Goal: Transaction & Acquisition: Purchase product/service

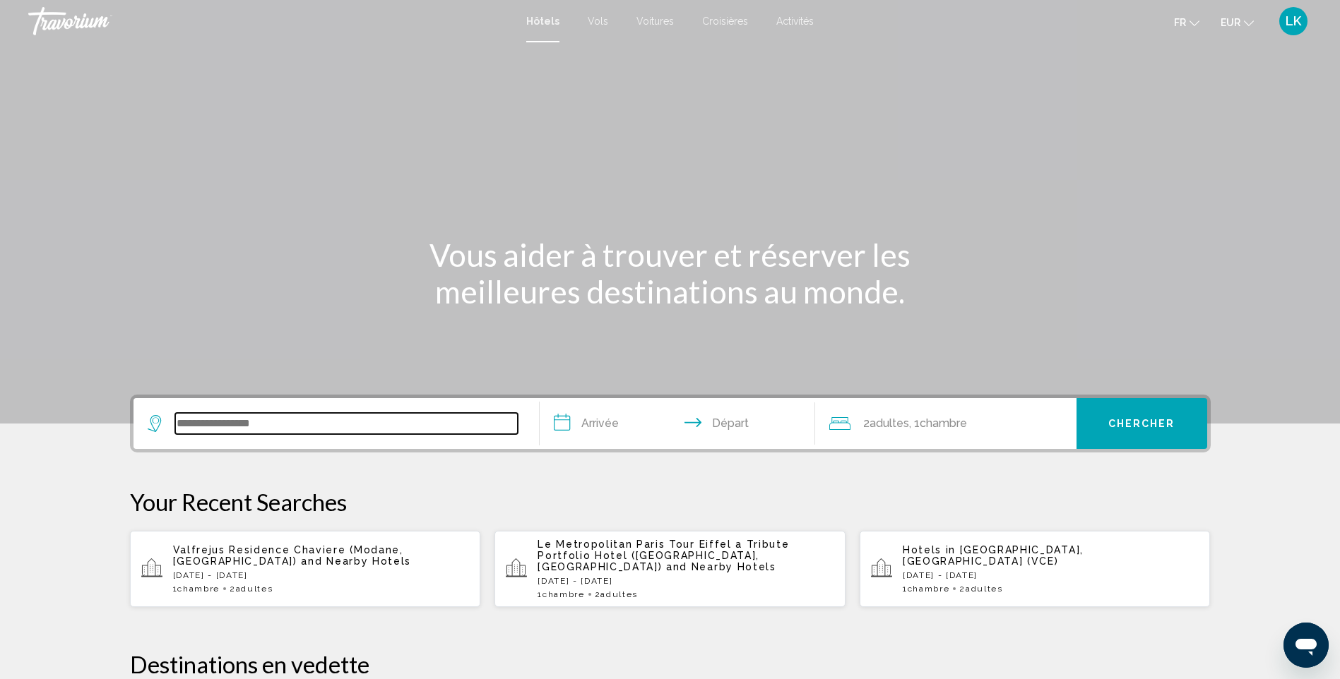
click at [227, 428] on input "Search widget" at bounding box center [346, 423] width 342 height 21
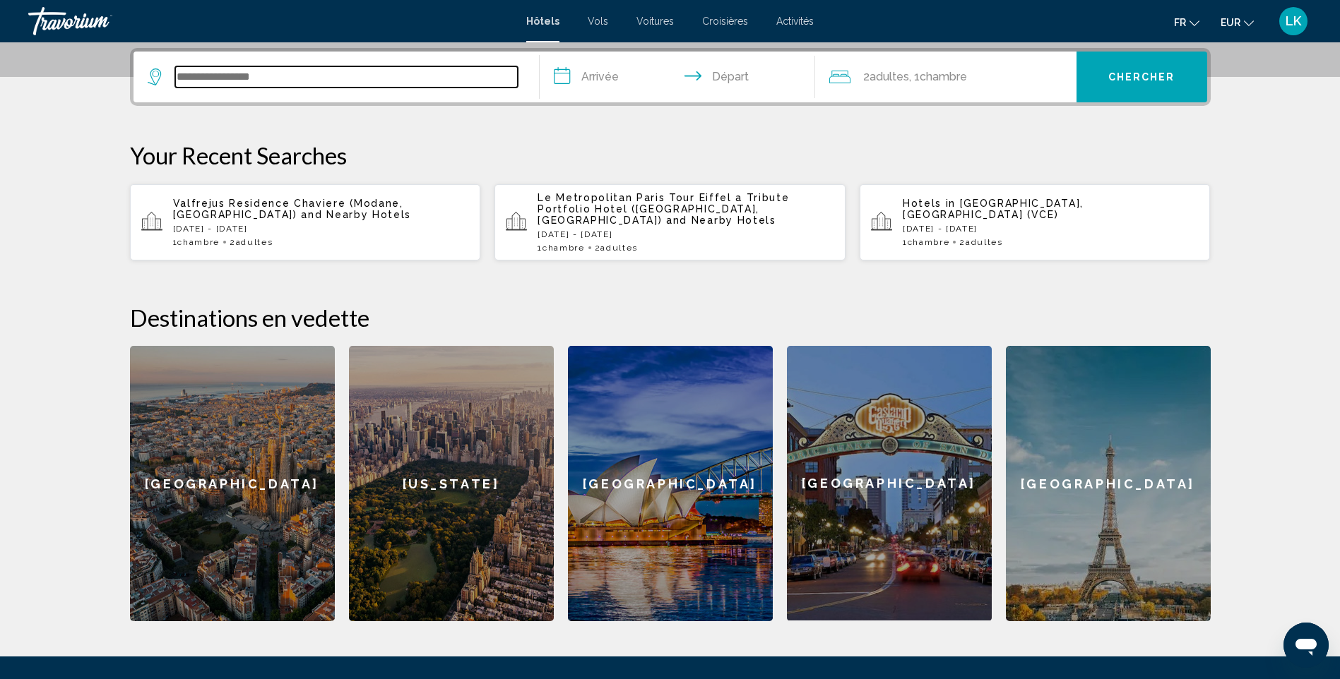
scroll to position [349, 0]
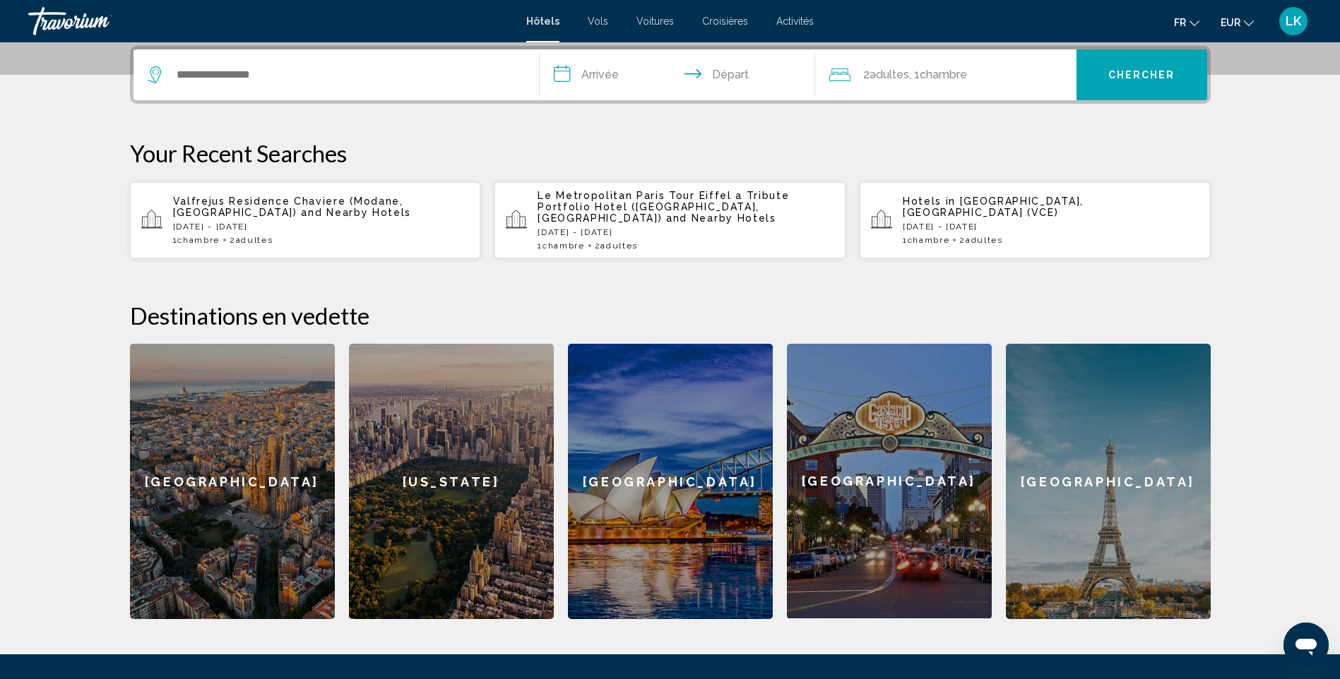
click at [301, 210] on span "and Nearby Hotels" at bounding box center [356, 212] width 110 height 11
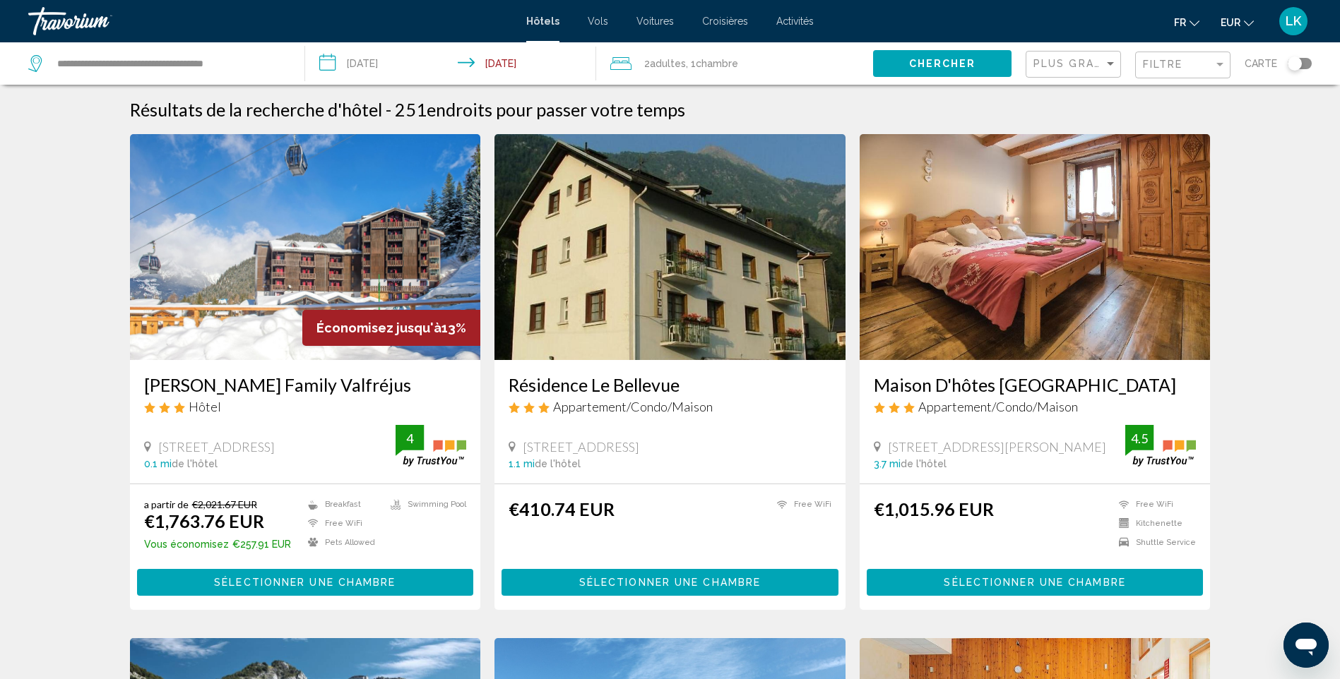
click at [269, 267] on img "Main content" at bounding box center [305, 247] width 351 height 226
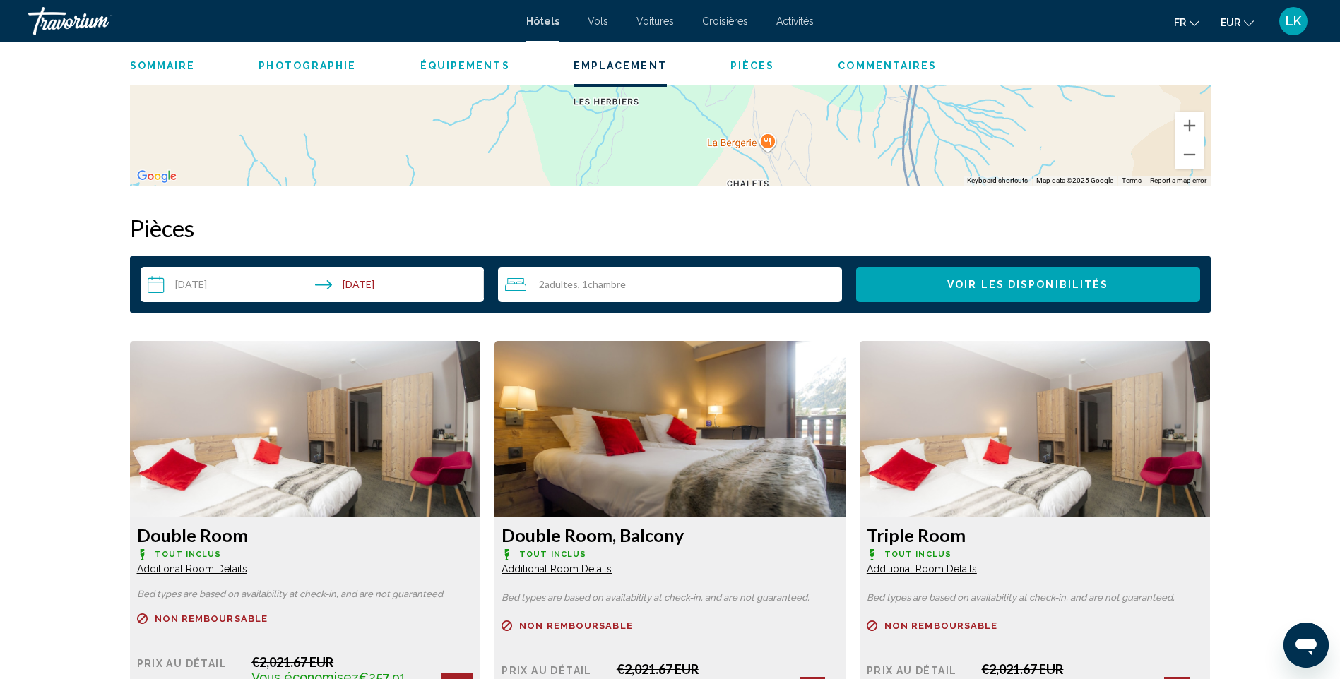
scroll to position [1765, 0]
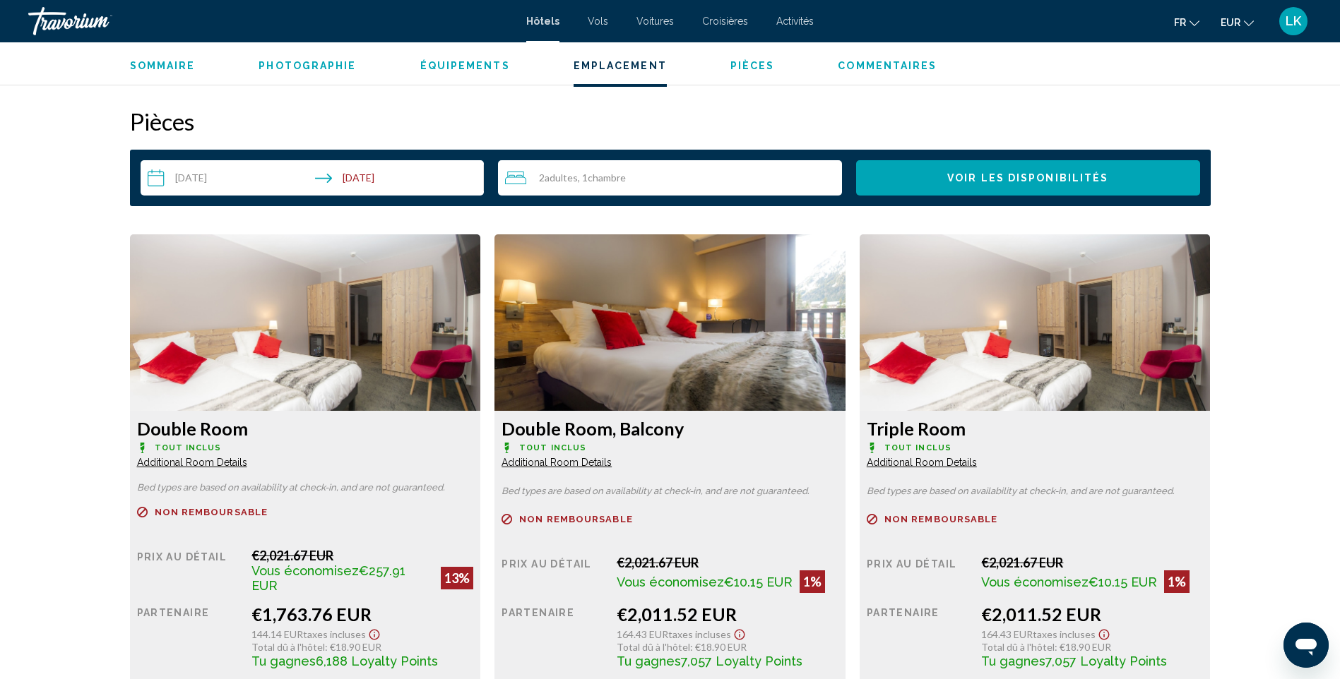
click at [584, 181] on span ", 1 Chambre pièces" at bounding box center [602, 177] width 48 height 11
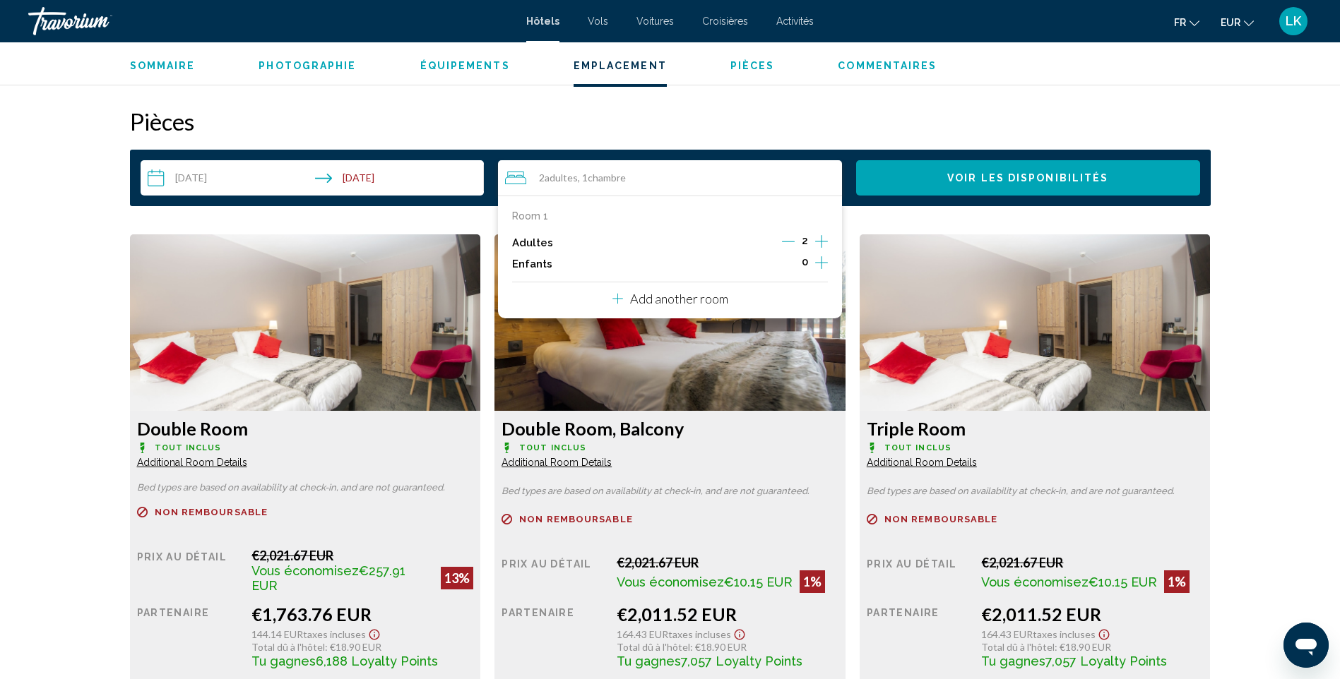
click at [816, 244] on icon "Increment adults" at bounding box center [821, 241] width 13 height 17
click at [818, 268] on icon "Increment children" at bounding box center [821, 262] width 13 height 17
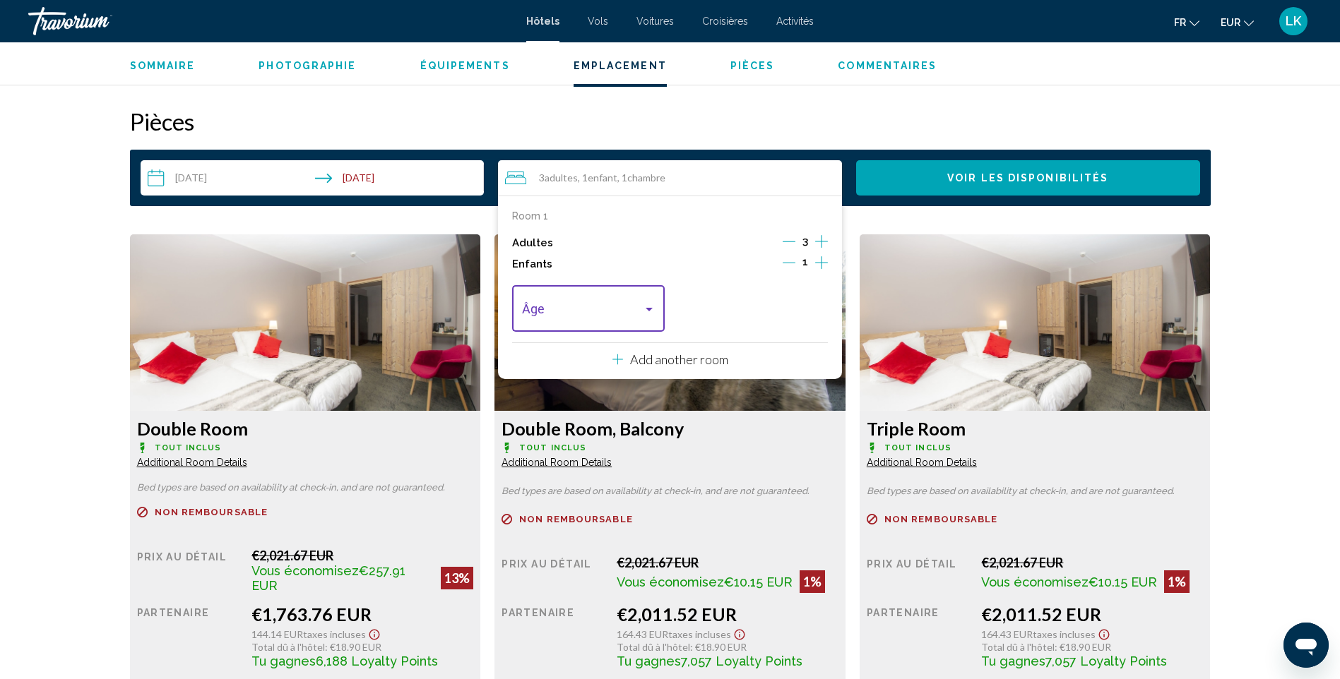
click at [614, 317] on span "Travelers: 3 adults, 1 child" at bounding box center [582, 312] width 121 height 14
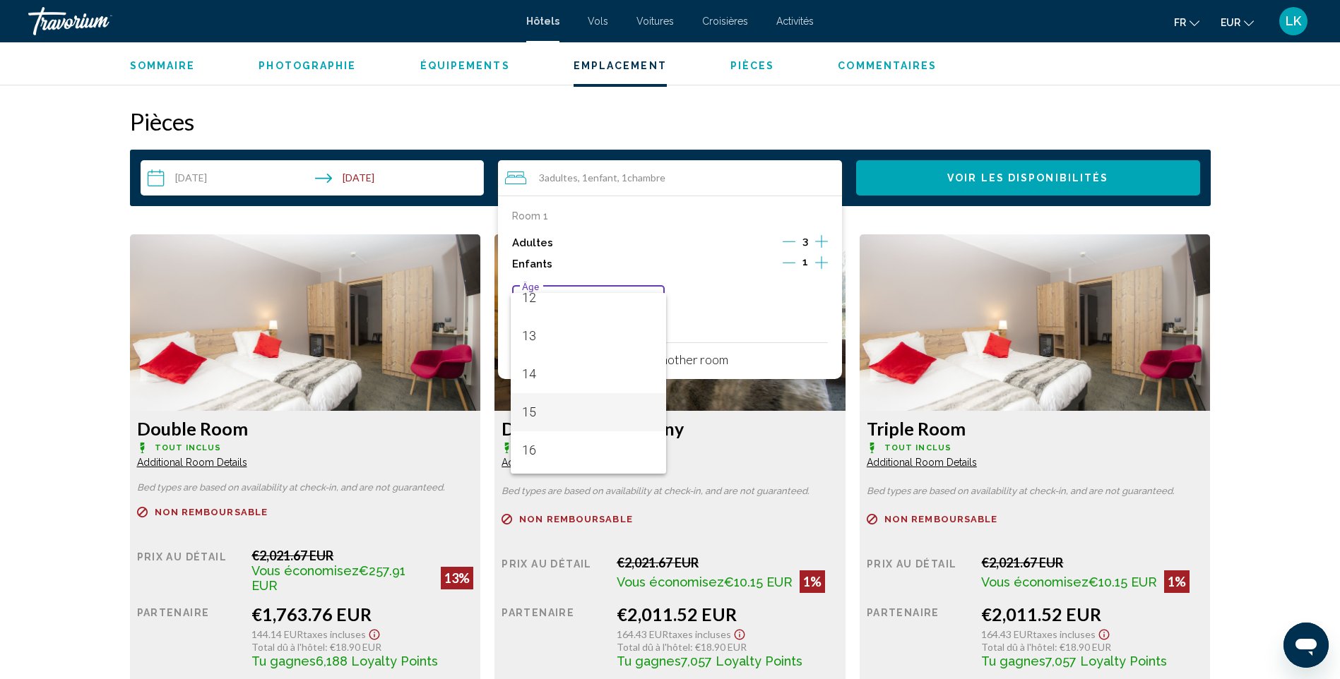
scroll to position [494, 0]
click at [549, 422] on span "16" at bounding box center [588, 428] width 133 height 38
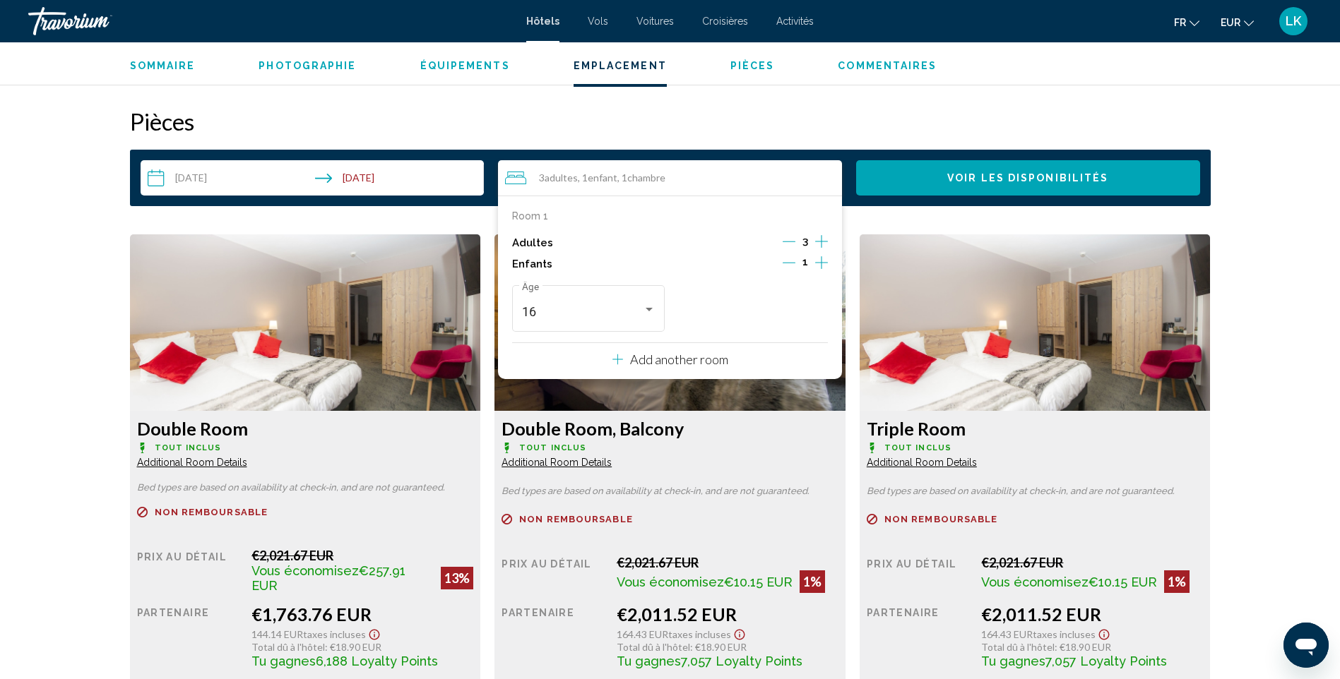
click at [846, 118] on h2 "Pièces" at bounding box center [670, 121] width 1080 height 28
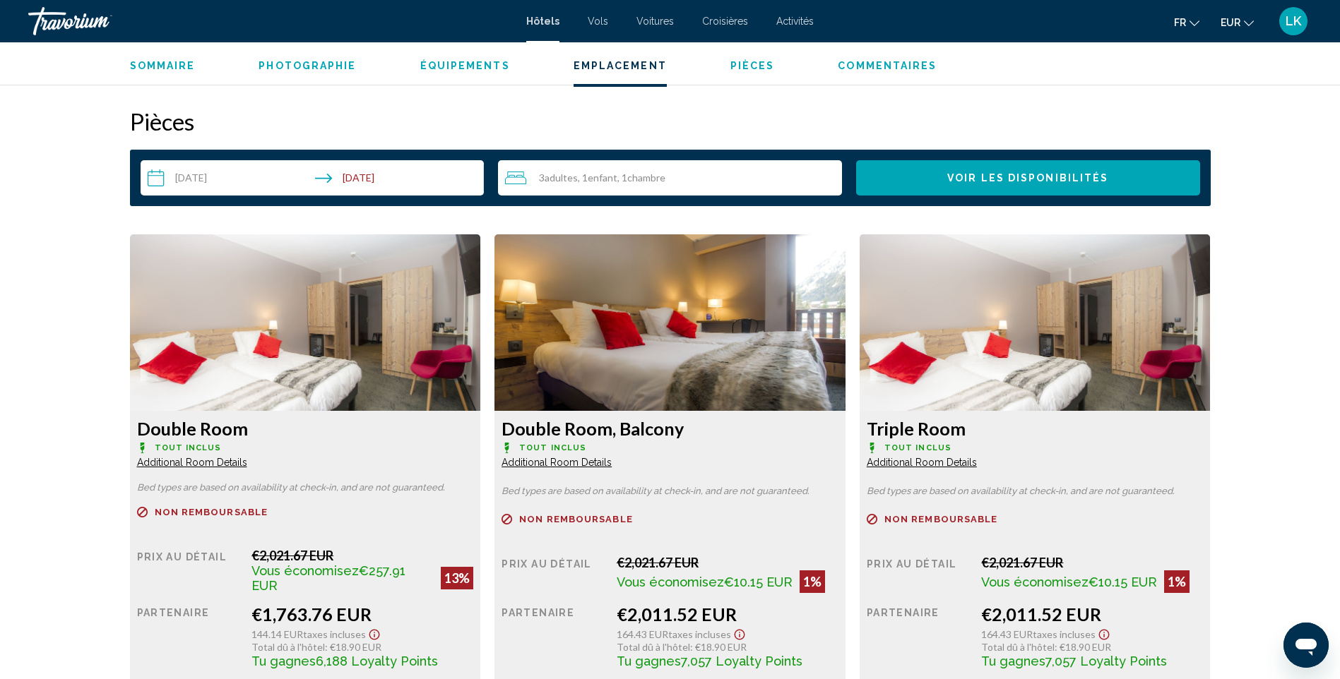
click at [1032, 181] on span "Voir les disponibilités" at bounding box center [1027, 178] width 161 height 11
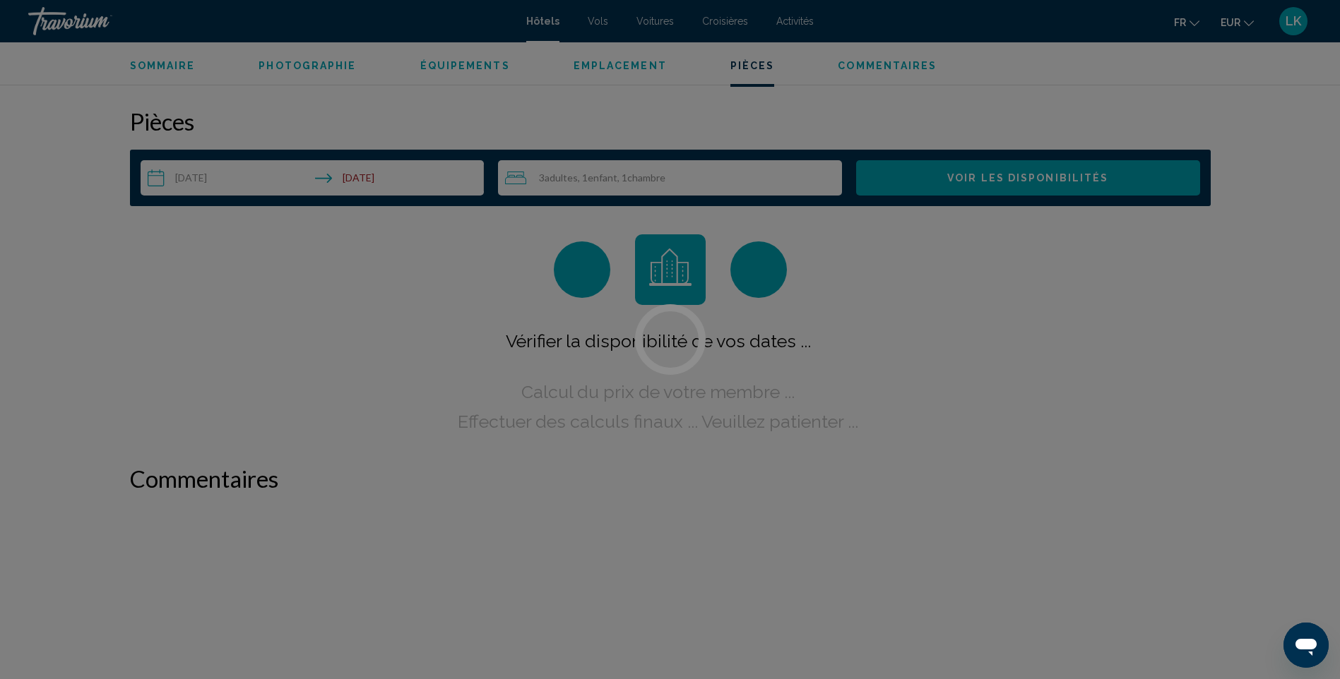
scroll to position [1788, 0]
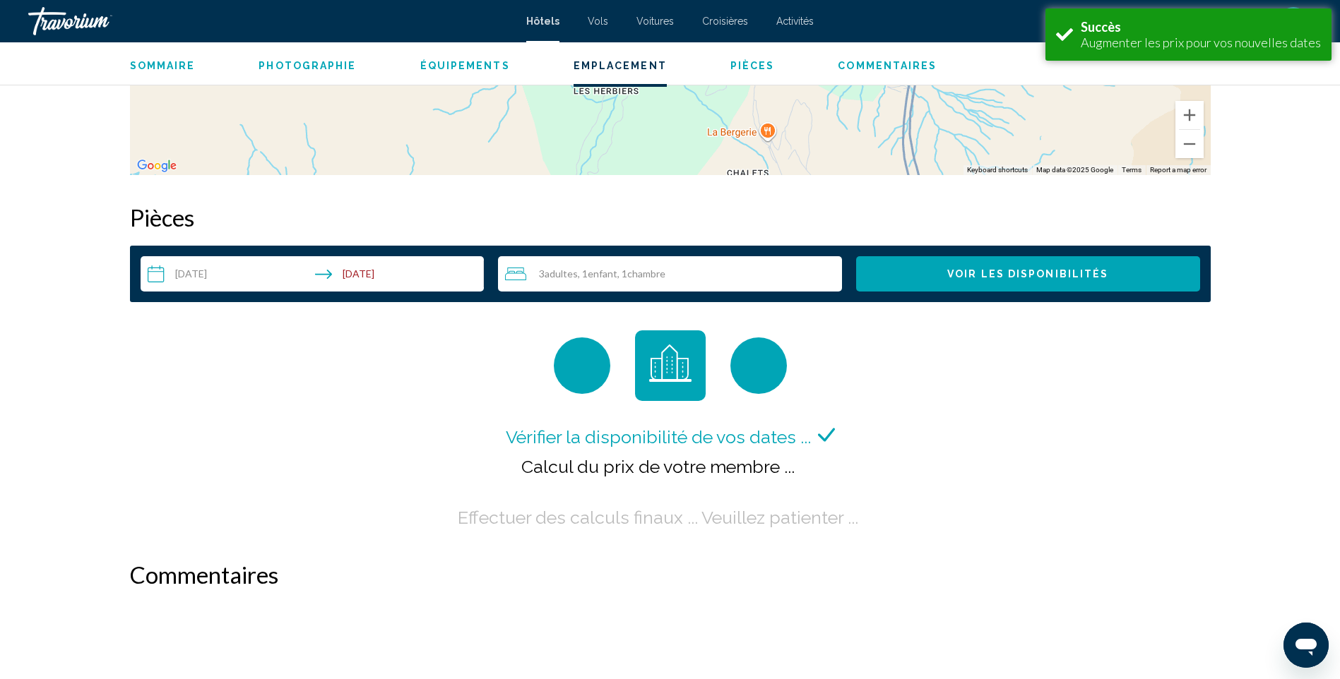
scroll to position [1695, 0]
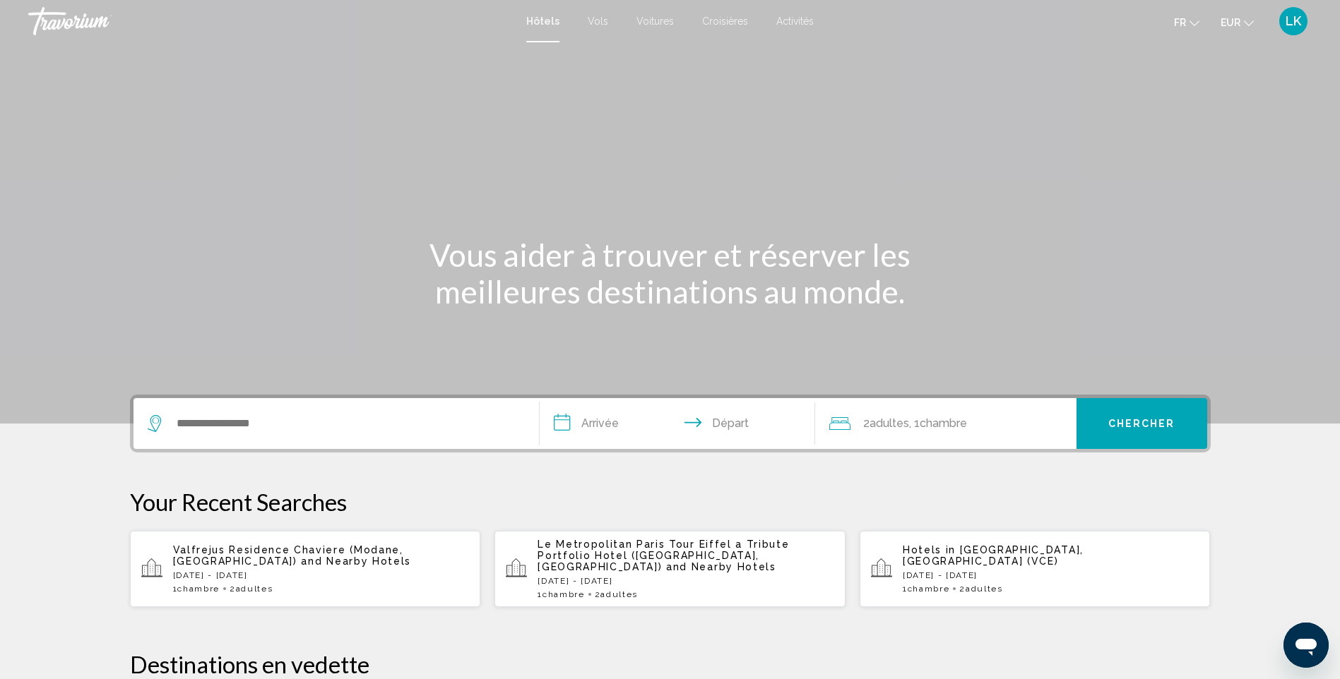
click at [429, 573] on p "[DATE] - [DATE]" at bounding box center [321, 576] width 297 height 10
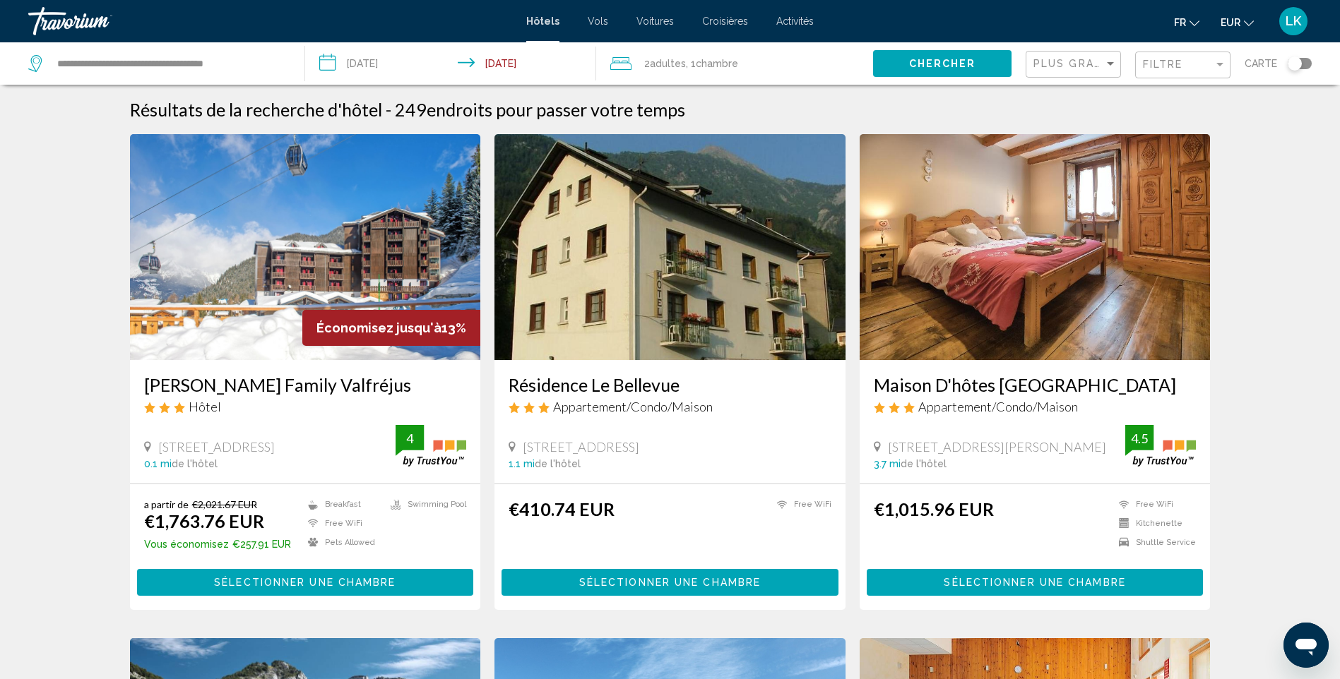
click at [244, 287] on img "Main content" at bounding box center [305, 247] width 351 height 226
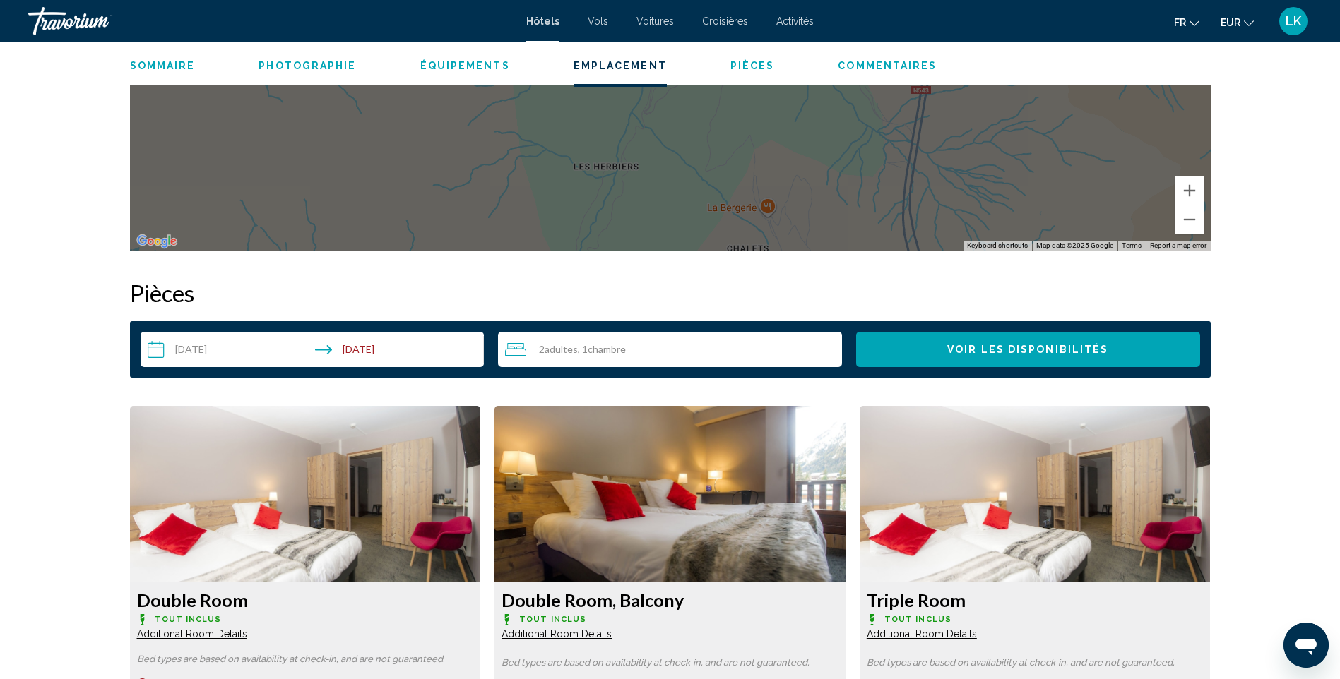
scroll to position [1653, 0]
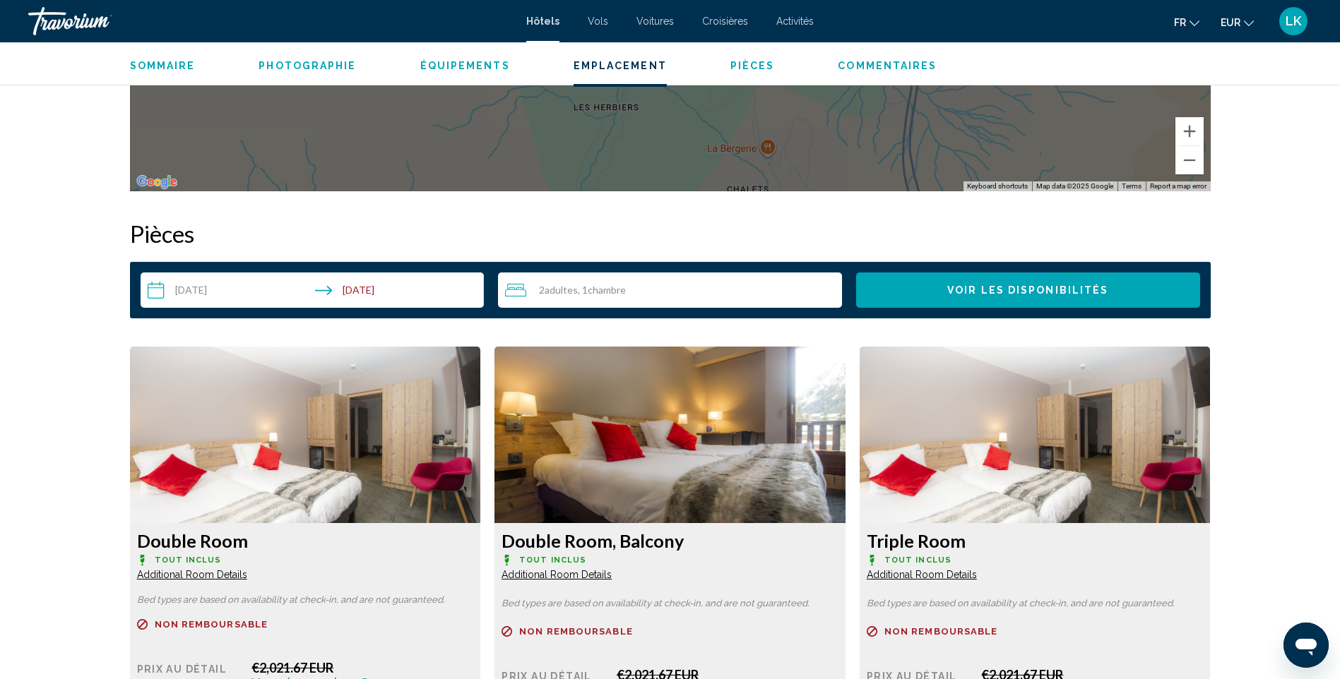
click at [598, 290] on span "Chambre" at bounding box center [607, 290] width 38 height 12
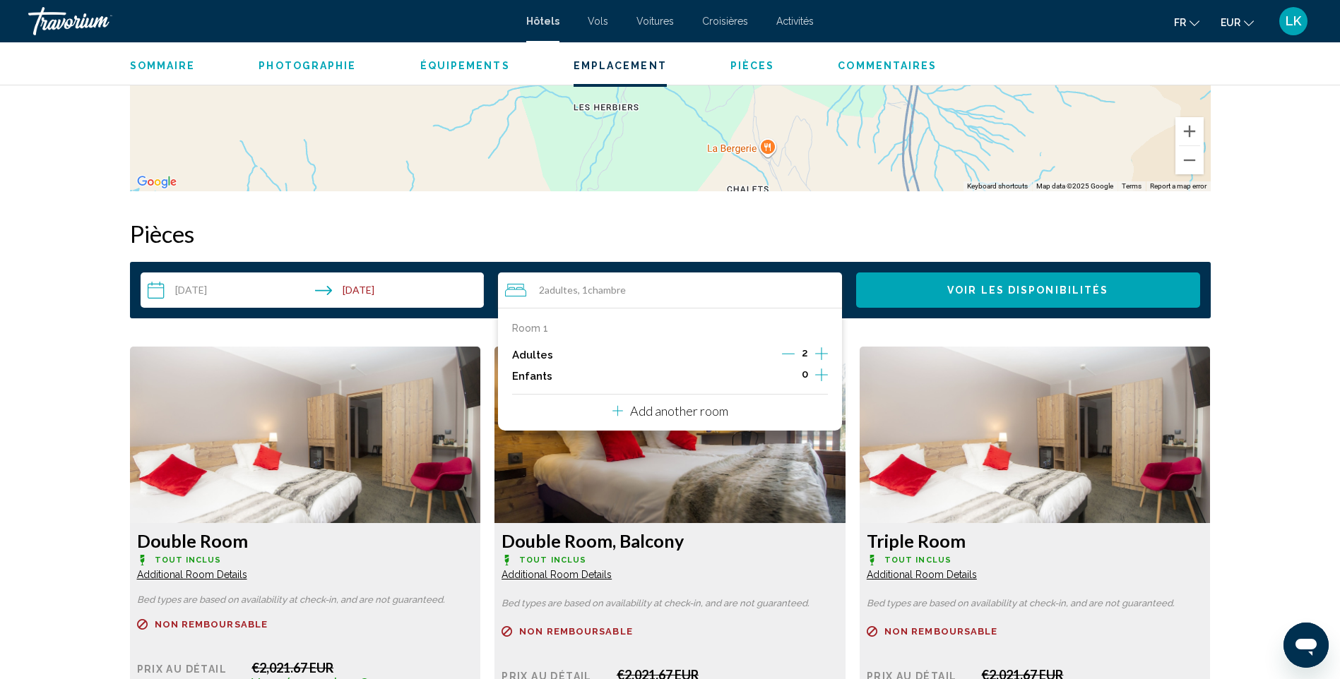
click at [816, 352] on icon "Increment adults" at bounding box center [821, 353] width 13 height 17
click at [819, 375] on icon "Increment children" at bounding box center [821, 375] width 13 height 13
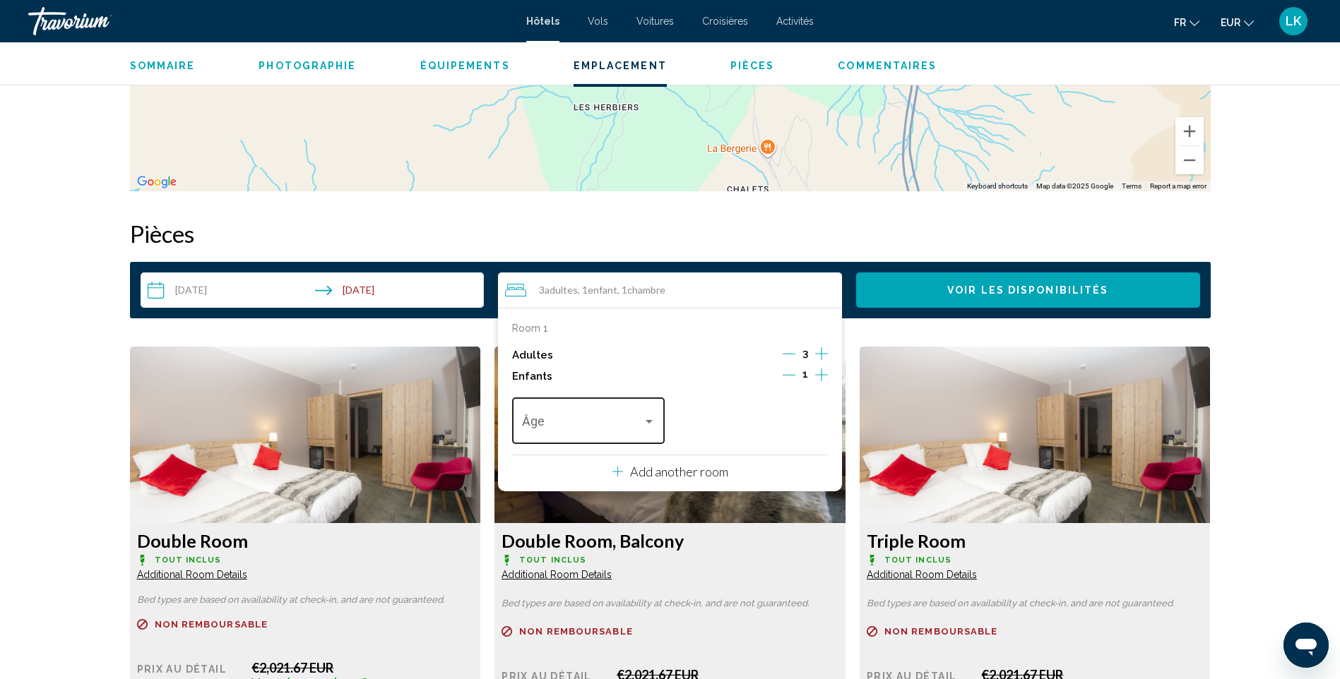
click at [648, 416] on div "Travelers: 3 adults, 1 child" at bounding box center [649, 421] width 13 height 11
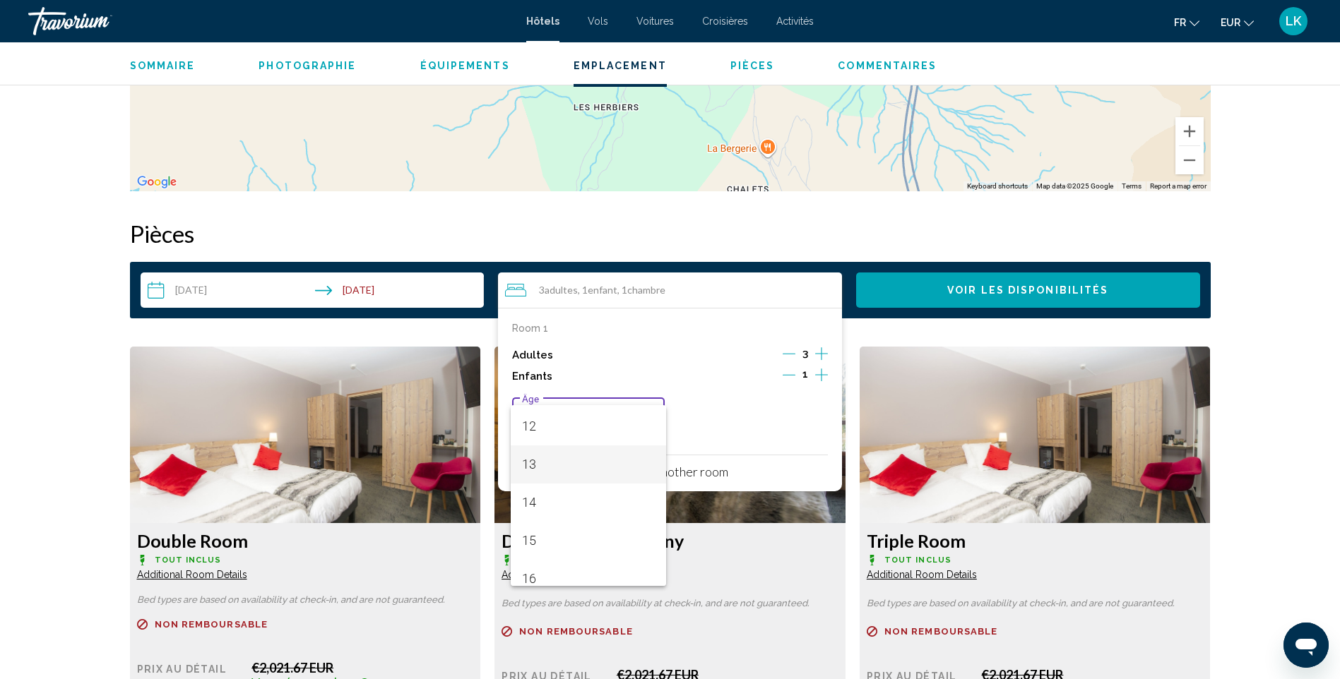
scroll to position [506, 0]
click at [563, 519] on span "16" at bounding box center [588, 529] width 133 height 38
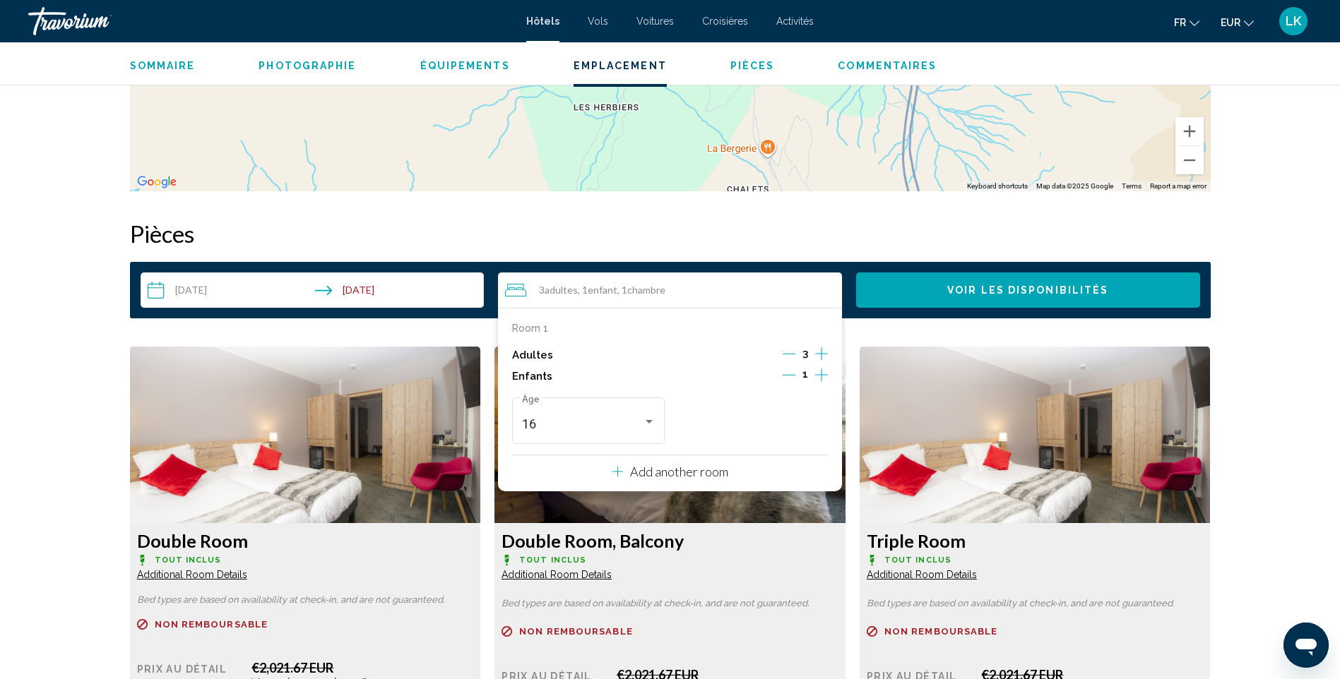
click at [983, 282] on button "Voir les disponibilités" at bounding box center [1028, 290] width 344 height 35
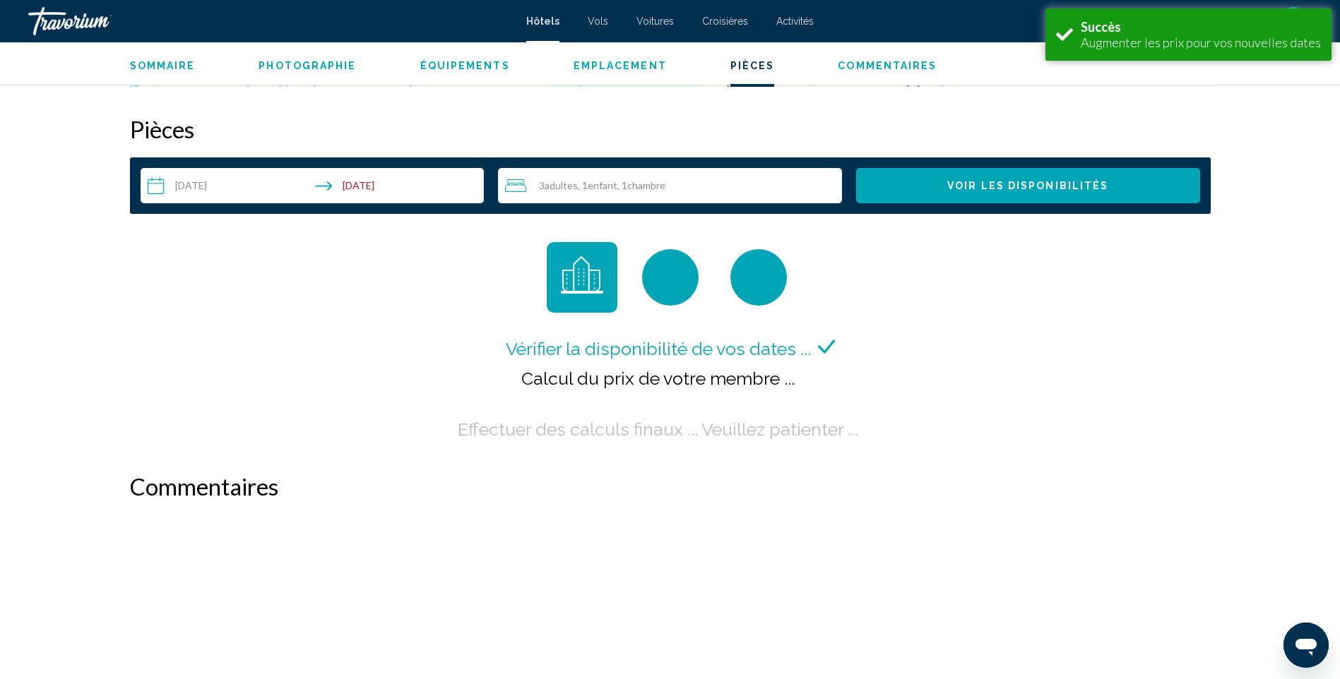
scroll to position [1776, 0]
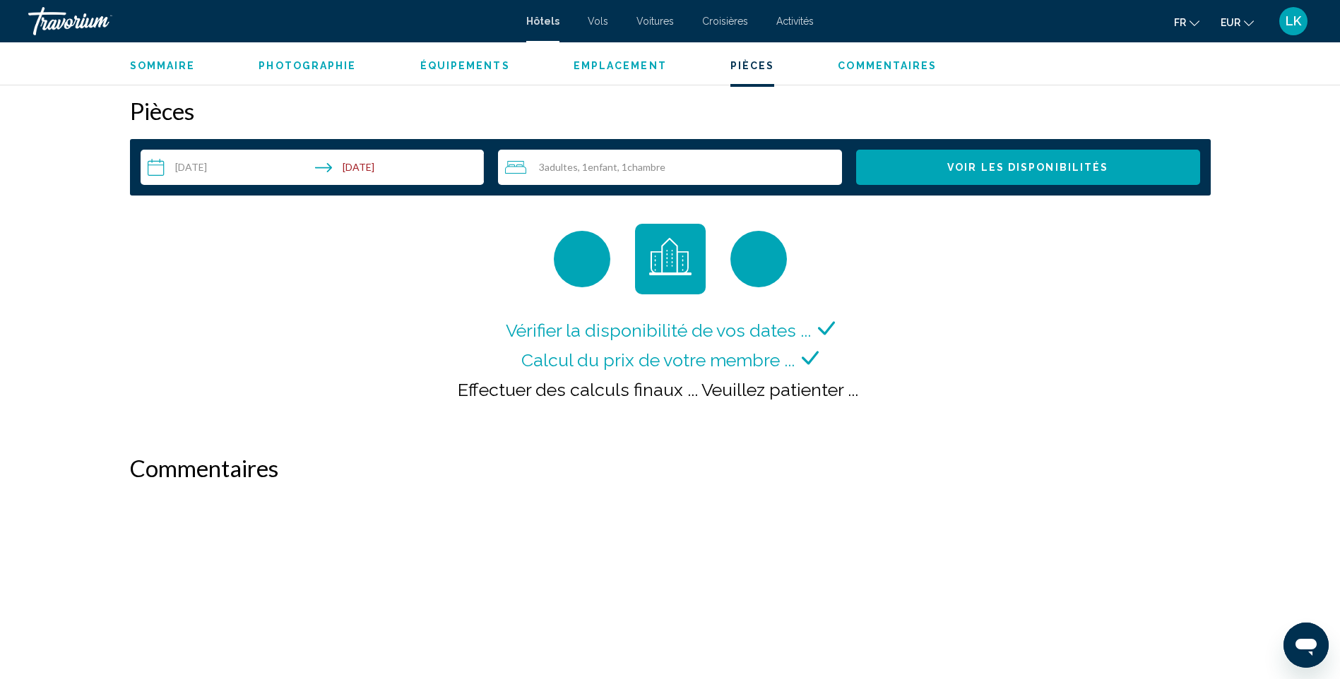
click at [631, 175] on div "3 Adulte Adultes , 1 Enfant Enfants , 1 Chambre pièces" at bounding box center [673, 167] width 337 height 17
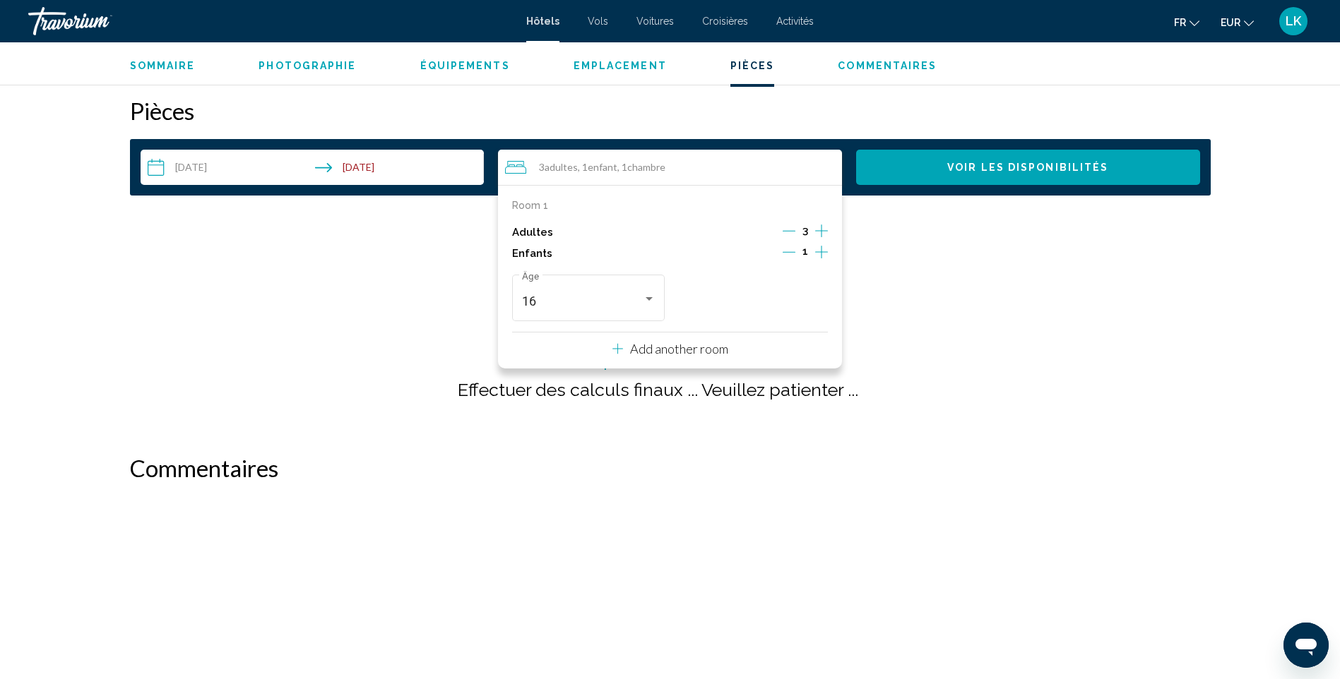
click at [946, 276] on div "Vérifier la disponibilité de vos dates ... Calcul du prix de votre membre ... E…" at bounding box center [670, 325] width 1080 height 202
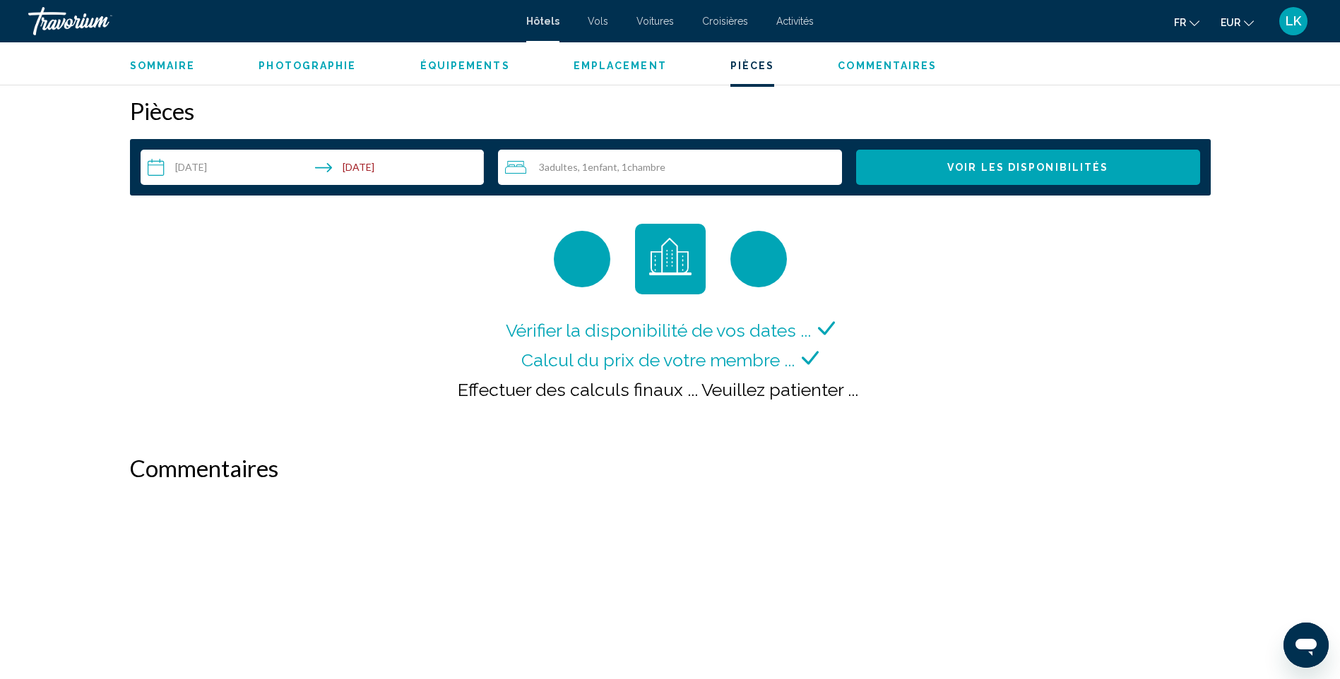
click at [965, 169] on span "Voir les disponibilités" at bounding box center [1027, 167] width 161 height 11
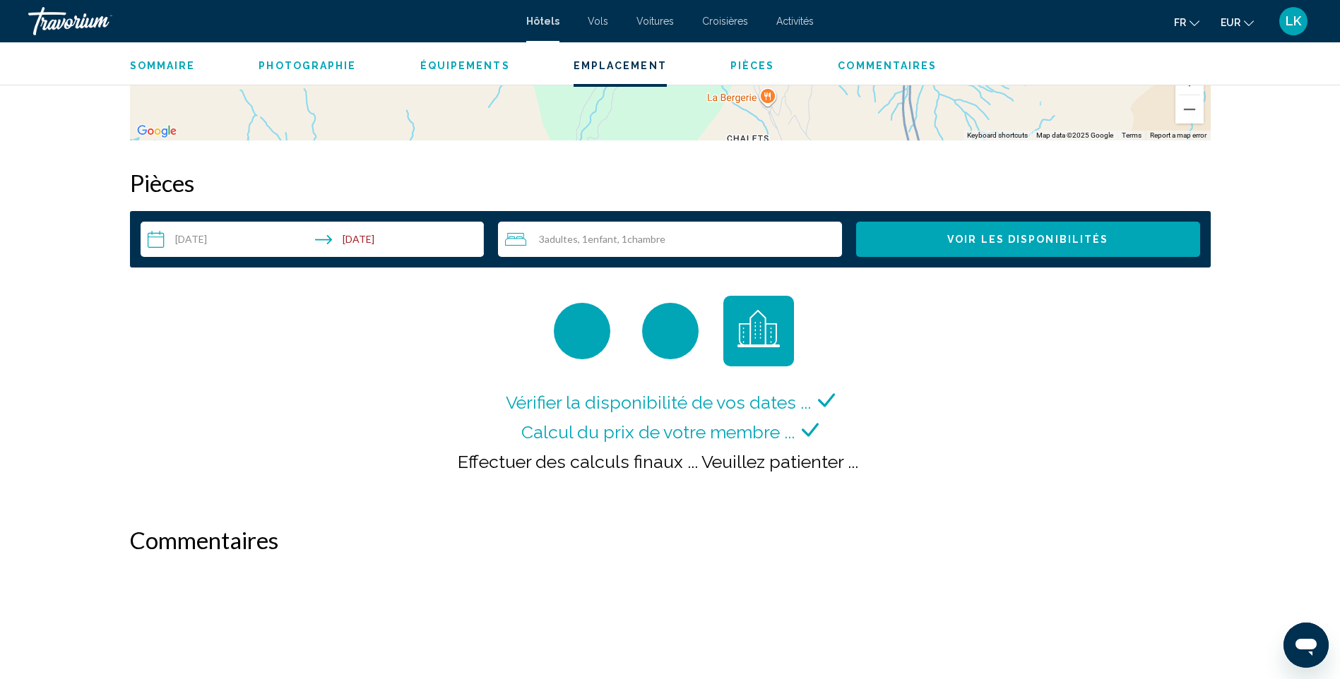
scroll to position [1575, 0]
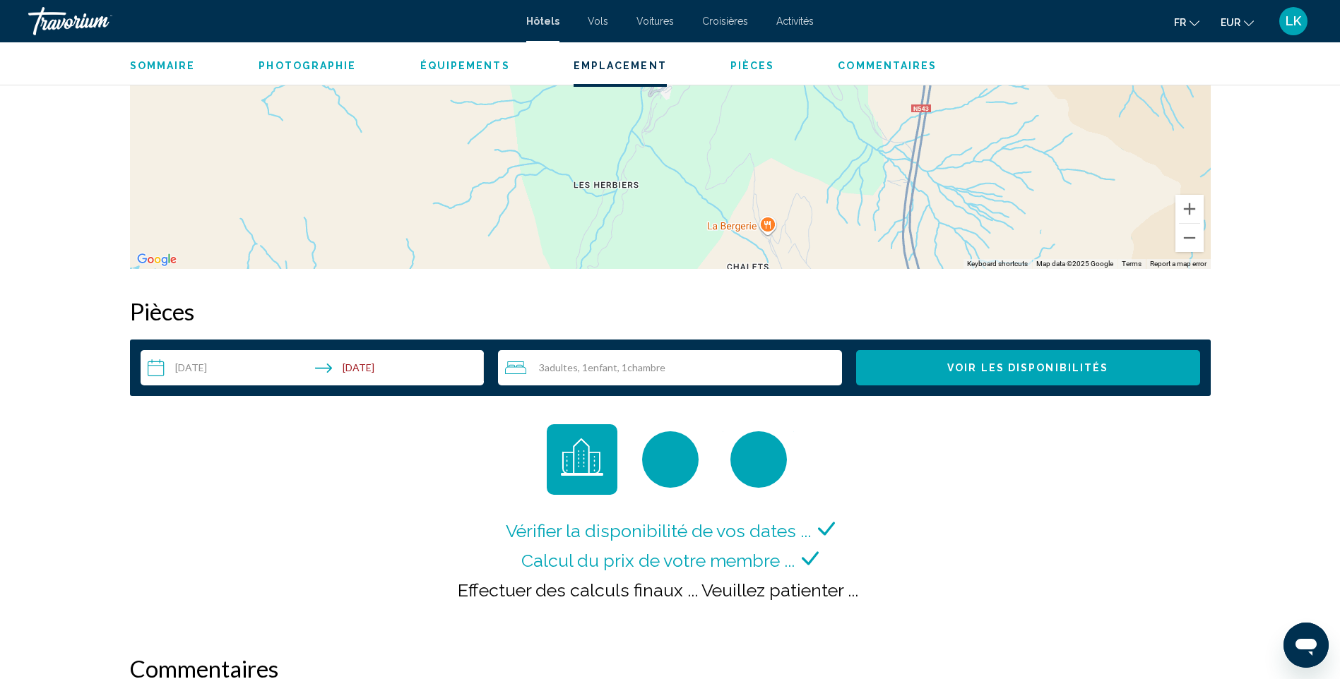
click at [906, 371] on button "Voir les disponibilités" at bounding box center [1028, 367] width 344 height 35
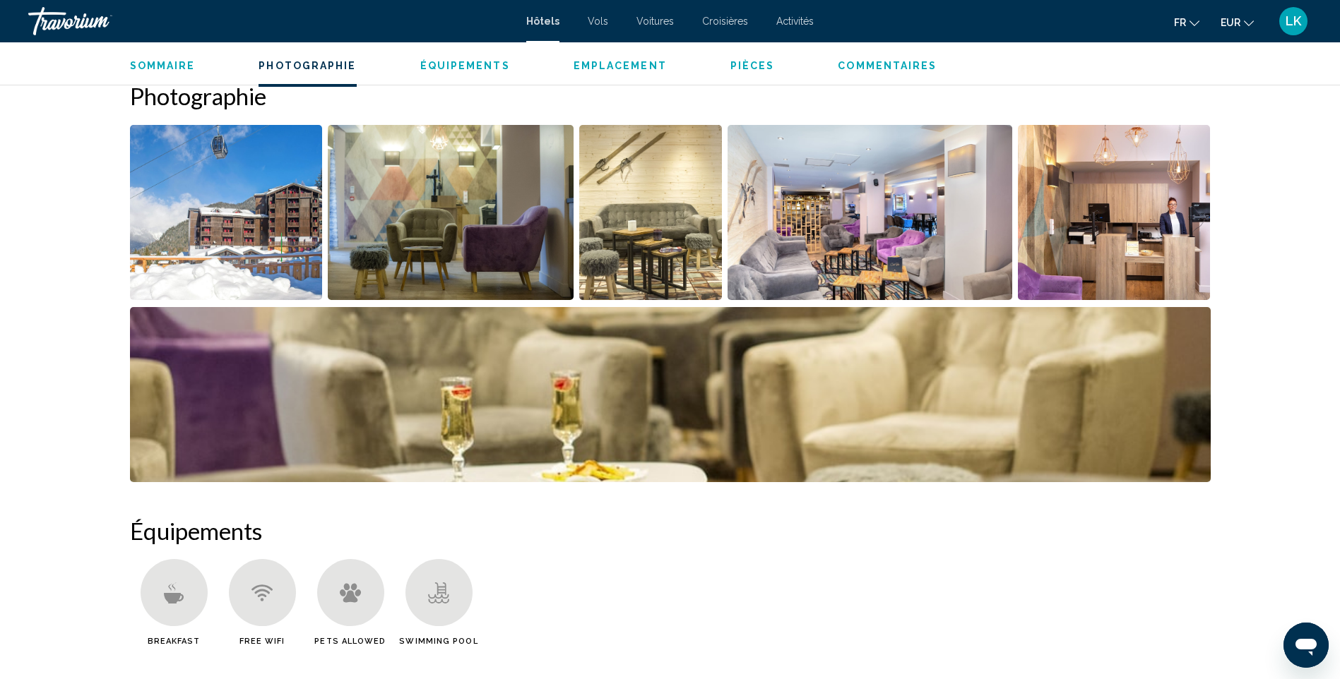
scroll to position [516, 0]
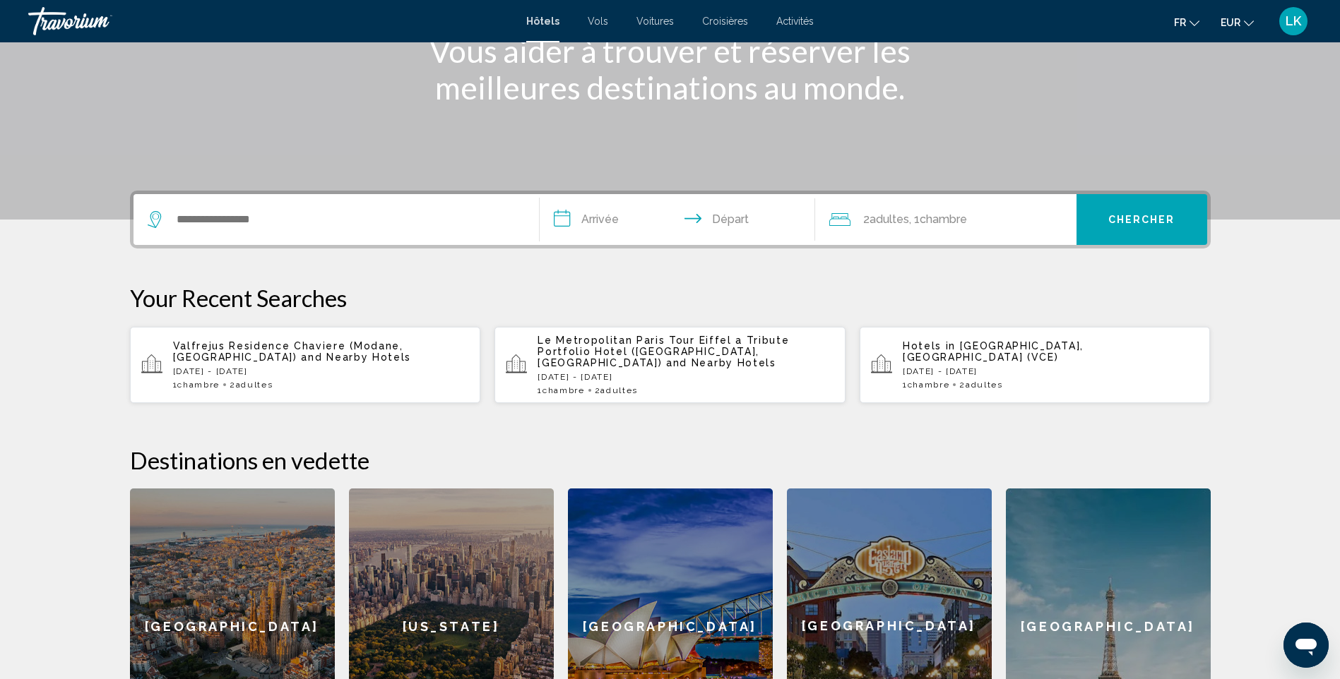
scroll to position [212, 0]
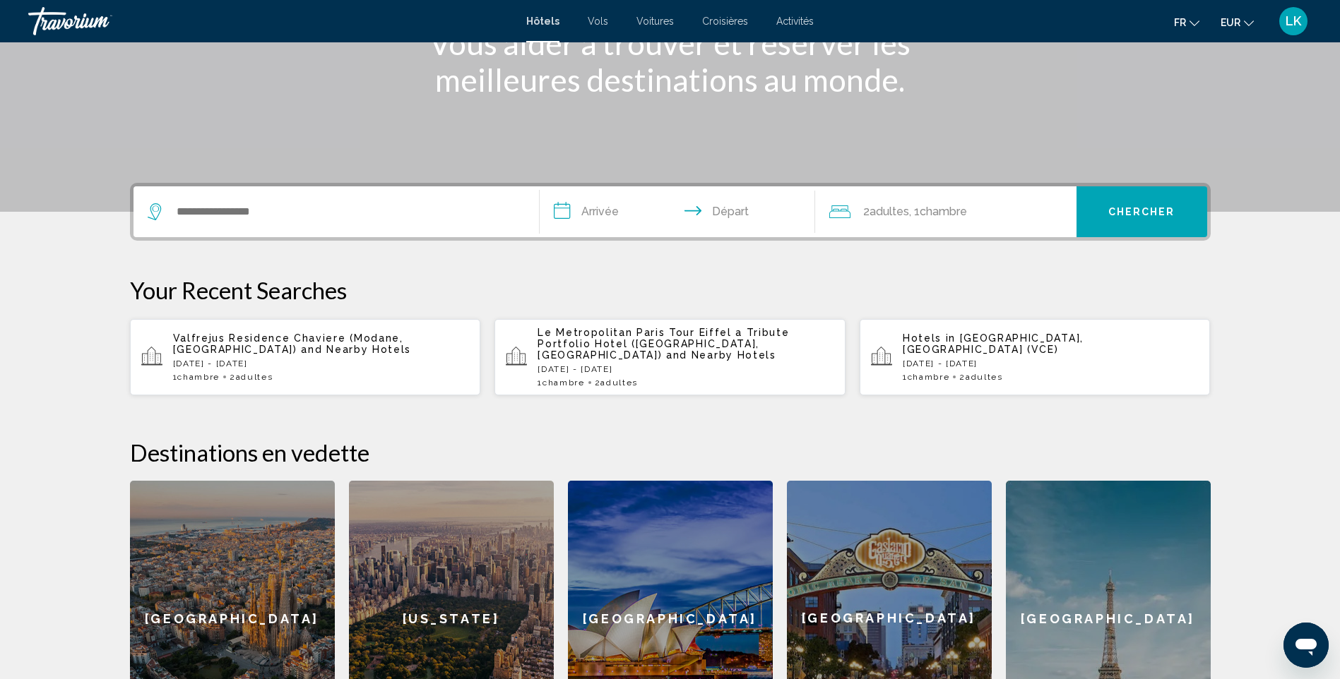
click at [570, 364] on p "[DATE] - [DATE]" at bounding box center [685, 369] width 297 height 10
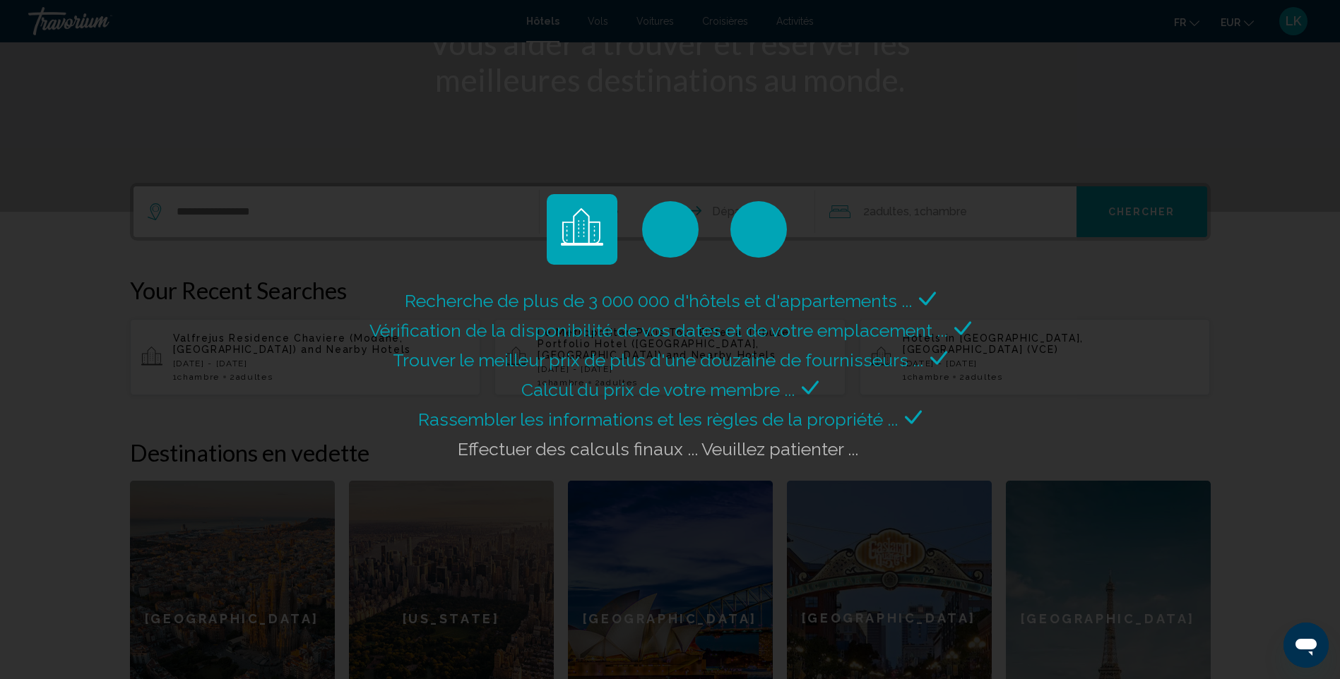
click at [1102, 392] on div "Recherche de plus de 3 000 000 d'hôtels et d'appartements ... Vérification de l…" at bounding box center [670, 339] width 1340 height 679
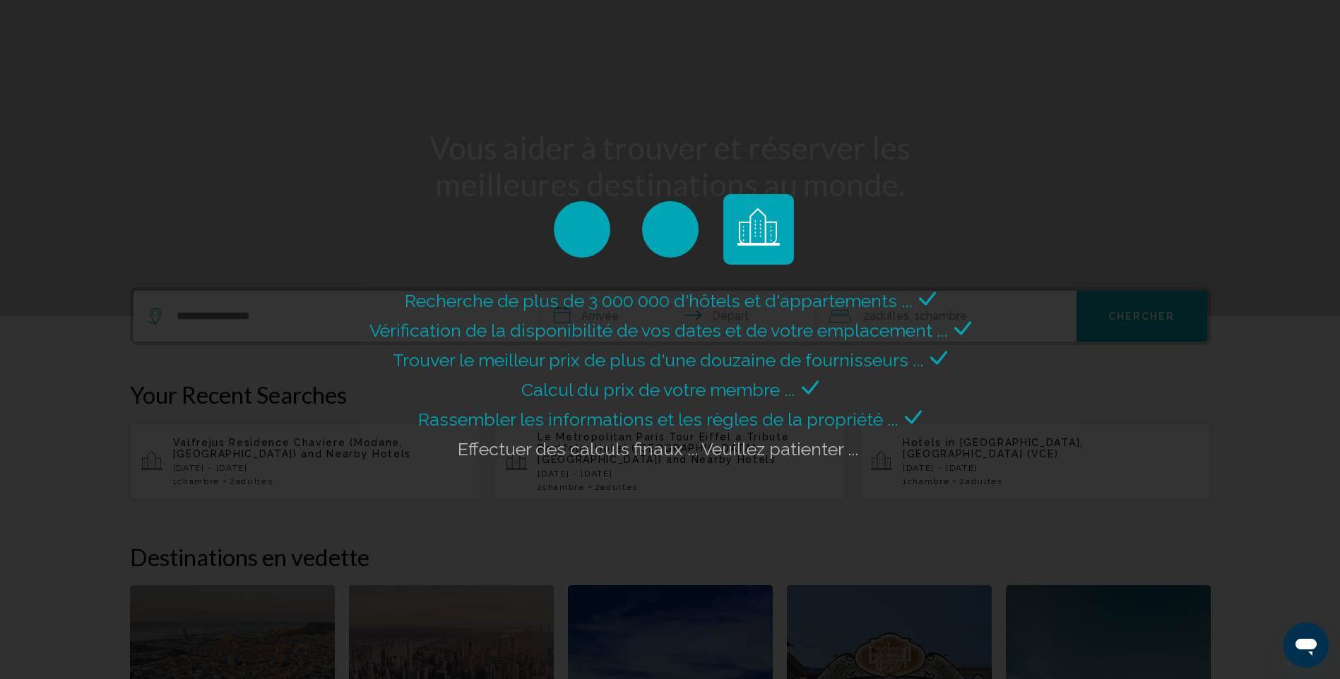
scroll to position [0, 0]
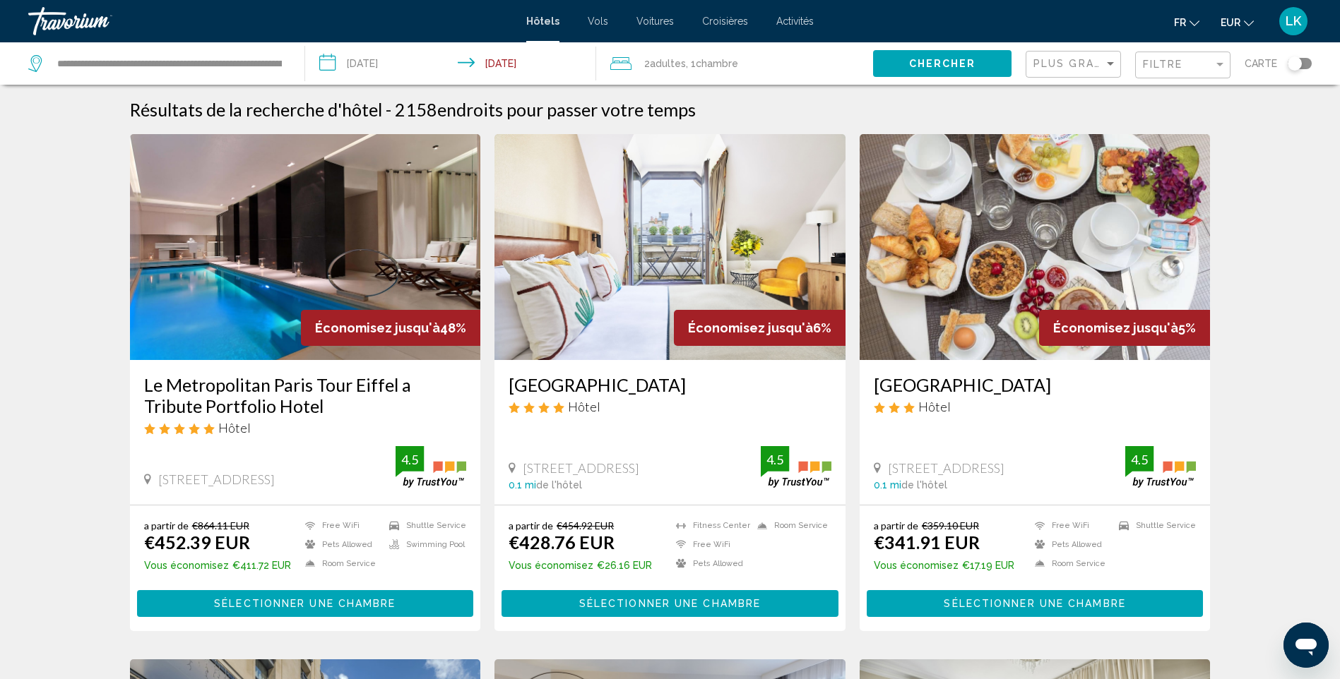
drag, startPoint x: 1187, startPoint y: 73, endPoint x: 1160, endPoint y: 80, distance: 27.7
click at [1187, 73] on div "Filtre" at bounding box center [1184, 65] width 83 height 26
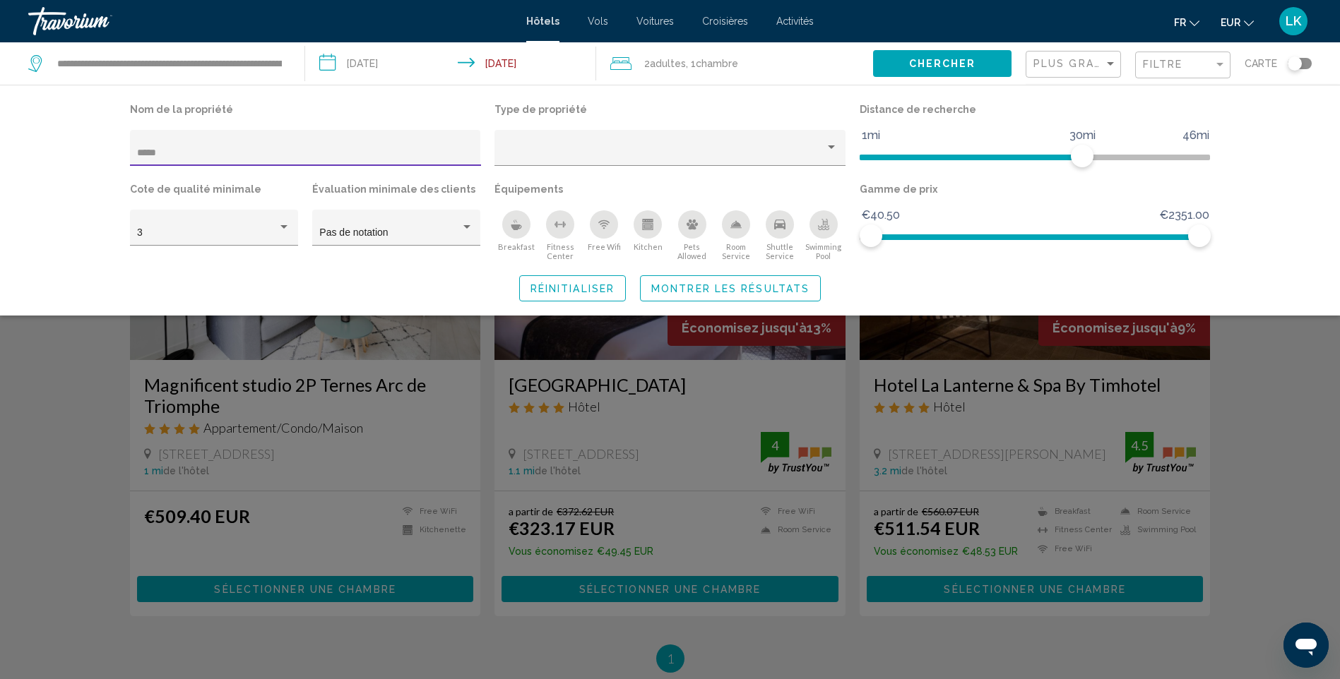
type input "*****"
click at [687, 290] on span "Montrer les résultats" at bounding box center [730, 288] width 158 height 11
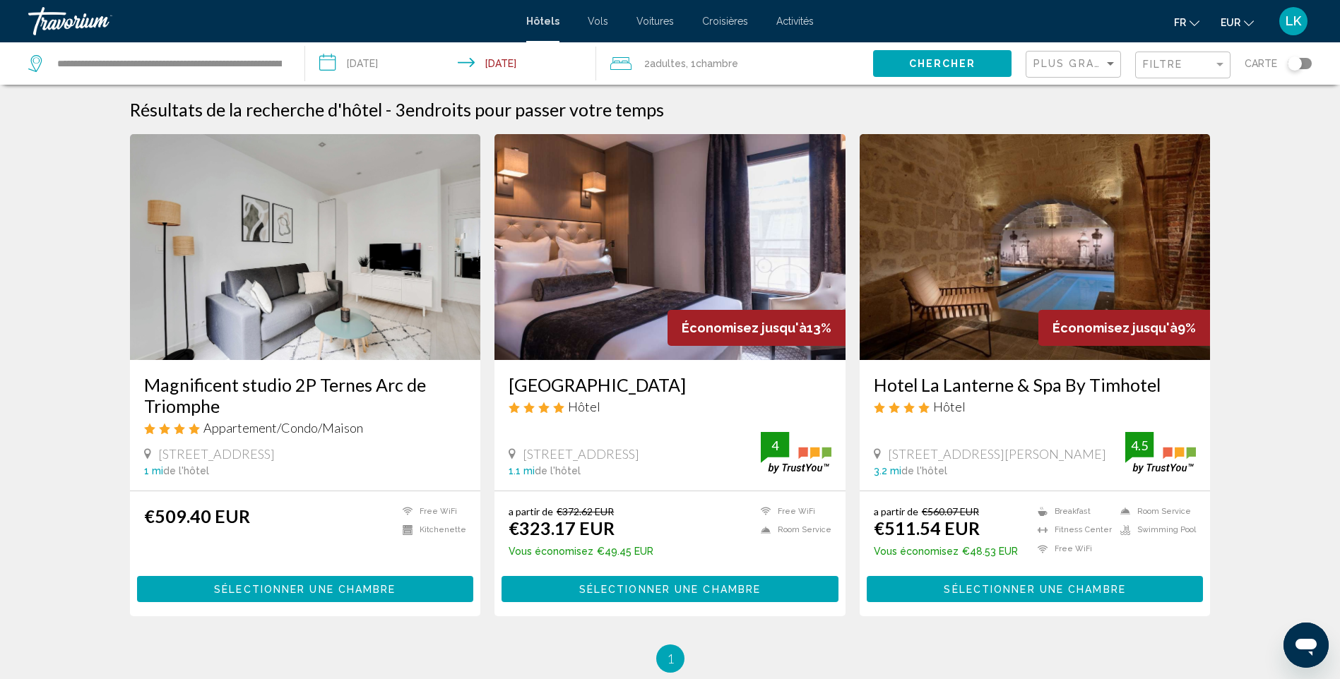
click at [664, 232] on img "Main content" at bounding box center [669, 247] width 351 height 226
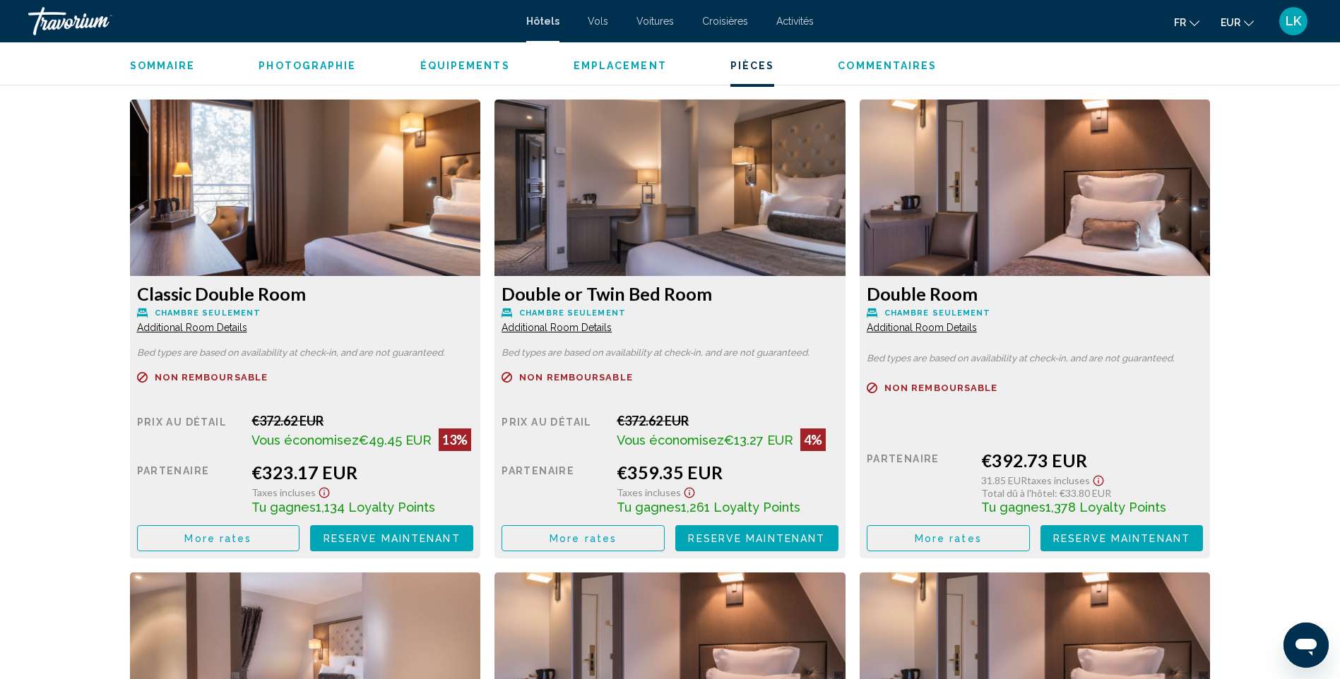
scroll to position [1907, 0]
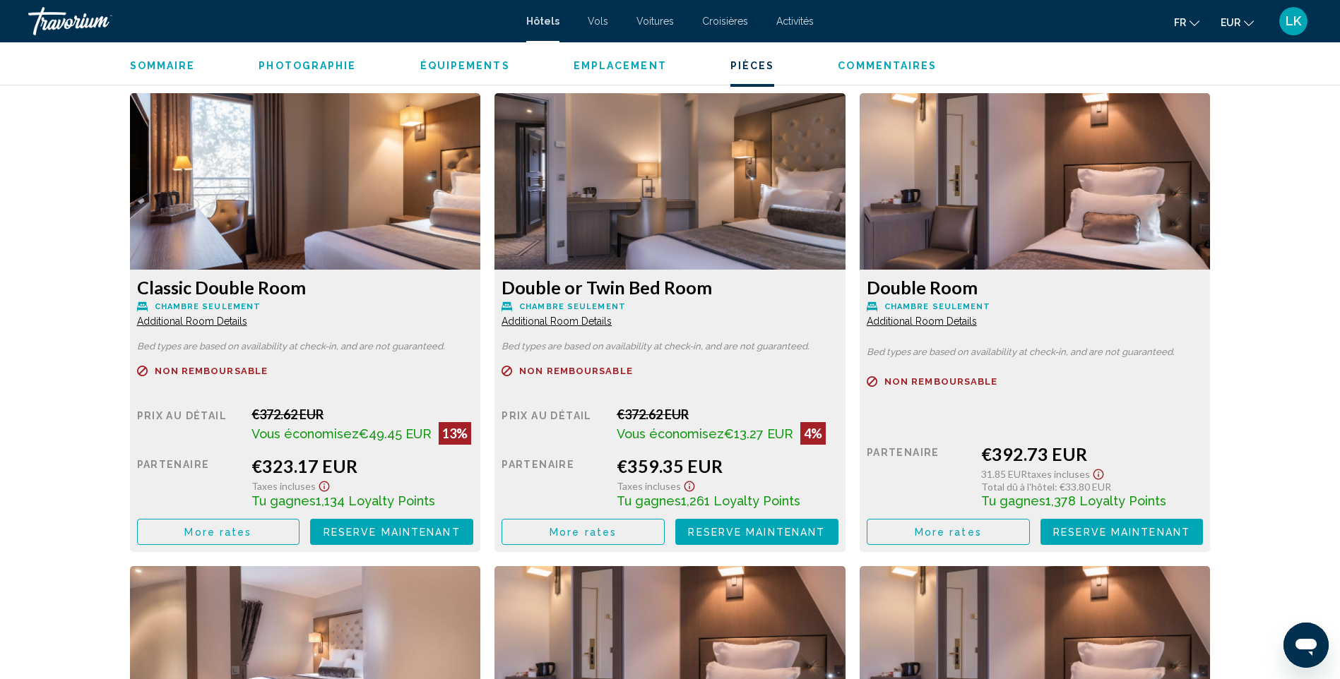
click at [251, 530] on span "More rates" at bounding box center [217, 532] width 67 height 11
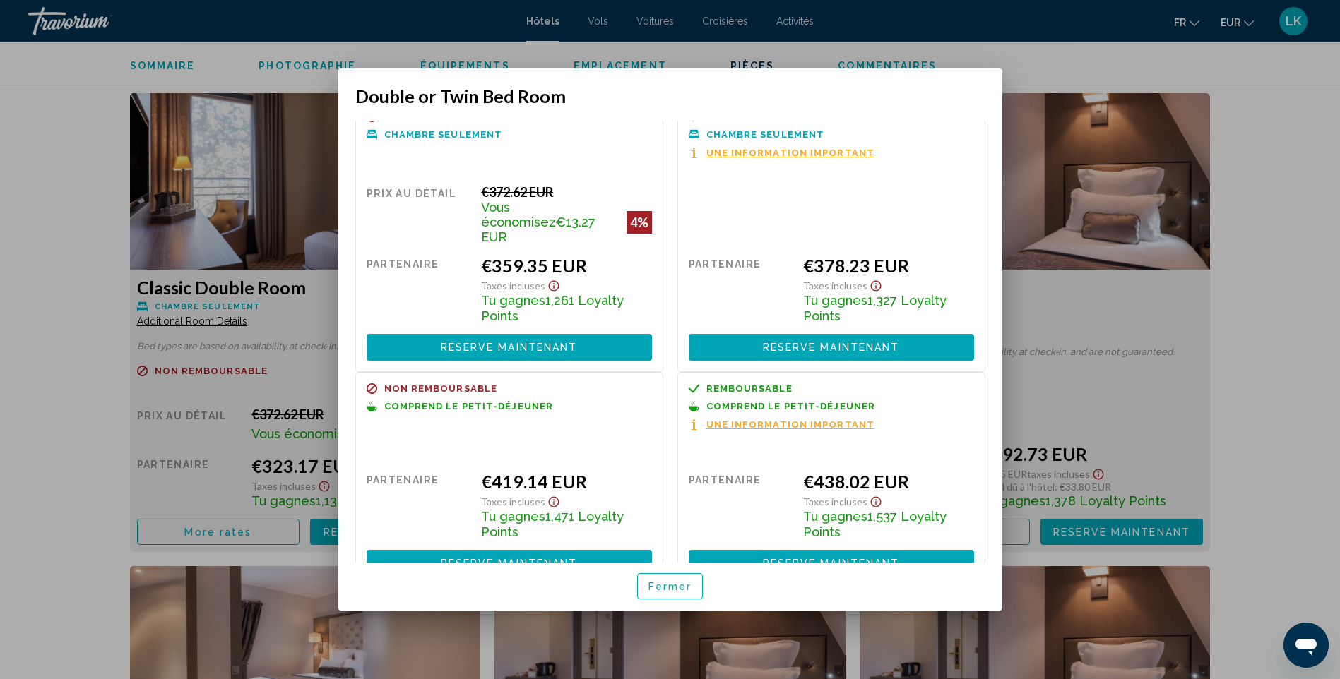
scroll to position [30, 0]
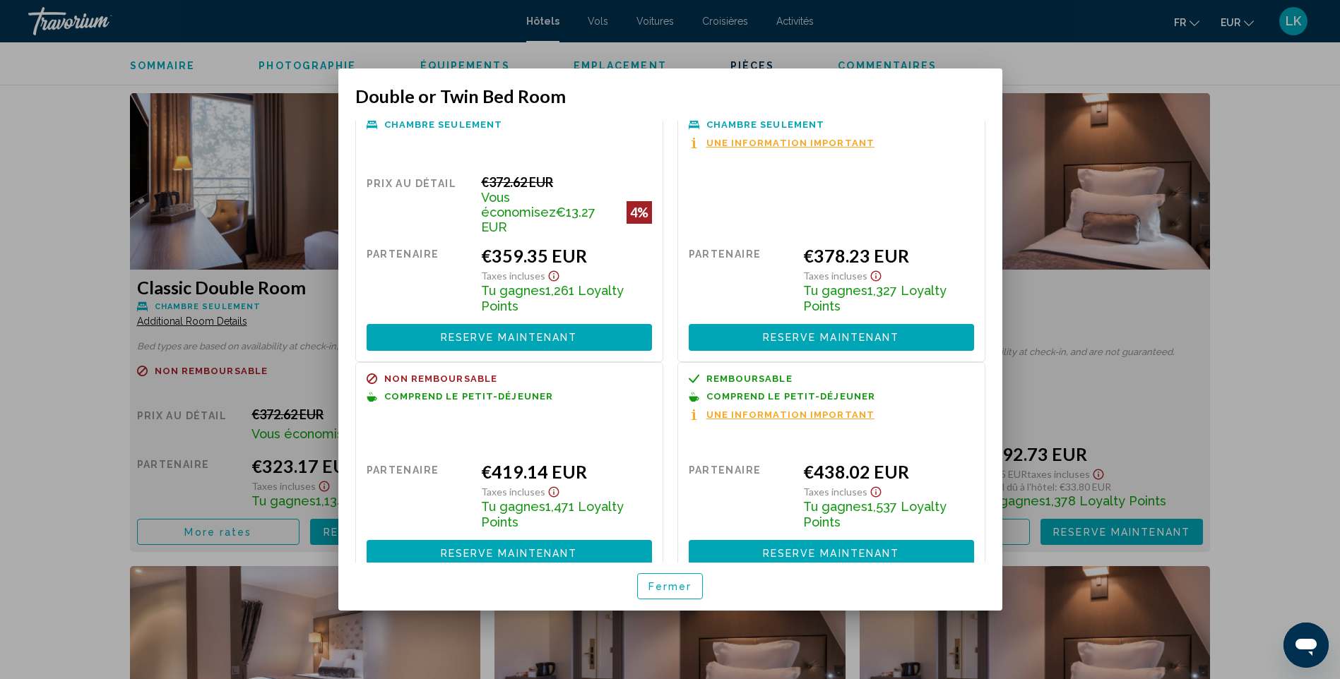
click at [816, 545] on button "Reserve maintenant Plus disponible" at bounding box center [830, 553] width 285 height 26
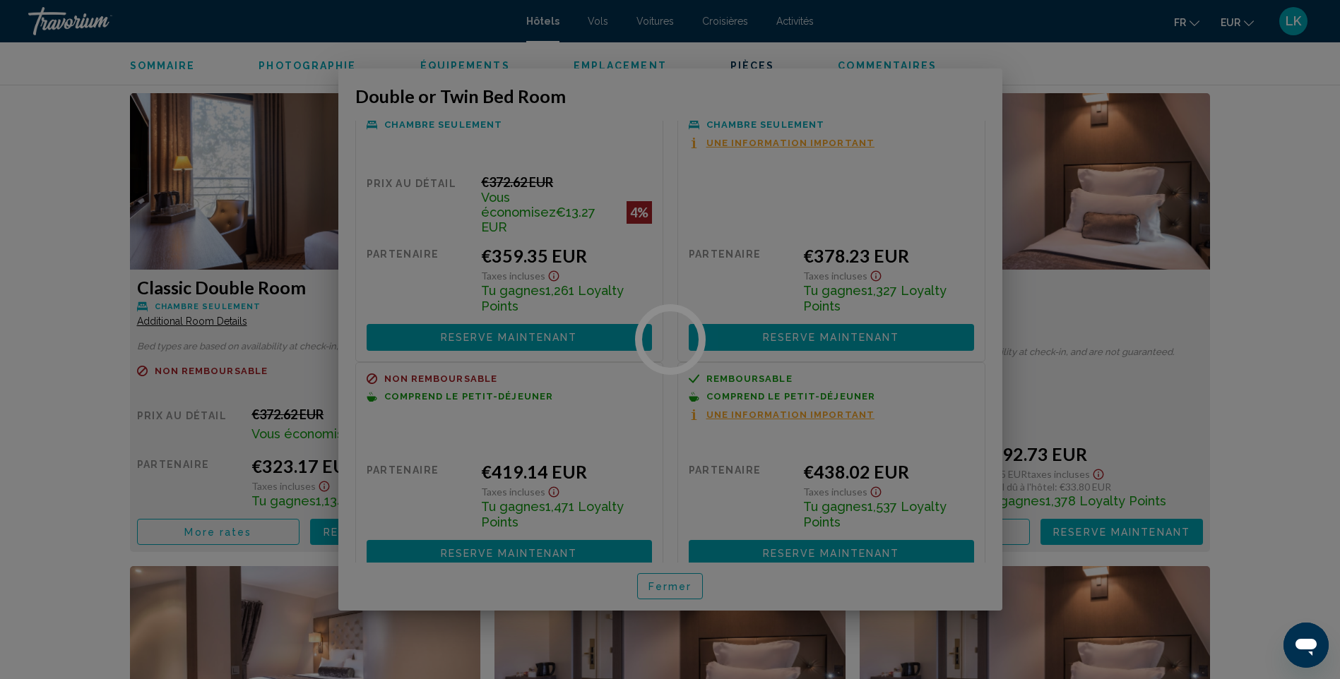
scroll to position [1907, 0]
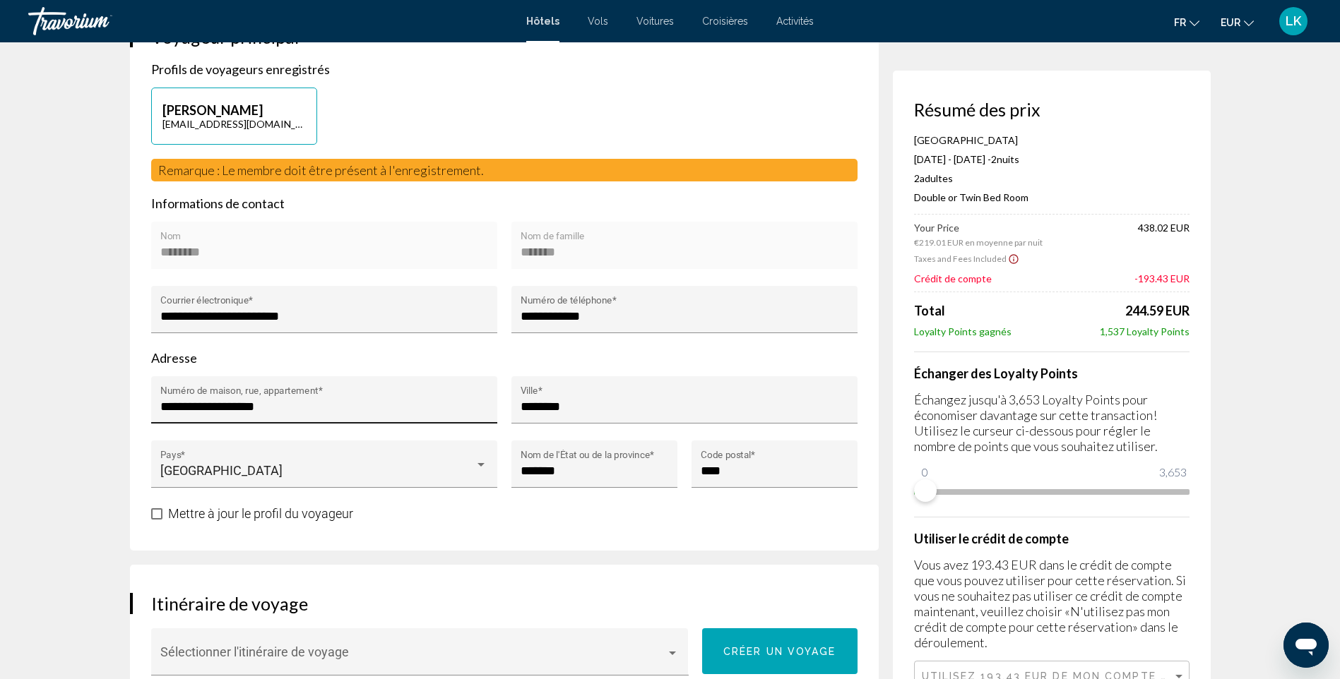
scroll to position [353, 0]
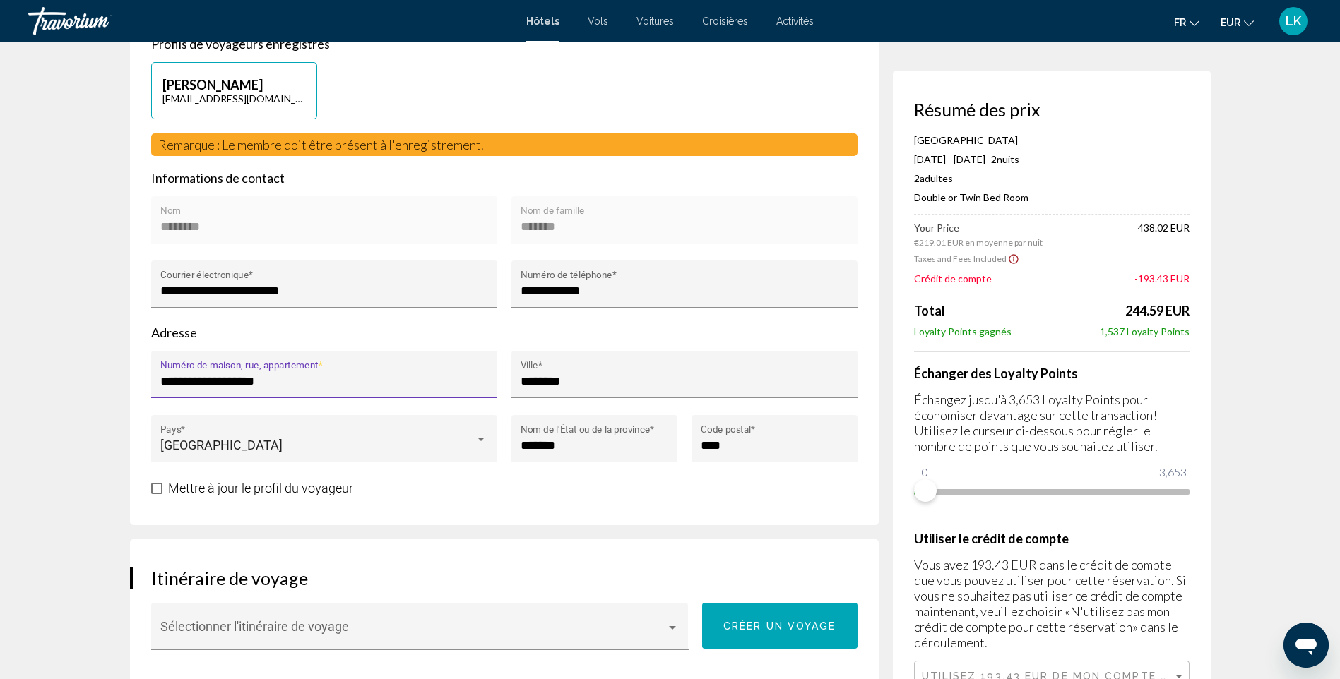
drag, startPoint x: 151, startPoint y: 386, endPoint x: -3, endPoint y: 386, distance: 153.9
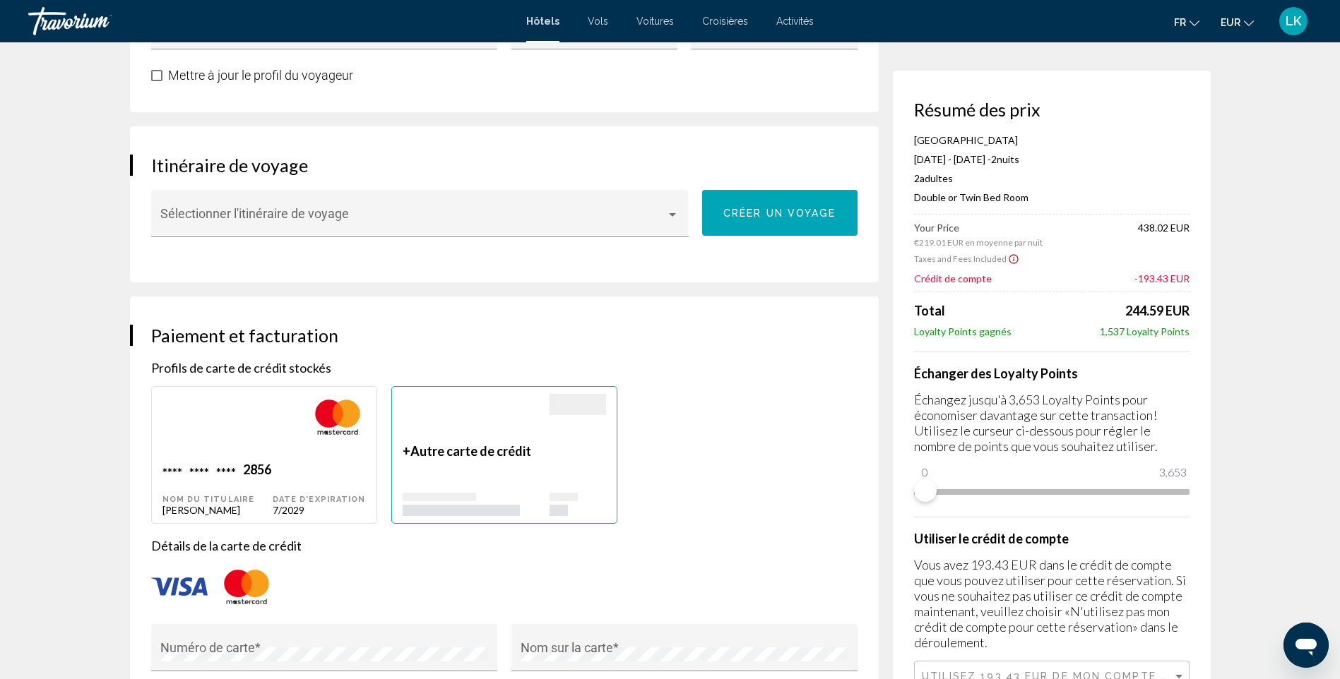
scroll to position [777, 0]
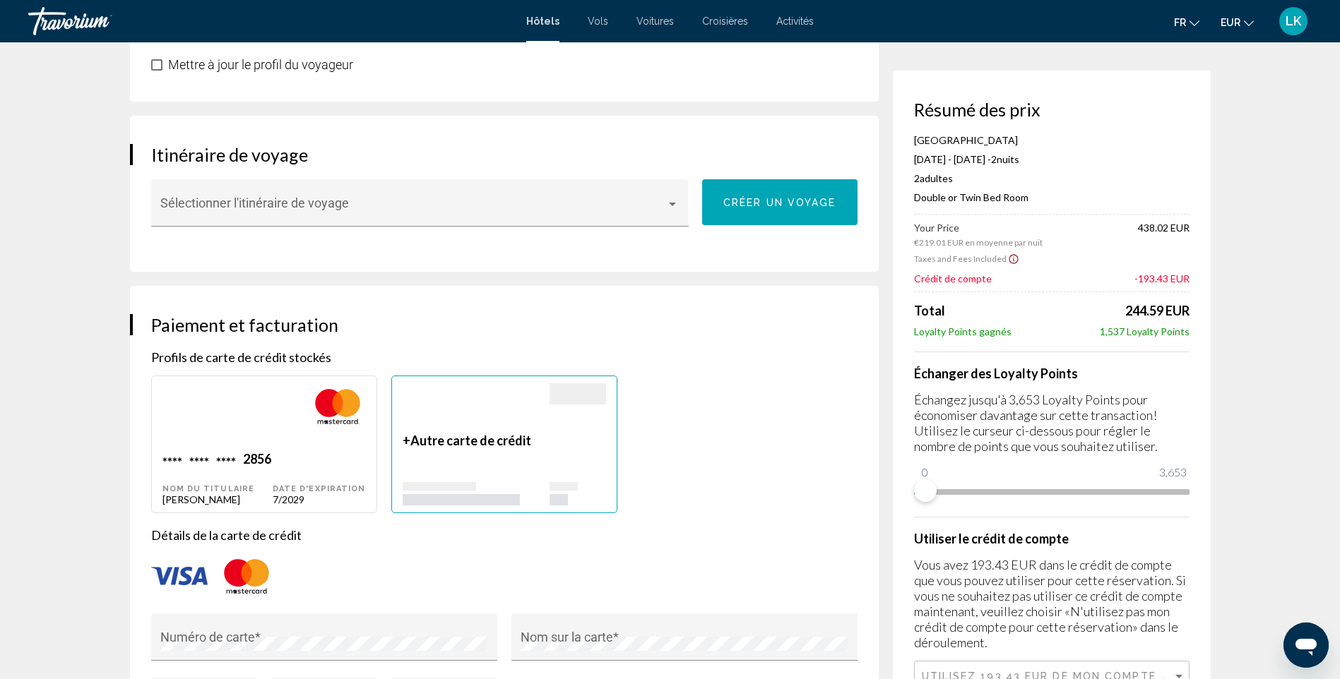
type input "**********"
click at [247, 465] on div "2856" at bounding box center [257, 460] width 28 height 19
type input "********"
type input "*******"
type input "**********"
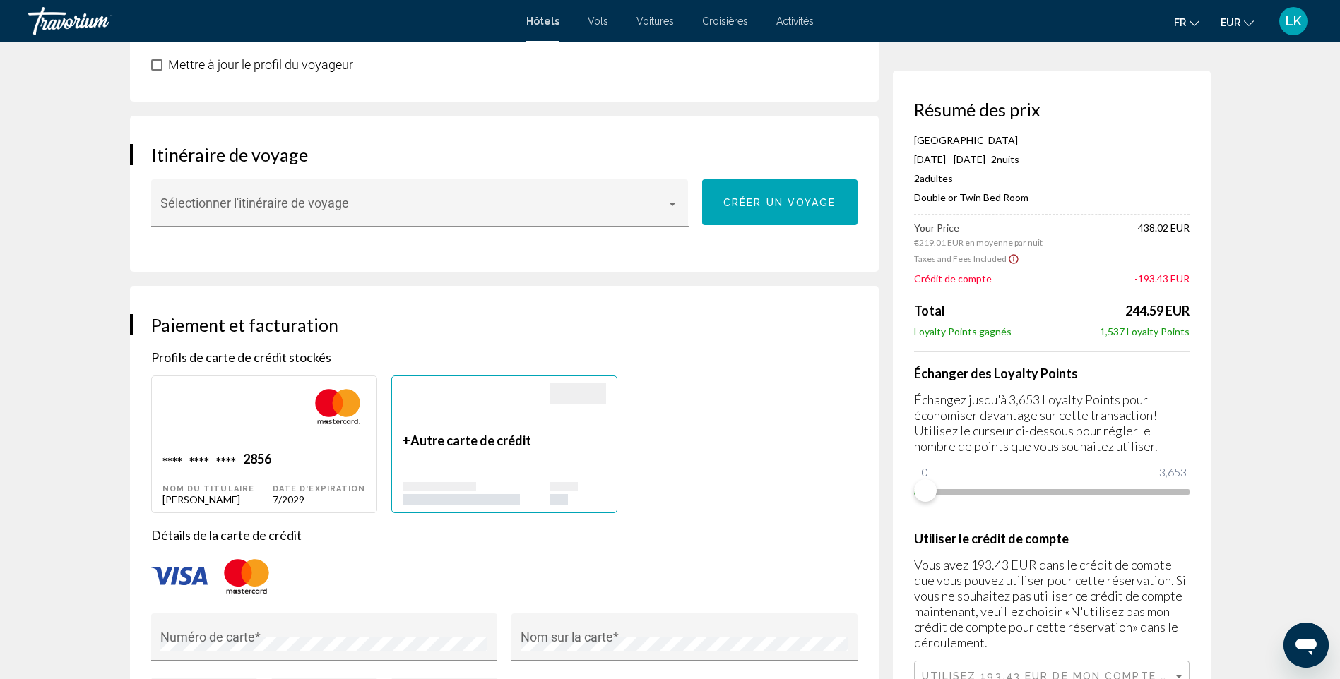
type input "**********"
type input "*******"
type input "****"
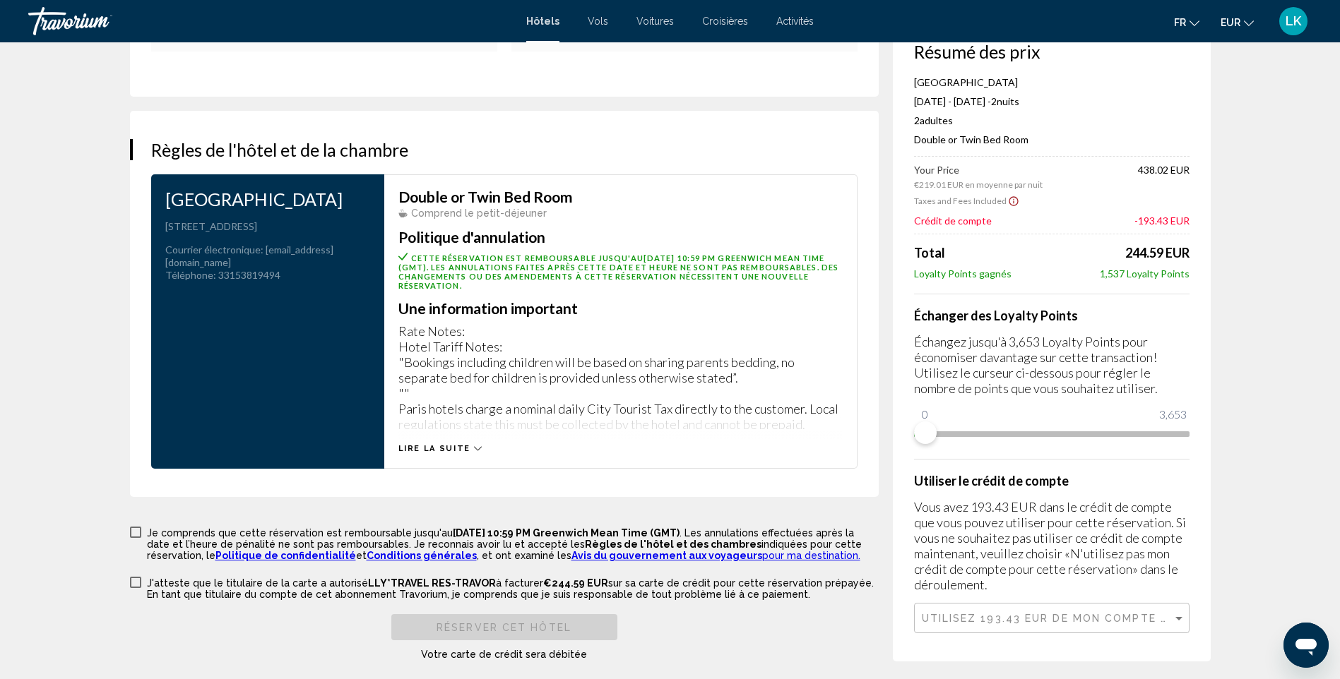
scroll to position [1765, 0]
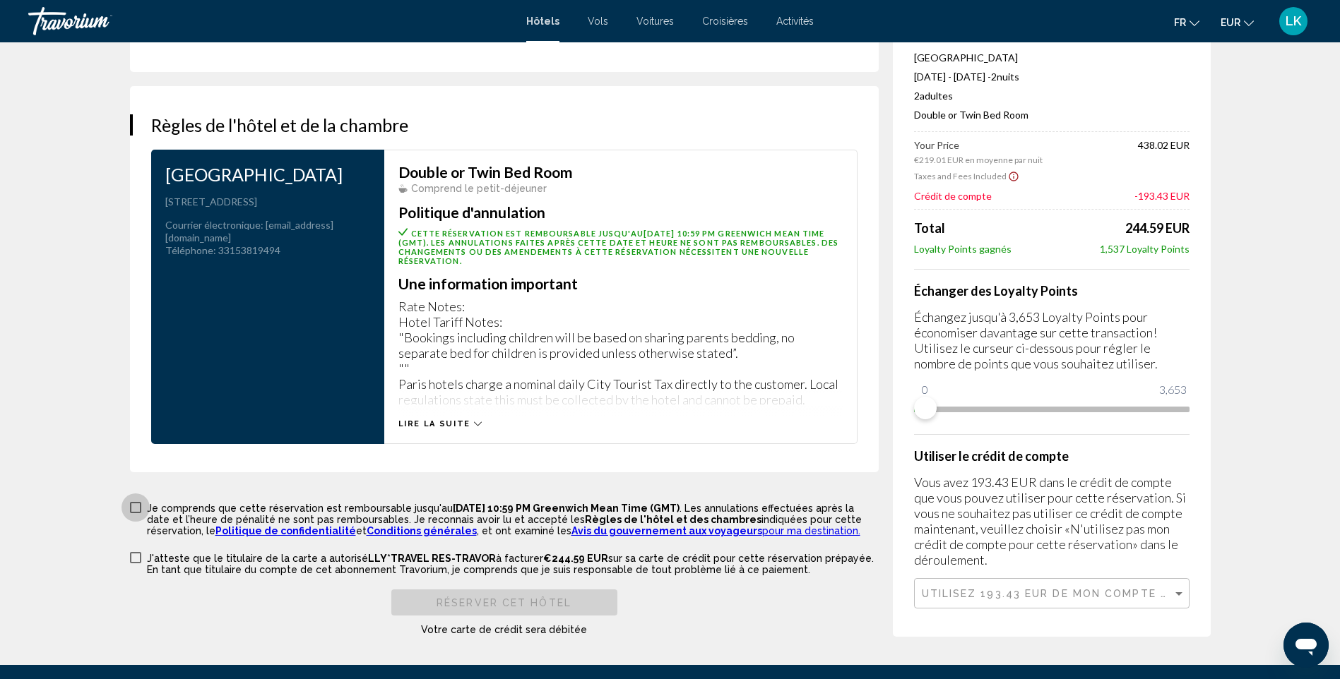
click at [135, 507] on span "Main content" at bounding box center [135, 507] width 11 height 11
click at [139, 565] on label "J'atteste que le titulaire de la carte a autorisé LLY*TRAVEL RES-TRAVOR à factu…" at bounding box center [504, 563] width 749 height 25
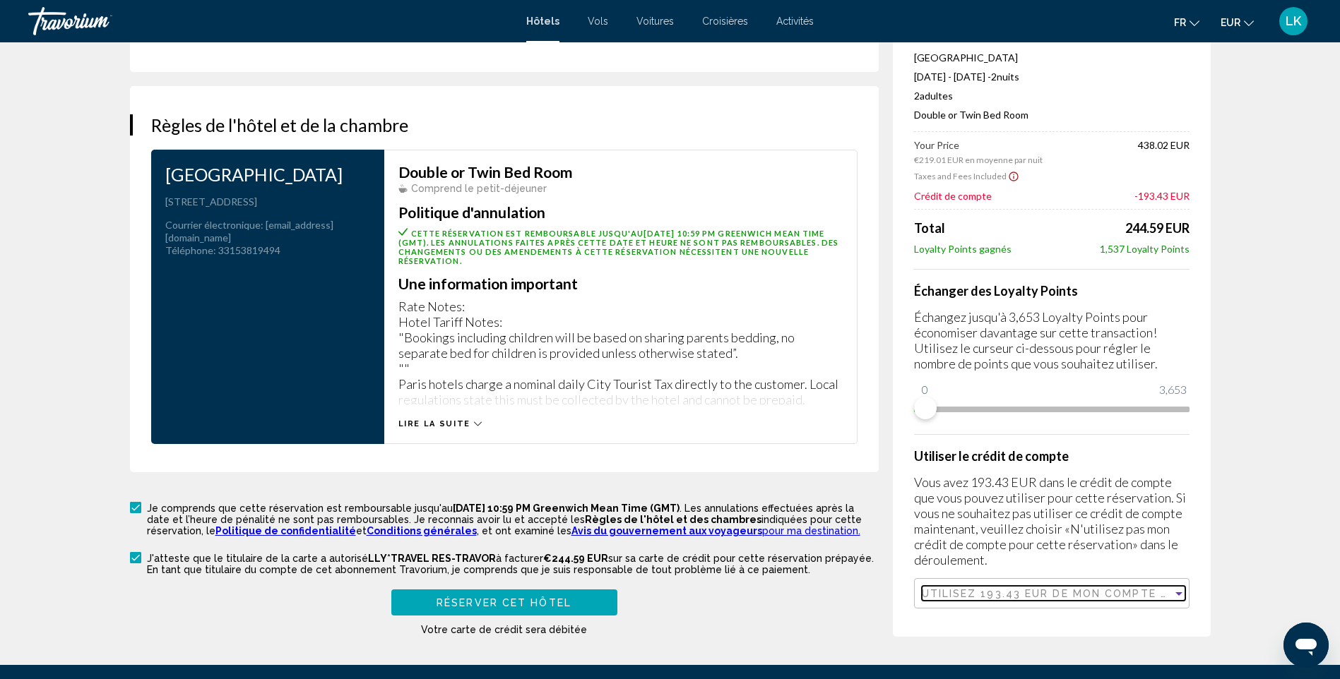
click at [1044, 592] on span "Utilisez 193.43 EUR de mon compte de crédit à cette réservation." at bounding box center [1147, 593] width 450 height 11
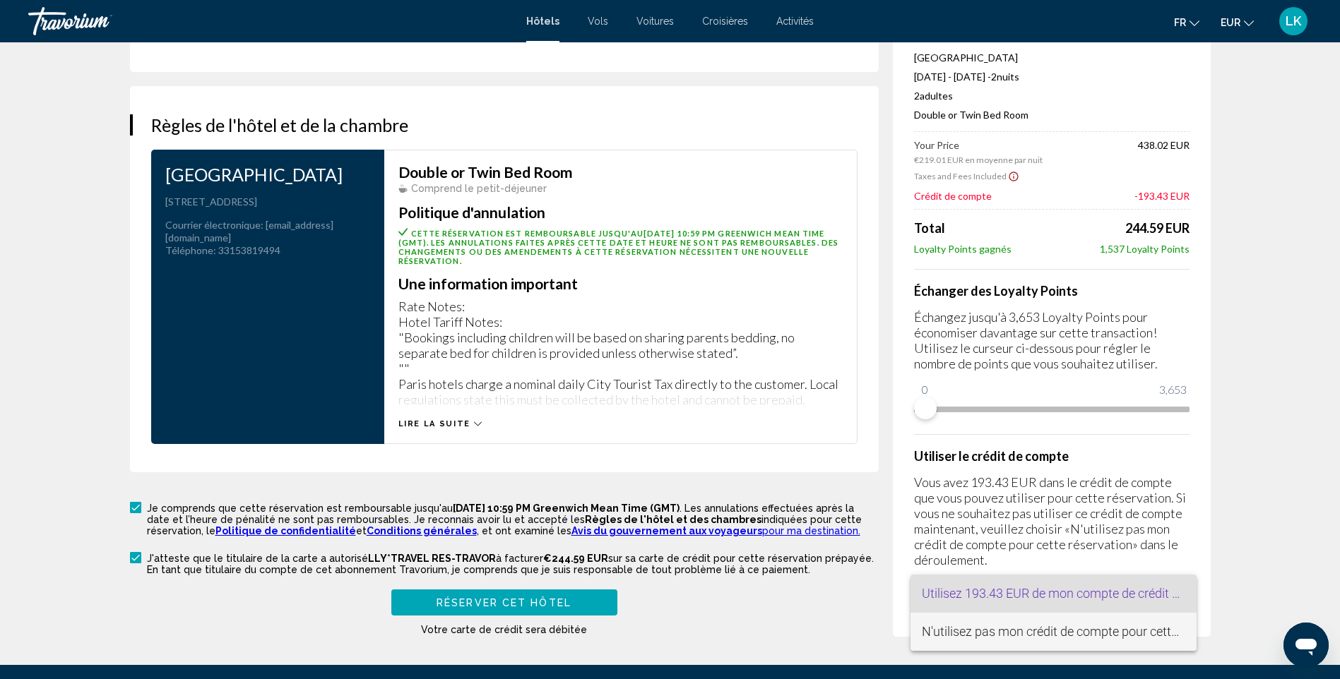
click at [1023, 631] on span "N'utilisez pas mon crédit de compte pour cette réservation." at bounding box center [1083, 631] width 323 height 15
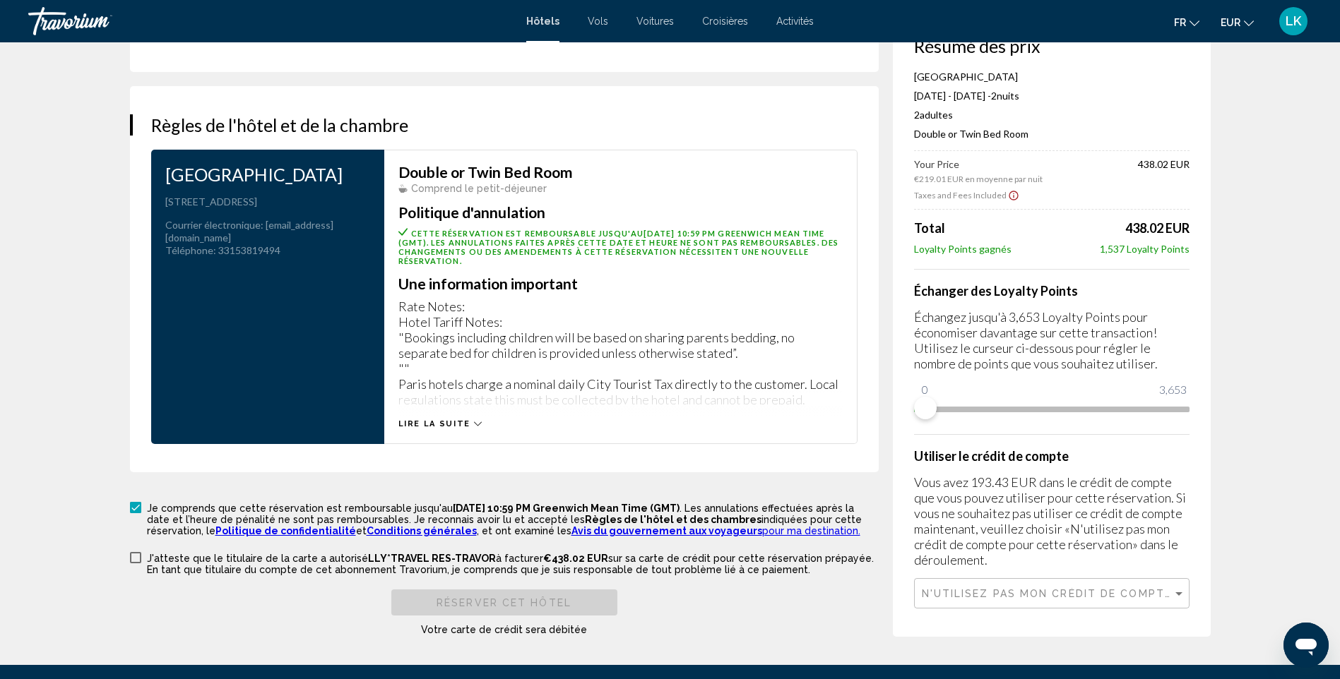
click at [143, 559] on label "J'atteste que le titulaire de la carte a autorisé LLY*TRAVEL RES-TRAVOR à factu…" at bounding box center [504, 563] width 749 height 25
drag, startPoint x: 1337, startPoint y: 481, endPoint x: 1347, endPoint y: 402, distance: 79.0
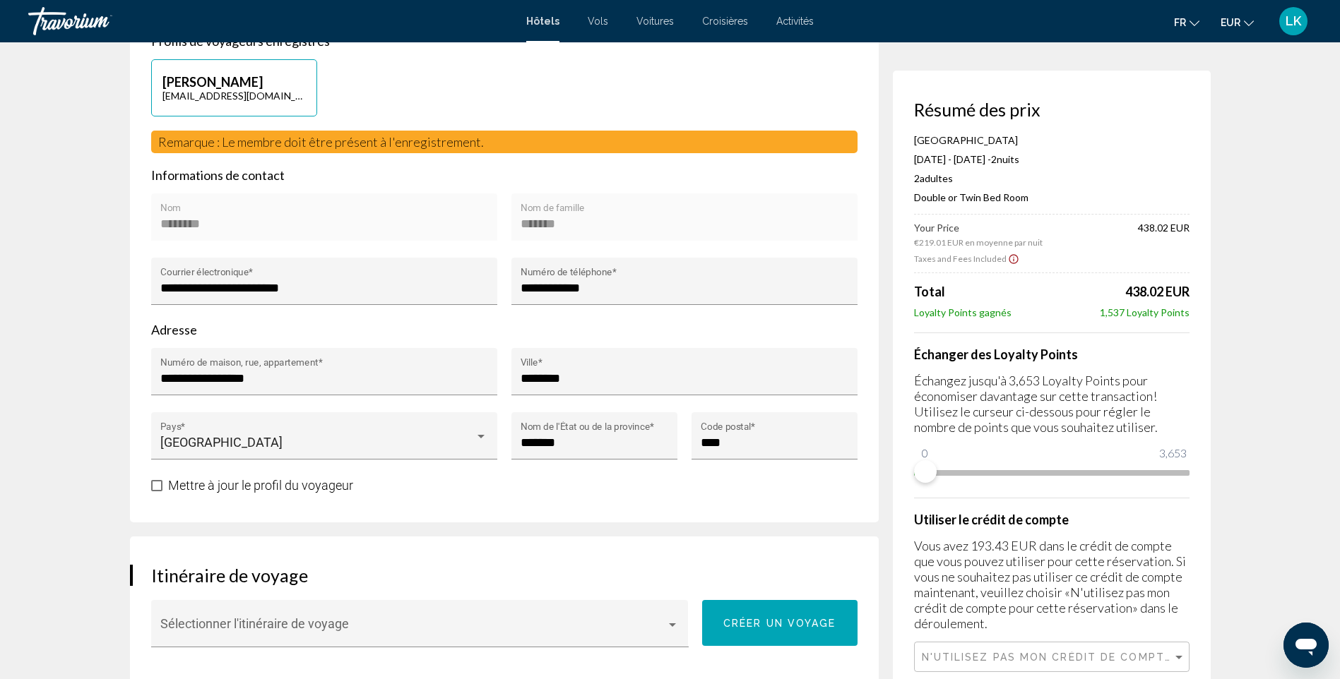
scroll to position [378, 0]
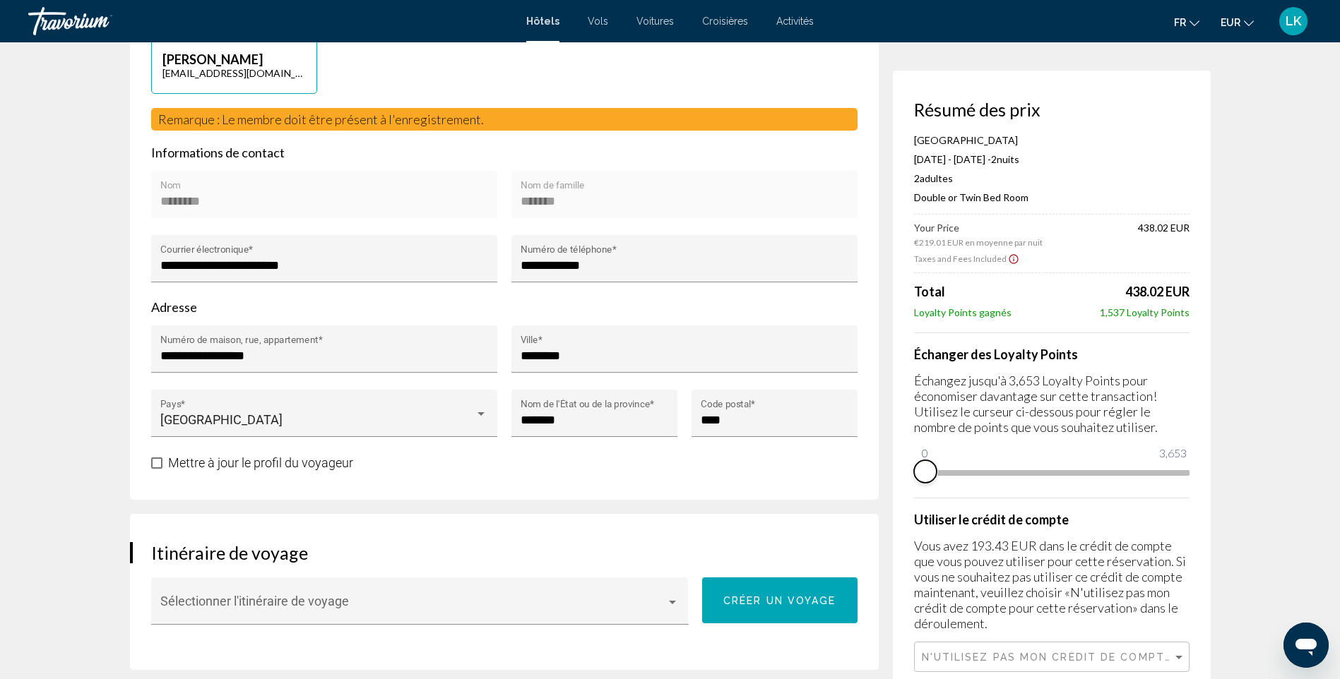
drag, startPoint x: 929, startPoint y: 476, endPoint x: 902, endPoint y: 477, distance: 26.9
click at [902, 477] on div "Résumé des prix La Villa des Ternes Hotel Nov 28, 2025 - Nov 30, 2025 - 2 nuit …" at bounding box center [1052, 386] width 318 height 630
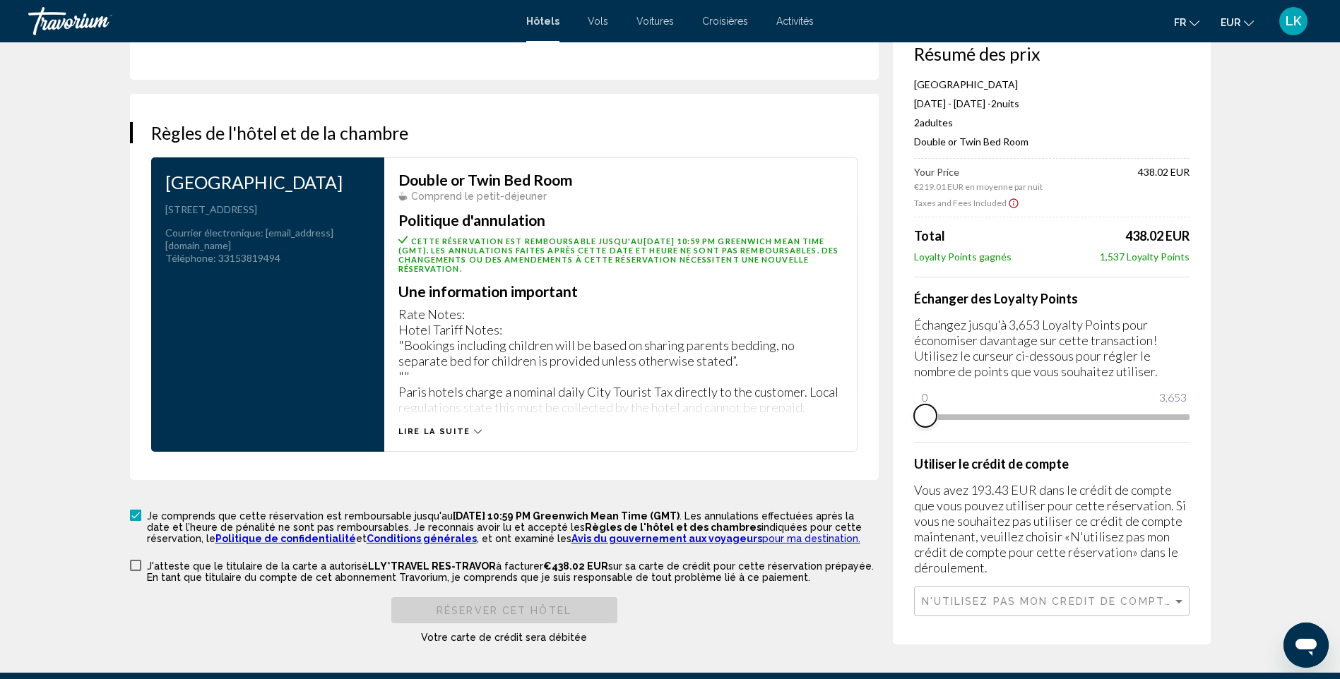
scroll to position [1806, 0]
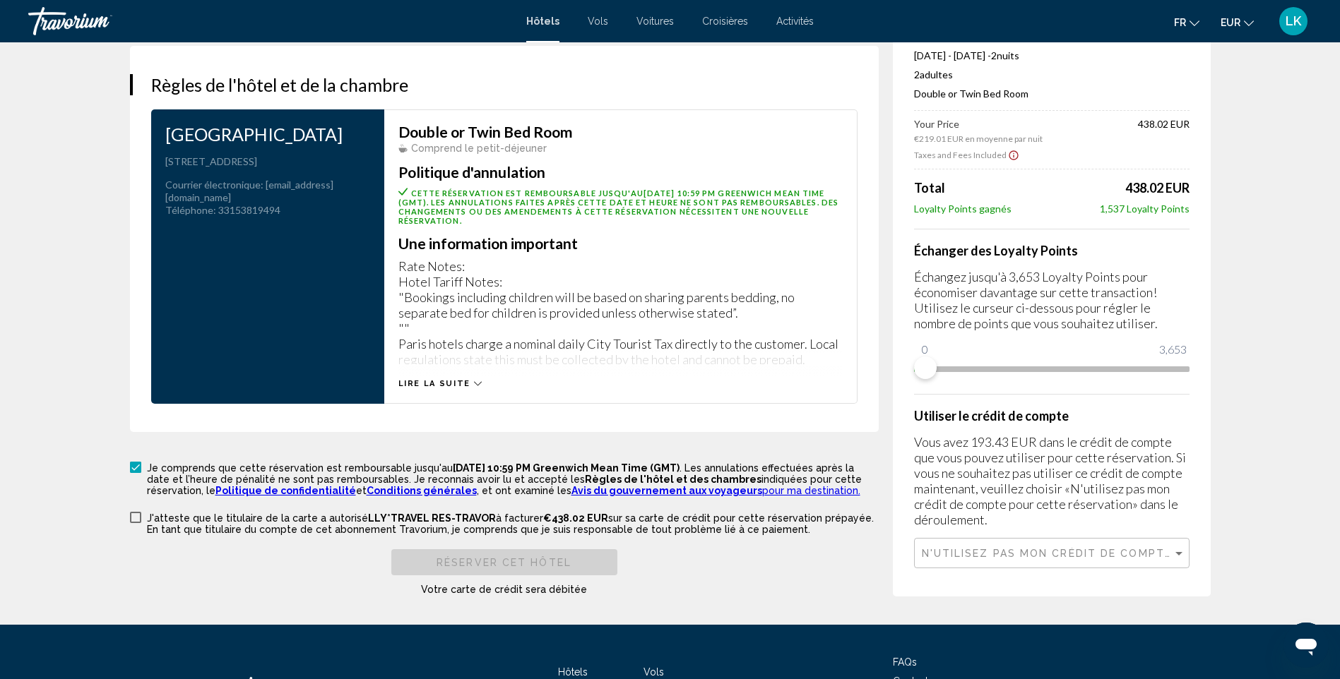
click at [136, 521] on span "Main content" at bounding box center [135, 517] width 11 height 11
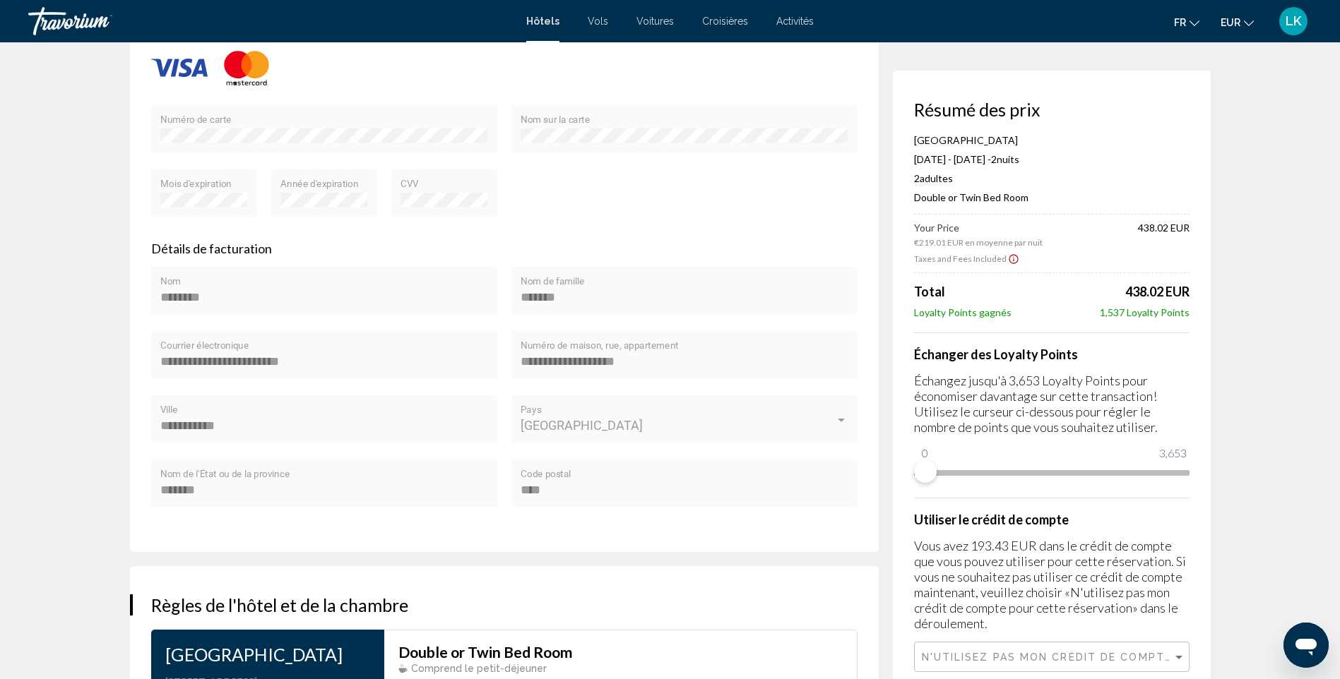
scroll to position [1800, 0]
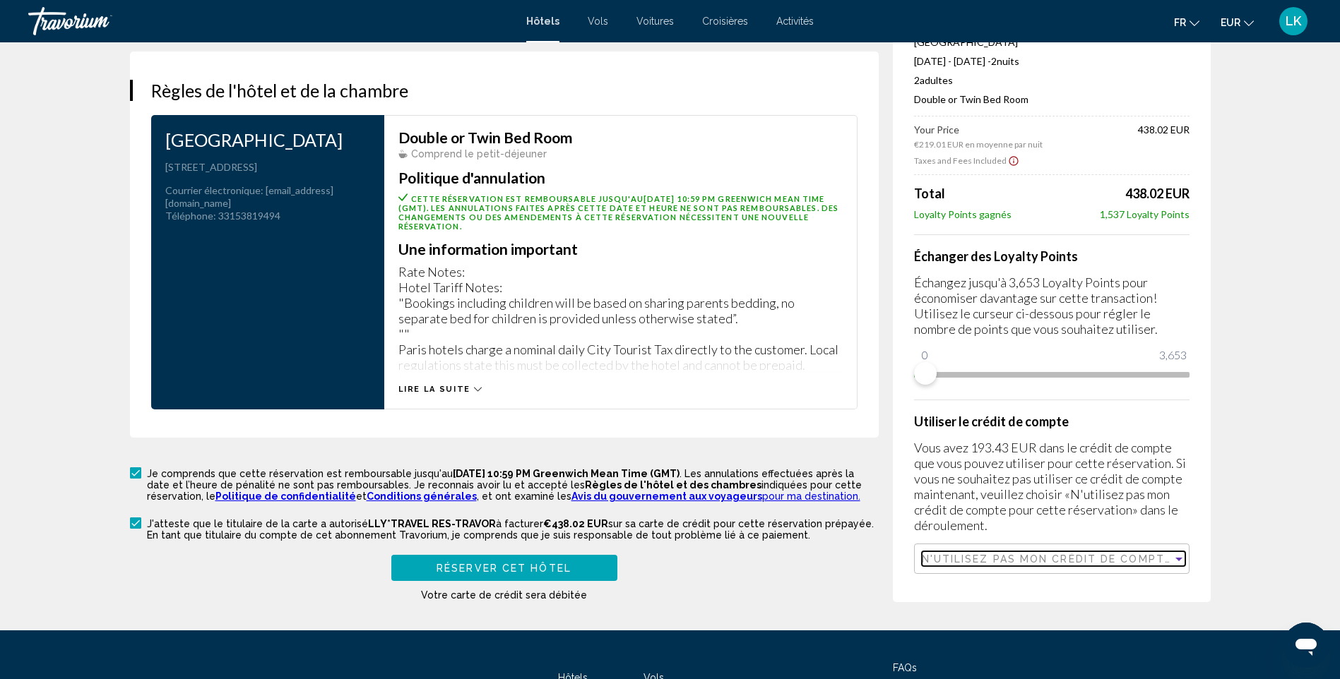
click at [1033, 554] on span "N'utilisez pas mon crédit de compte pour cette réservation." at bounding box center [1133, 559] width 423 height 11
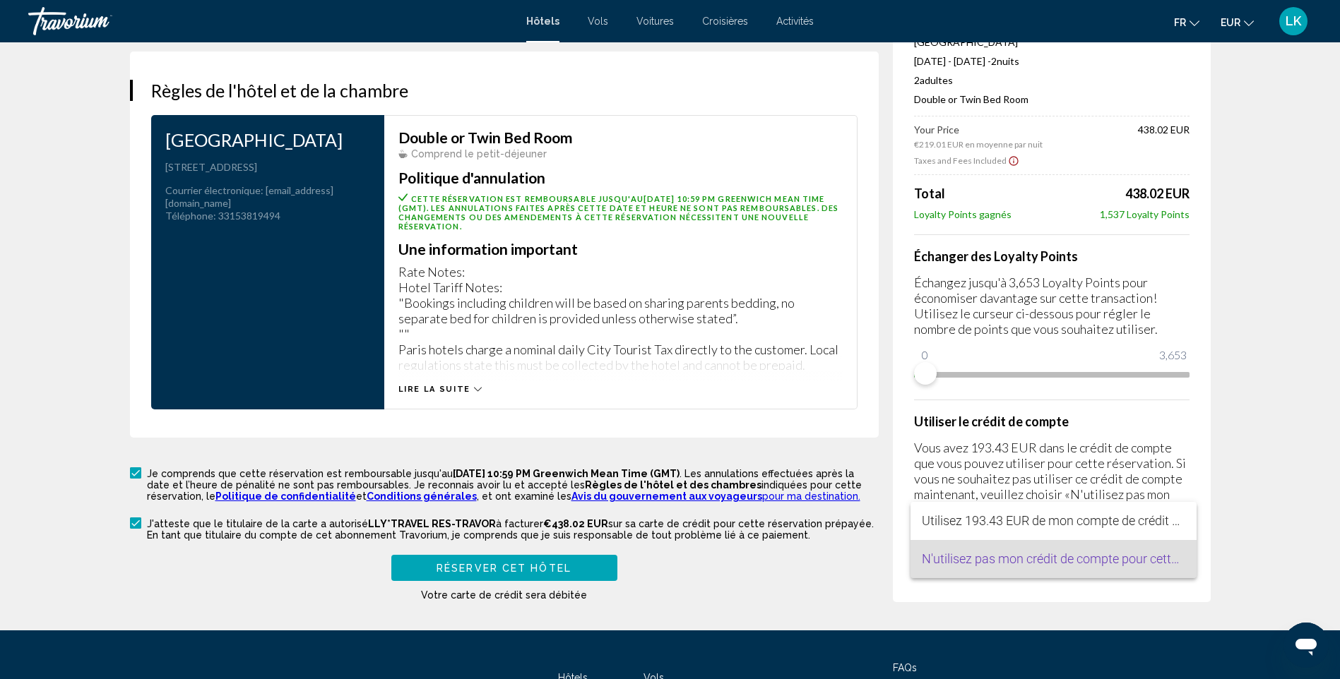
click at [1265, 427] on div at bounding box center [670, 339] width 1340 height 679
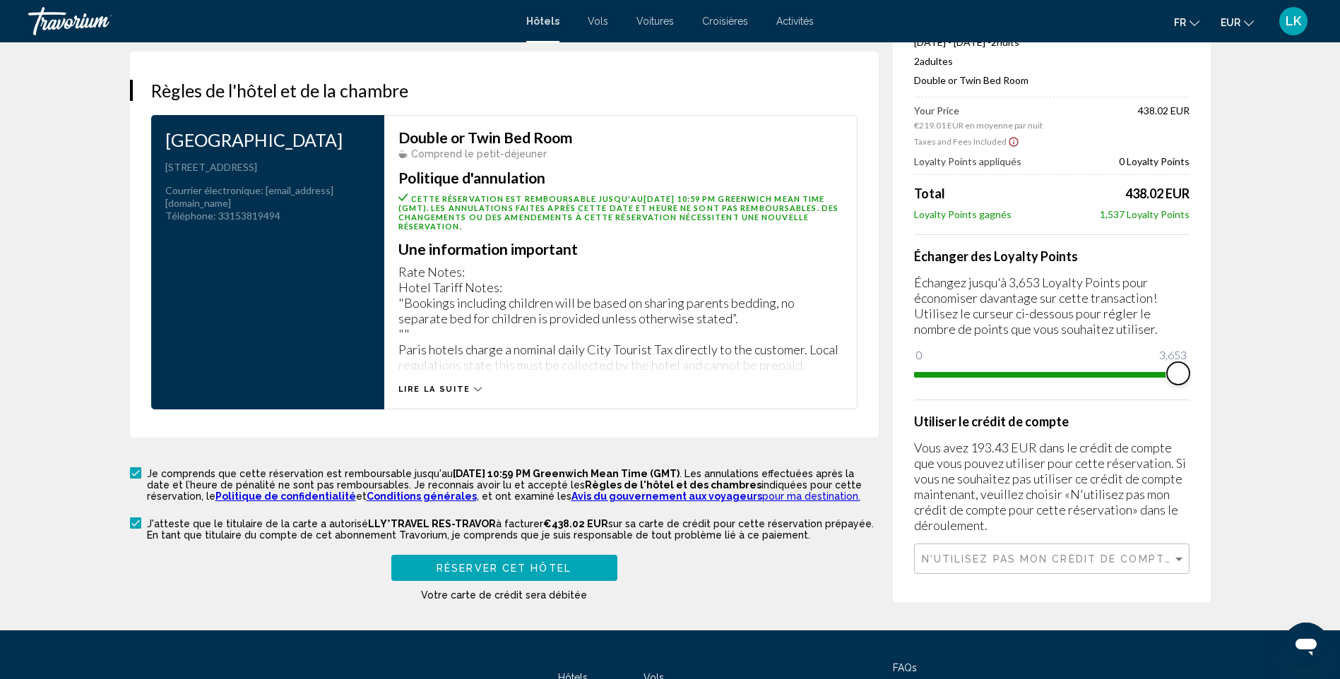
drag, startPoint x: 928, startPoint y: 373, endPoint x: 1235, endPoint y: 362, distance: 307.4
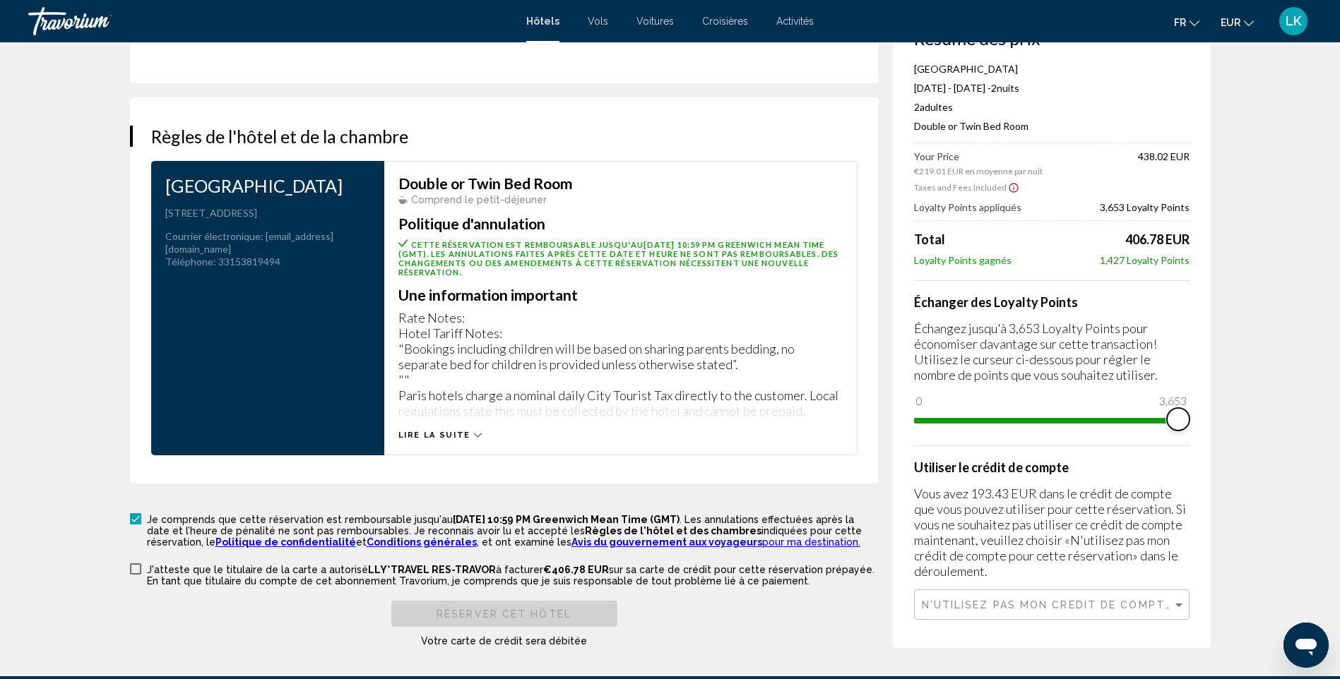
scroll to position [1729, 0]
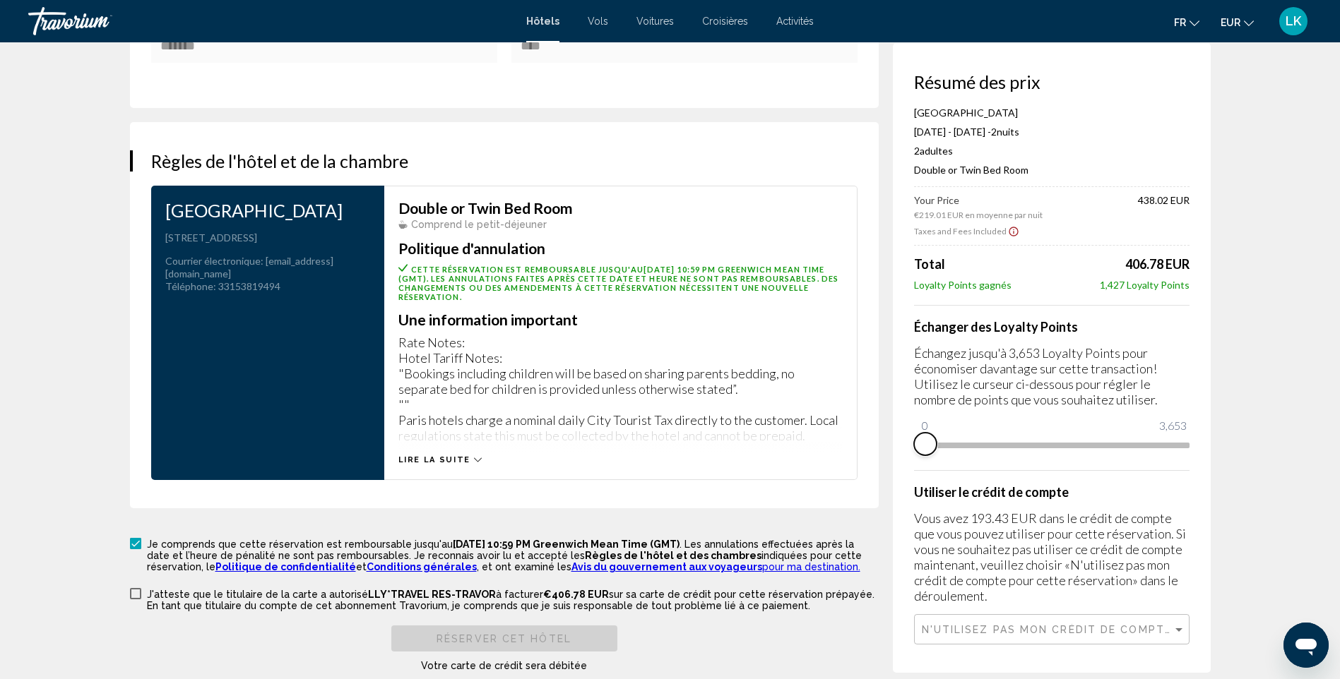
drag, startPoint x: 1176, startPoint y: 450, endPoint x: 899, endPoint y: 448, distance: 276.8
click at [899, 448] on div "Résumé des prix La Villa des Ternes Hotel Nov 28, 2025 - Nov 30, 2025 - 2 nuit …" at bounding box center [1052, 358] width 318 height 630
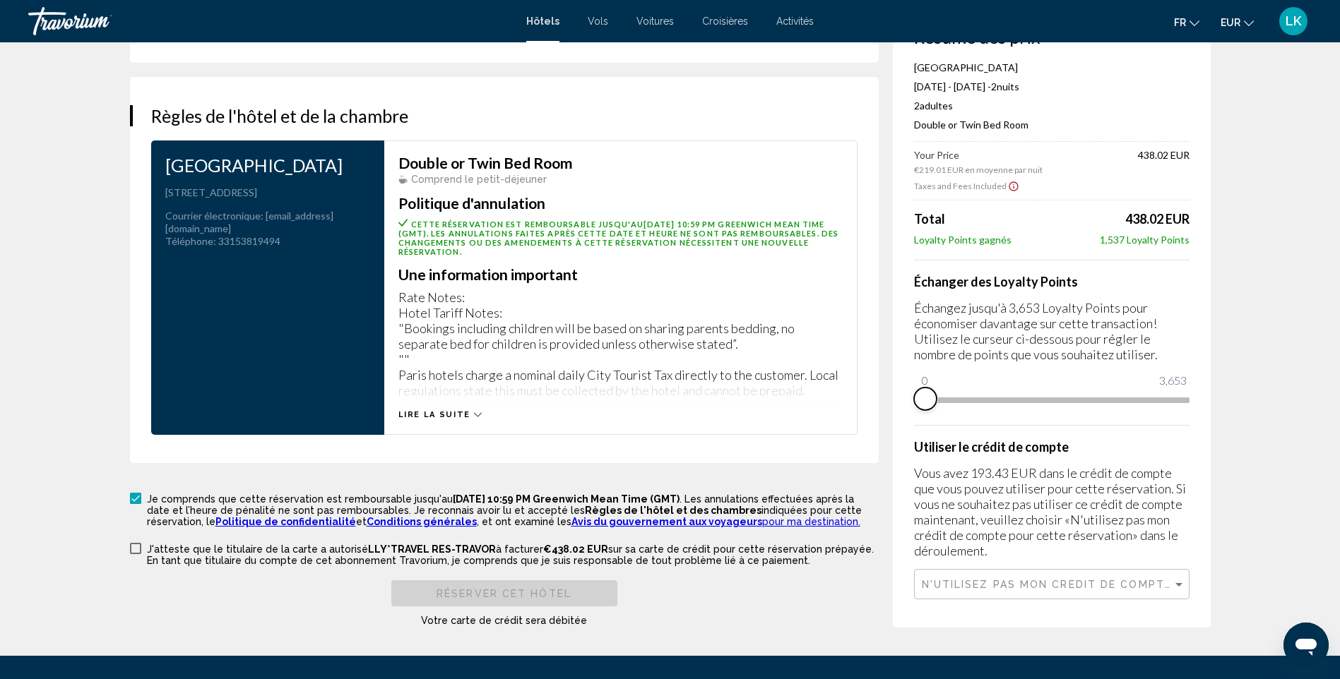
scroll to position [1800, 0]
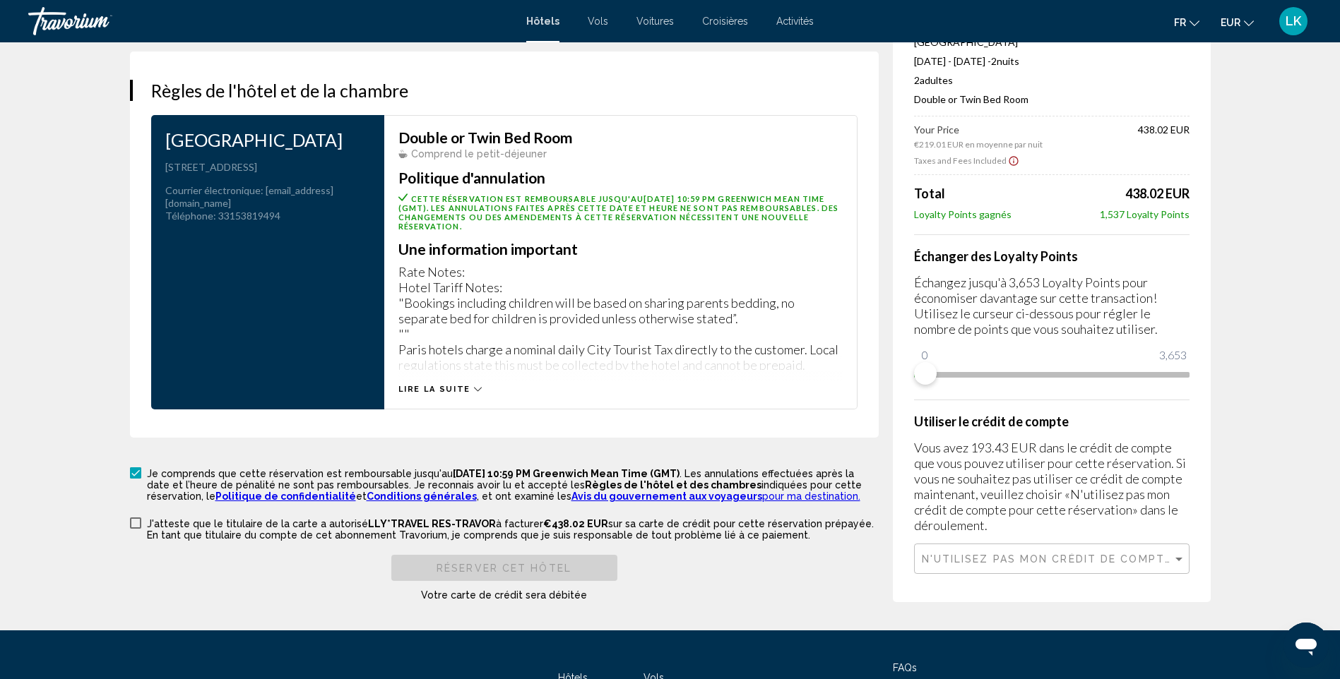
click at [249, 531] on p "J'atteste que le titulaire de la carte a autorisé LLY*TRAVEL RES-TRAVOR à factu…" at bounding box center [513, 529] width 732 height 23
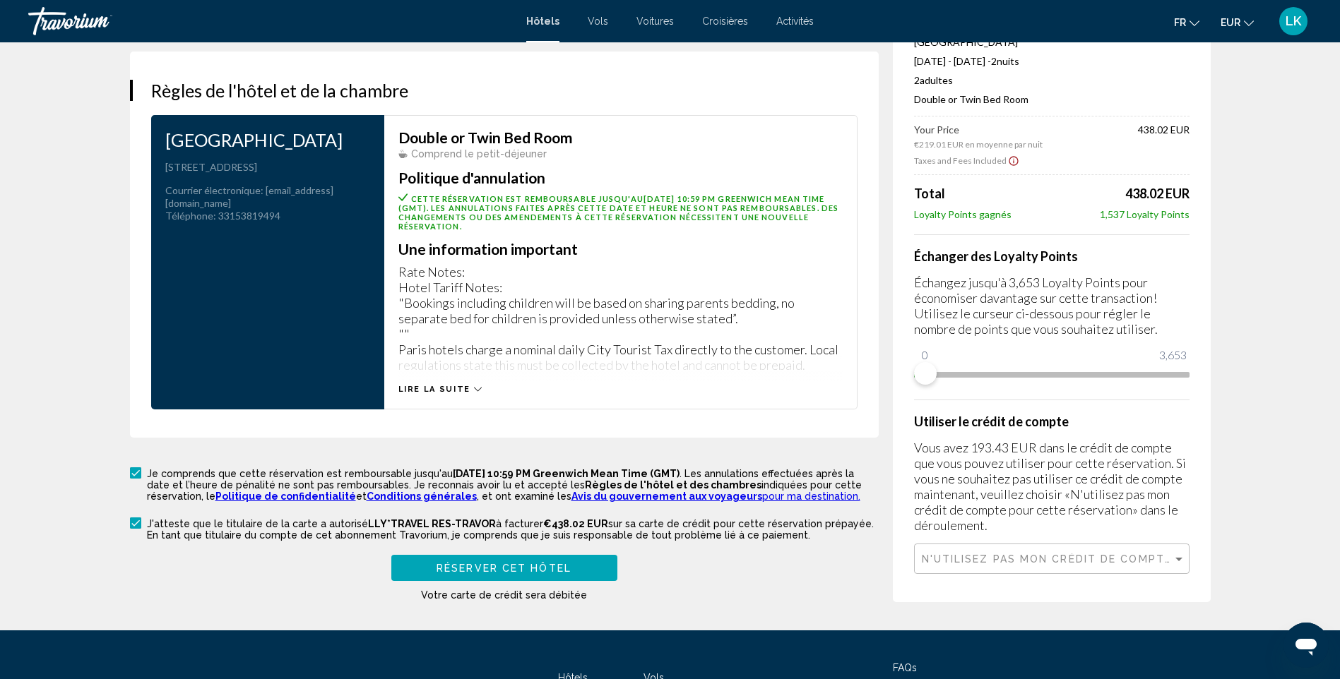
click at [549, 565] on span "Réserver cet hôtel" at bounding box center [503, 568] width 135 height 11
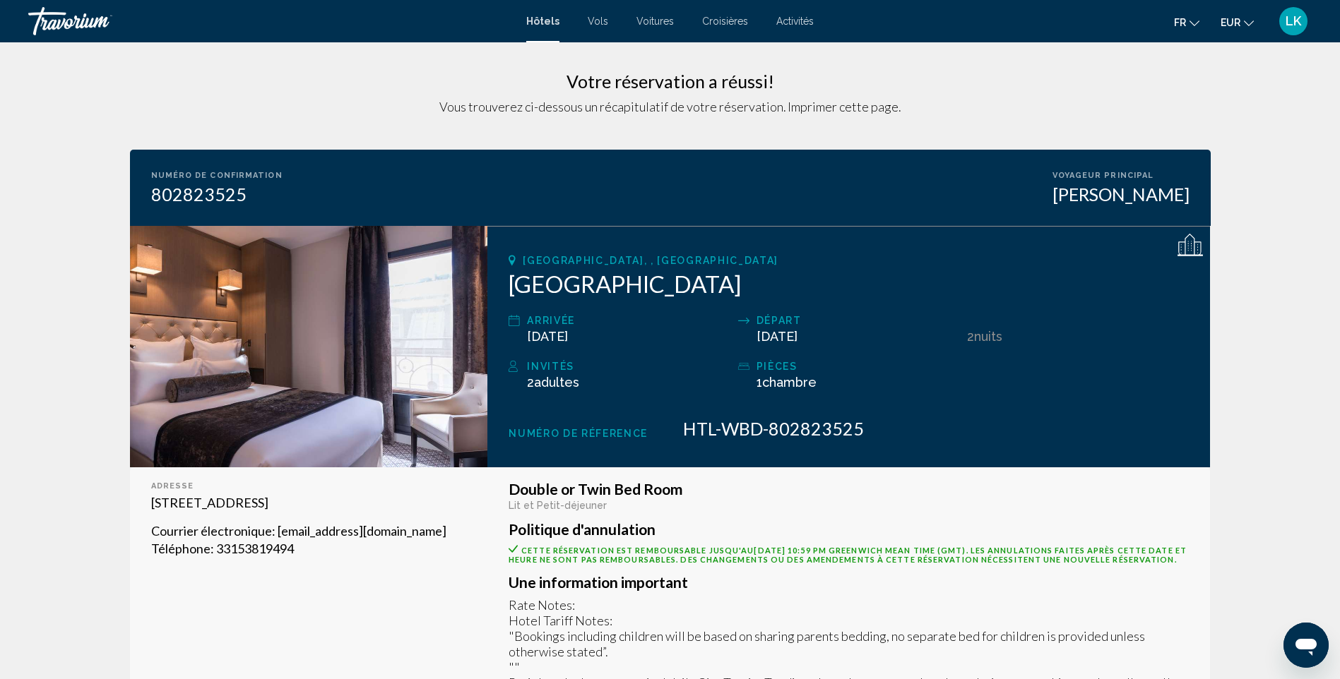
click at [1292, 18] on span "LK" at bounding box center [1293, 21] width 16 height 14
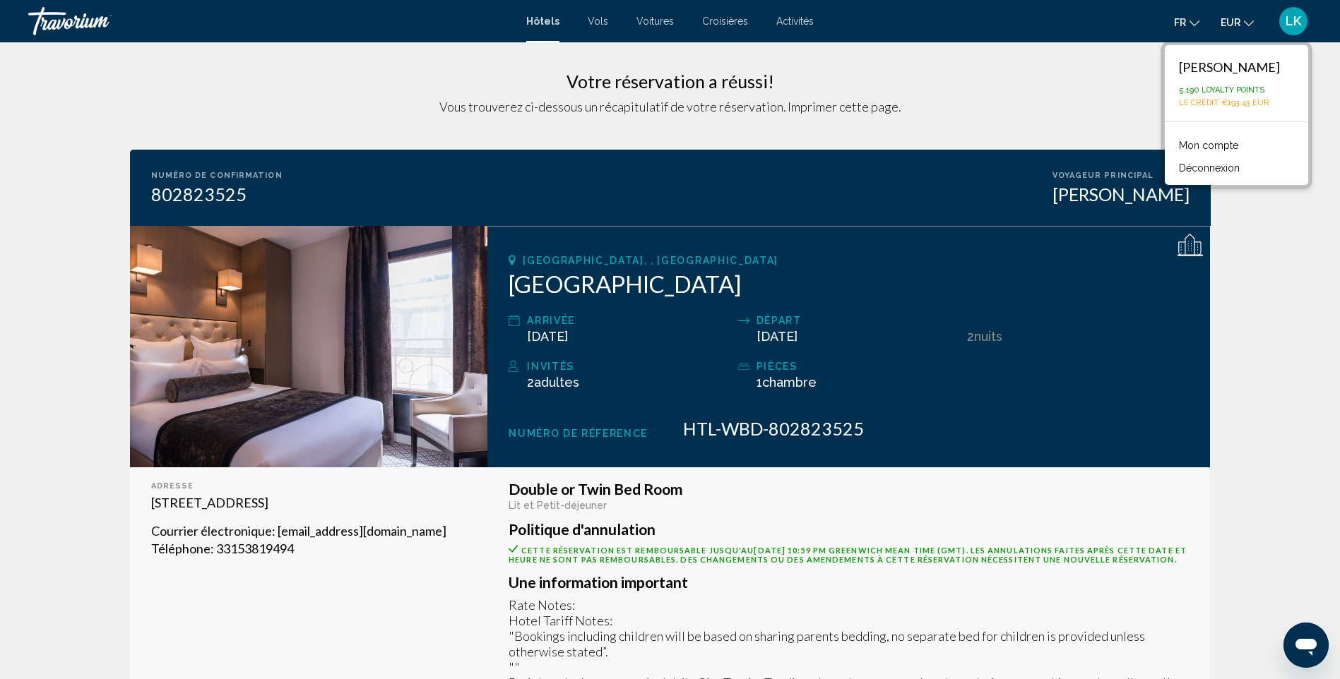
click at [1212, 141] on link "Mon compte" at bounding box center [1207, 145] width 73 height 18
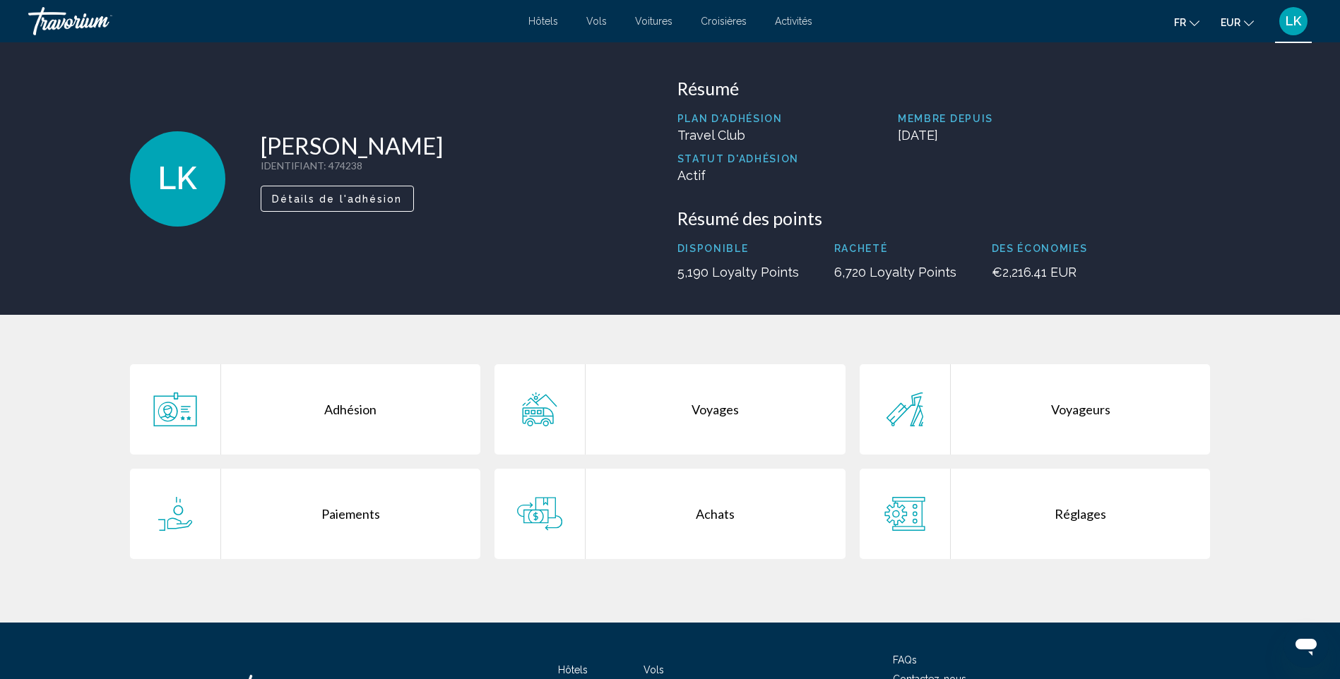
click at [1299, 30] on div "LK" at bounding box center [1293, 21] width 28 height 28
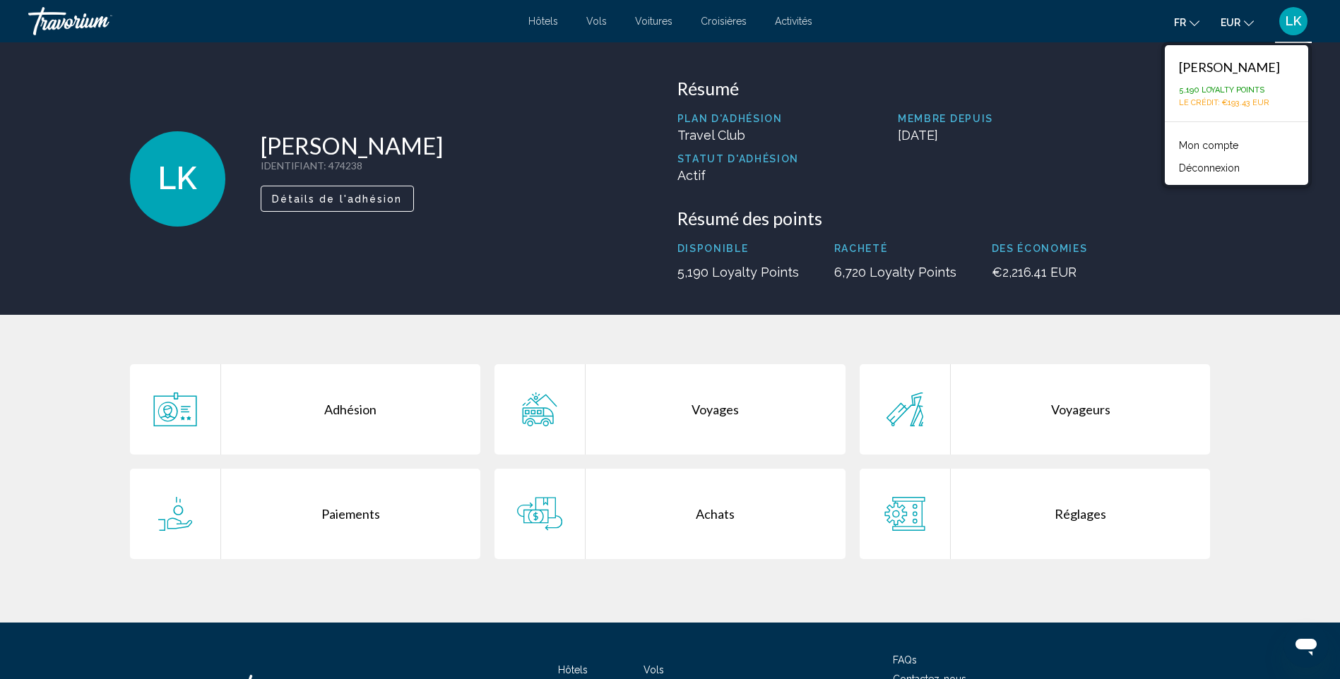
drag, startPoint x: 1289, startPoint y: 103, endPoint x: 1183, endPoint y: 93, distance: 105.7
click at [1183, 93] on div "Laetitia Ksenicz 5,190 Loyalty Points Le crédit : €193.43 EUR" at bounding box center [1235, 83] width 143 height 76
drag, startPoint x: 1183, startPoint y: 93, endPoint x: 1111, endPoint y: 118, distance: 76.4
click at [1111, 118] on p "Membre depuis" at bounding box center [1053, 118] width 312 height 11
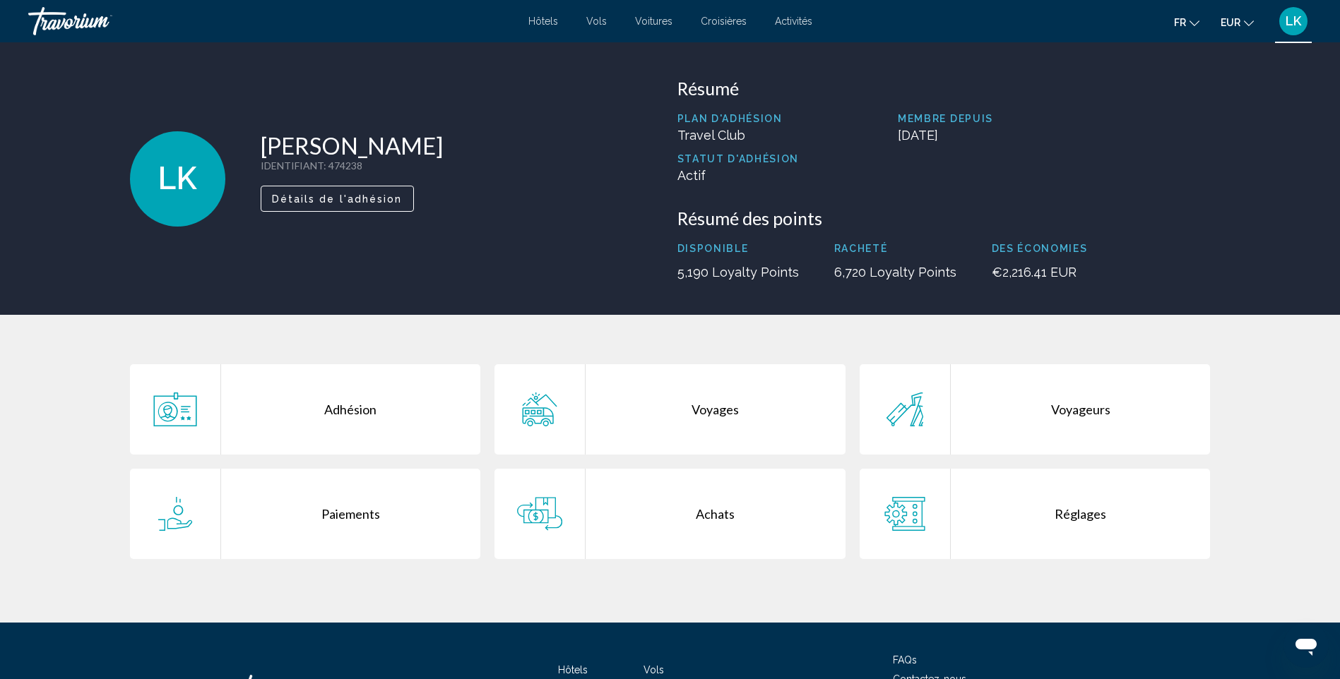
click at [720, 415] on div "Voyages" at bounding box center [715, 409] width 260 height 90
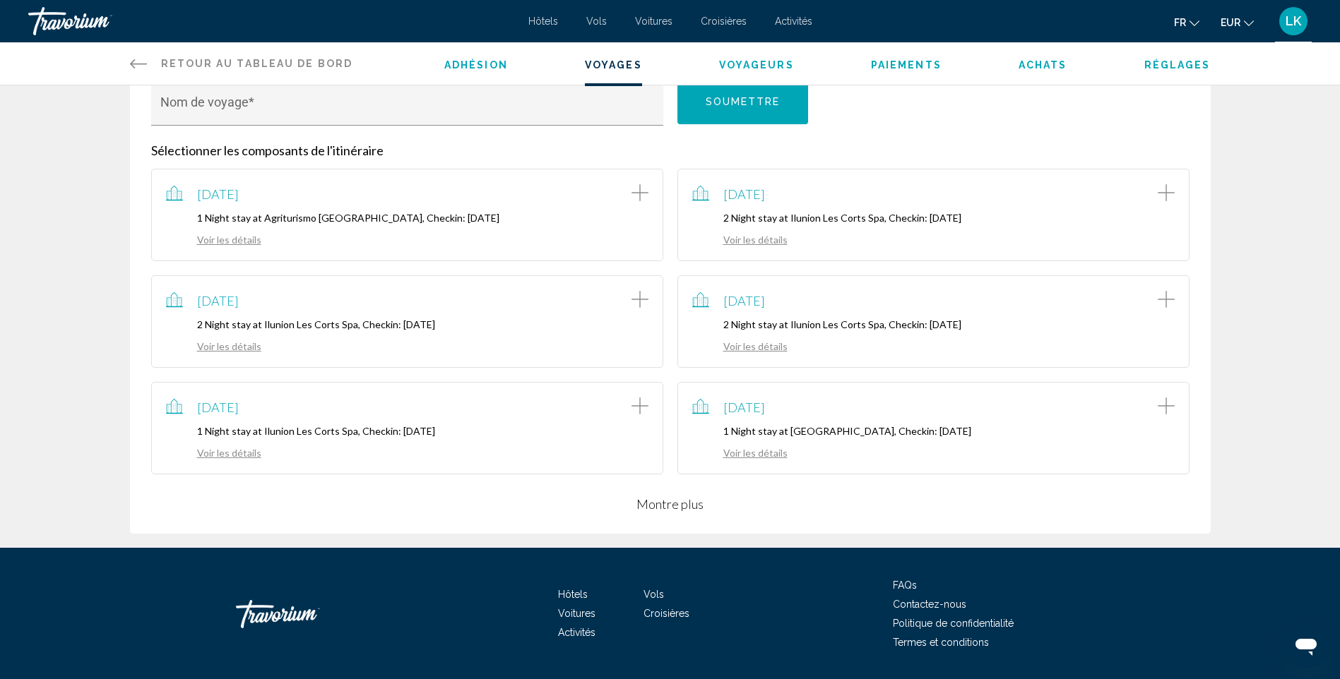
scroll to position [212, 0]
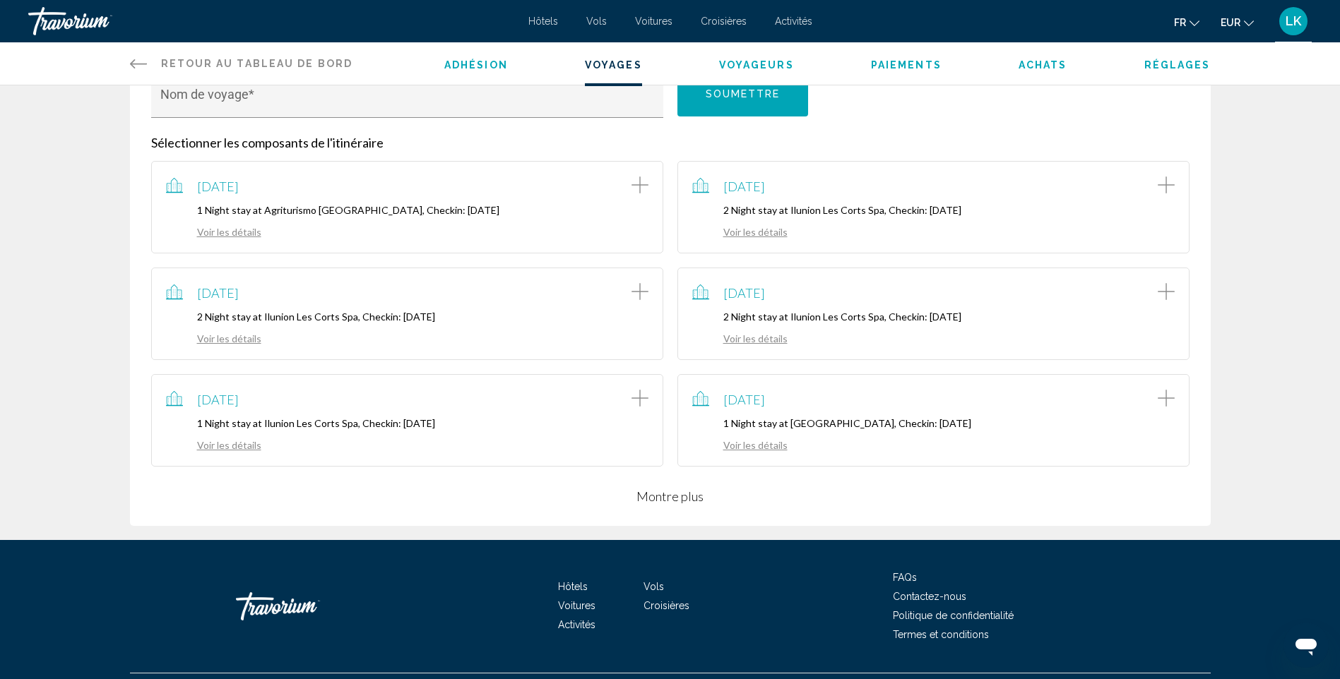
click at [684, 499] on button "Montre plus" at bounding box center [669, 496] width 67 height 17
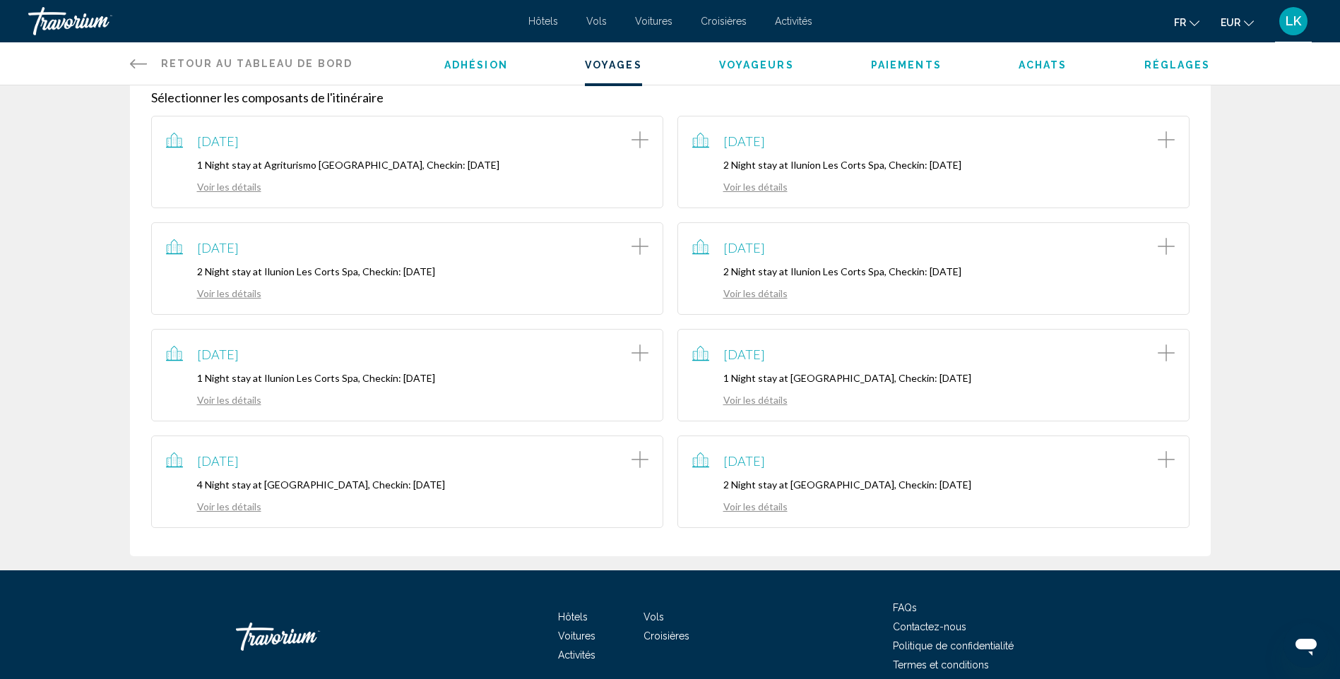
scroll to position [282, 0]
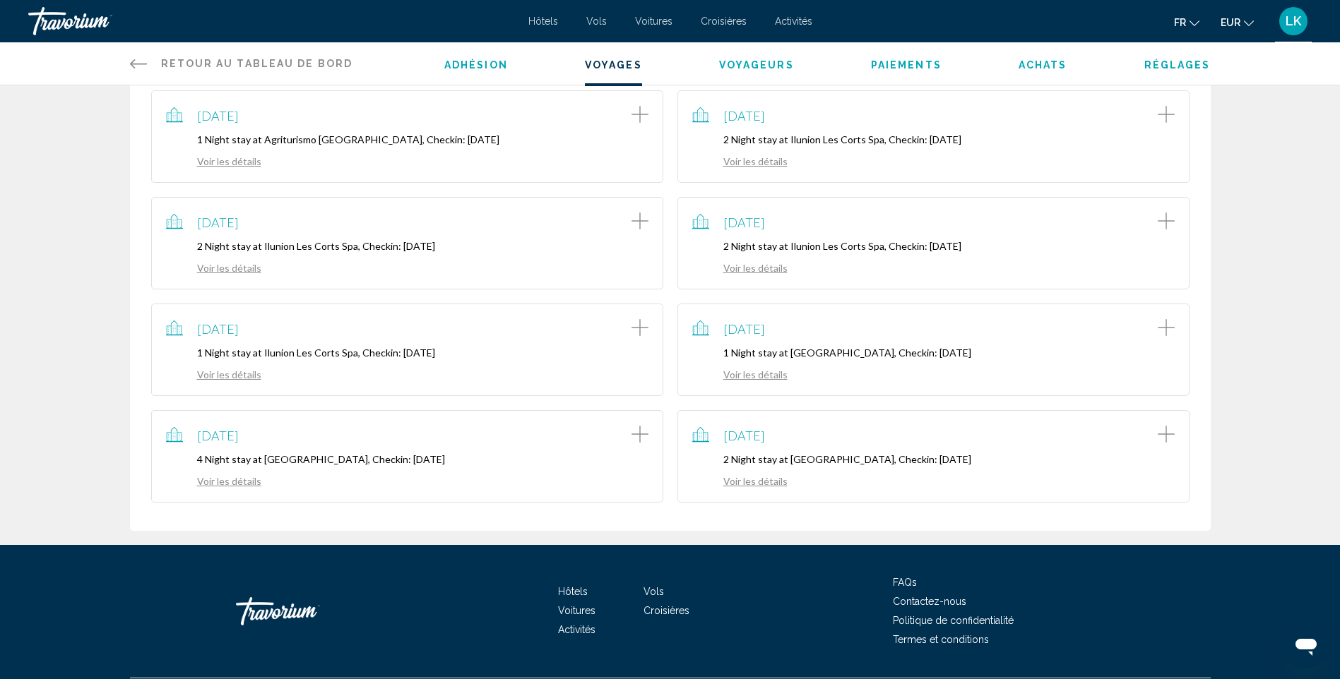
click at [766, 484] on link "Voir les détails" at bounding box center [739, 481] width 95 height 12
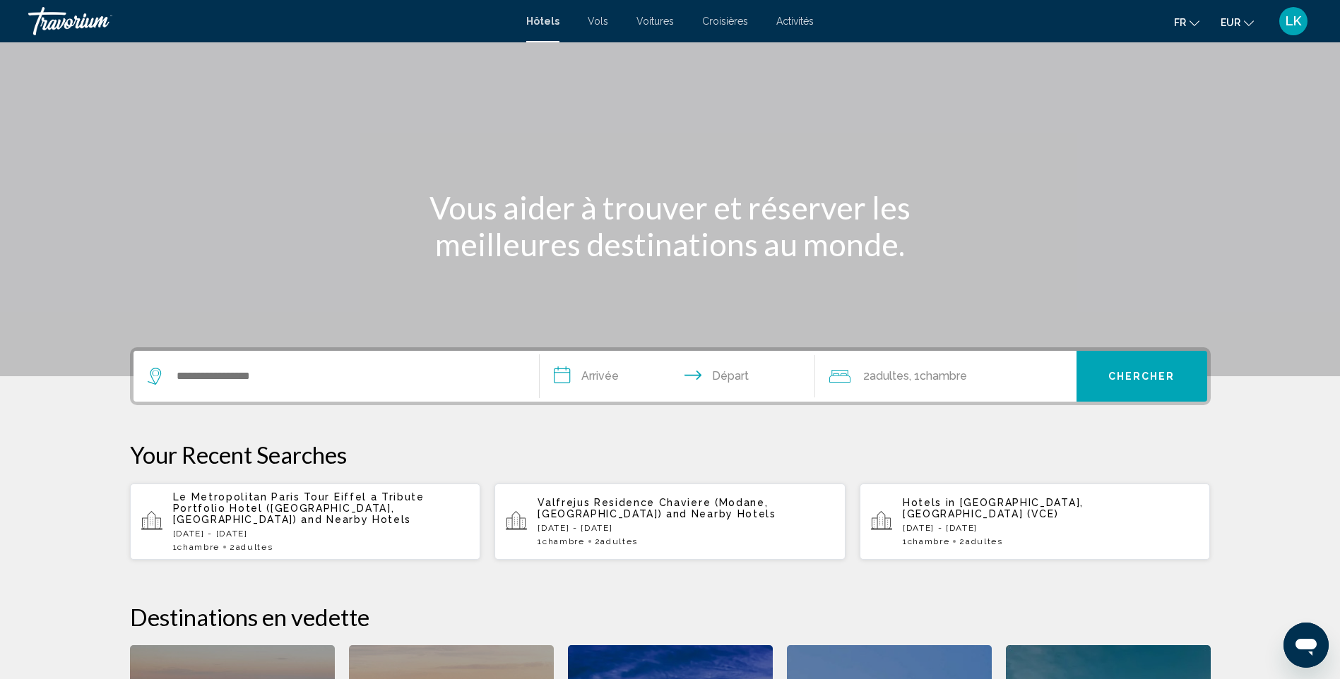
scroll to position [71, 0]
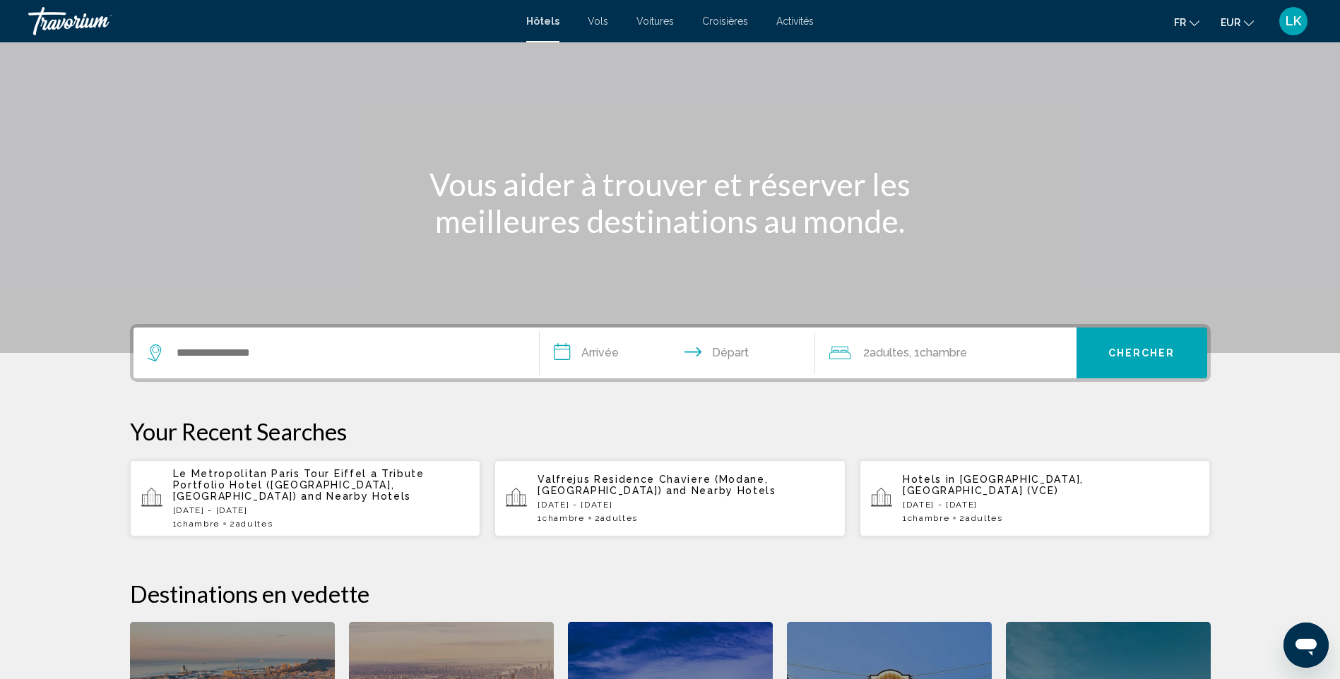
click at [414, 489] on p "Le Metropolitan Paris Tour Eiffel a Tribute Portfolio Hotel (Paris, FR) and Nea…" at bounding box center [321, 485] width 297 height 34
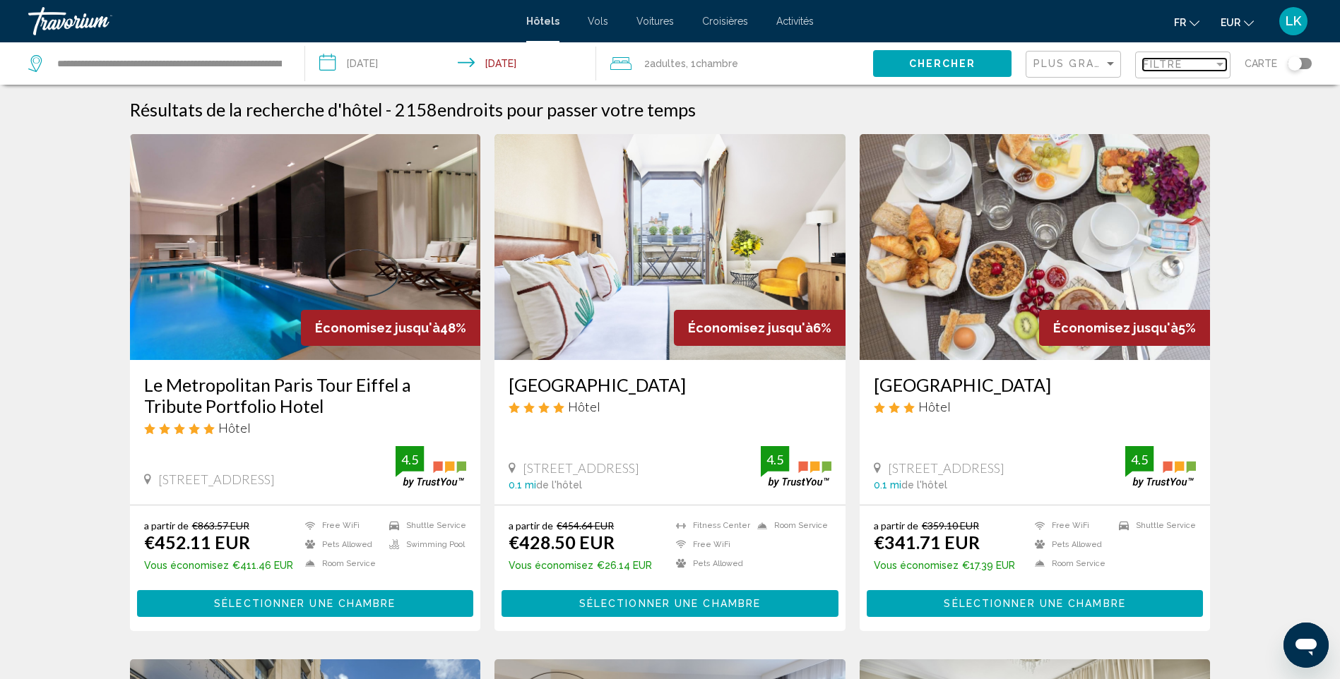
click at [1186, 67] on div "Filtre" at bounding box center [1178, 64] width 71 height 11
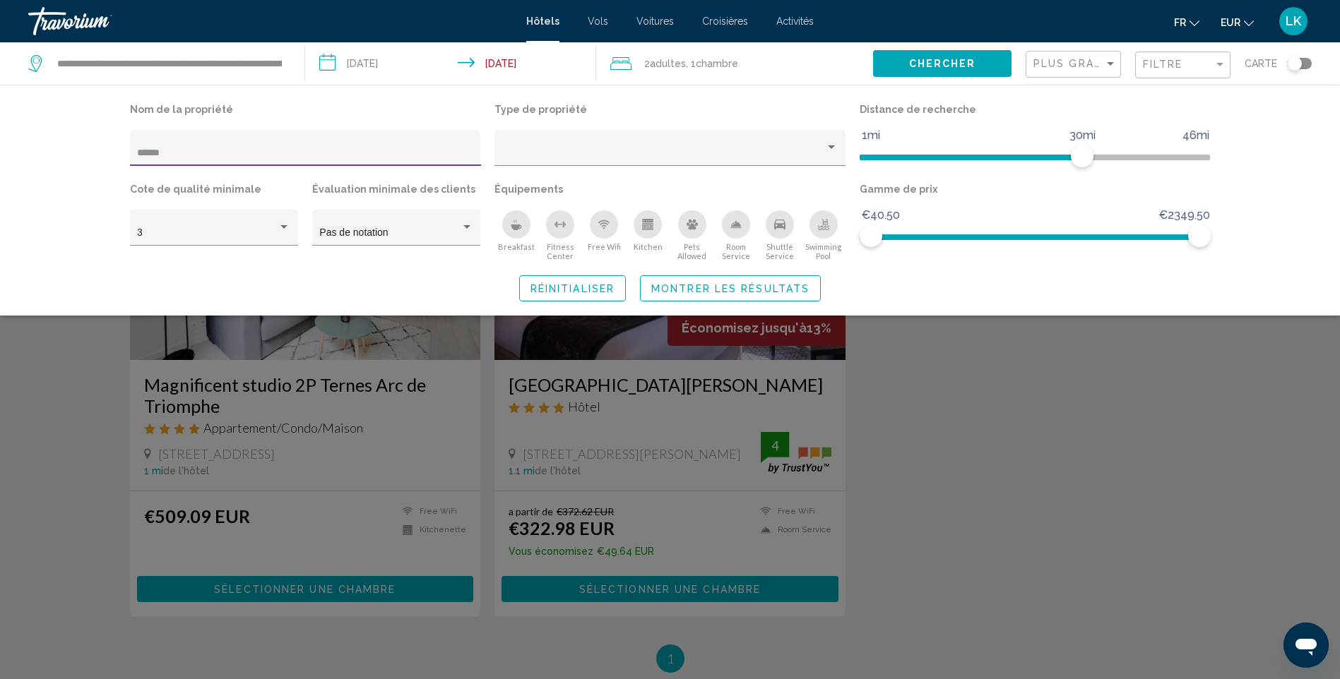
type input "******"
click at [998, 455] on div "Search widget" at bounding box center [670, 445] width 1340 height 467
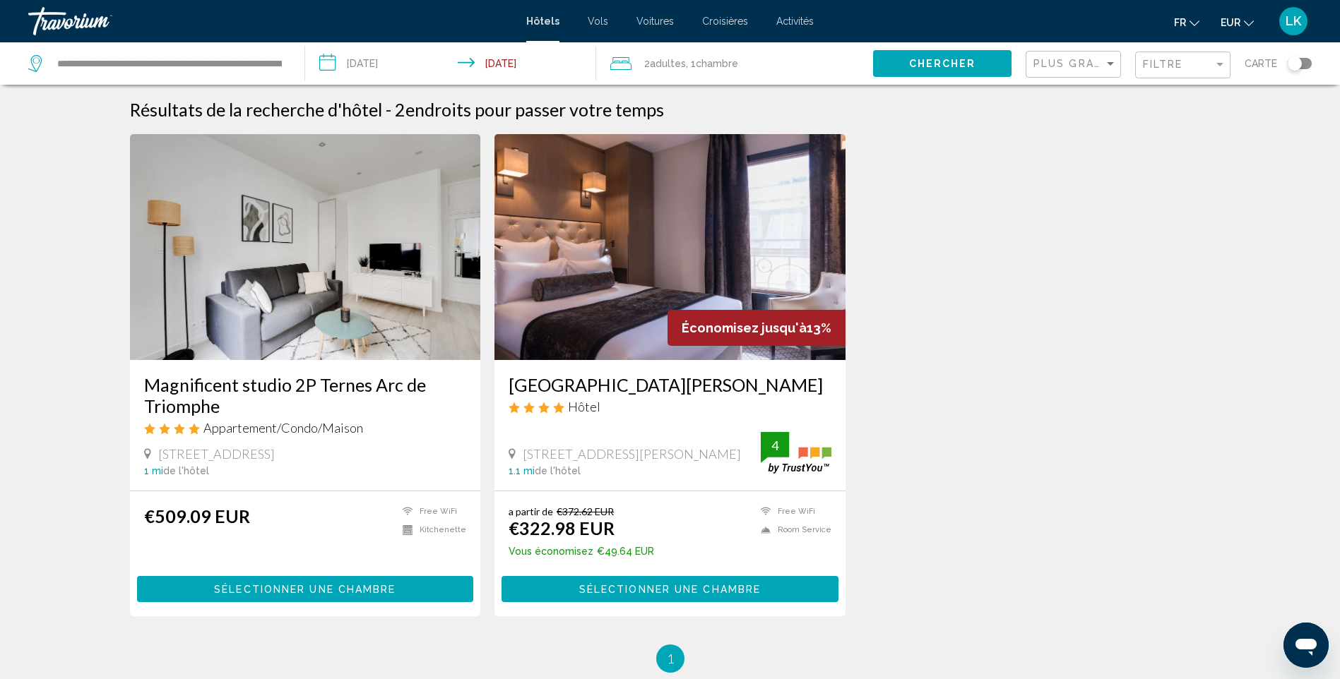
click at [573, 287] on img "Main content" at bounding box center [669, 247] width 351 height 226
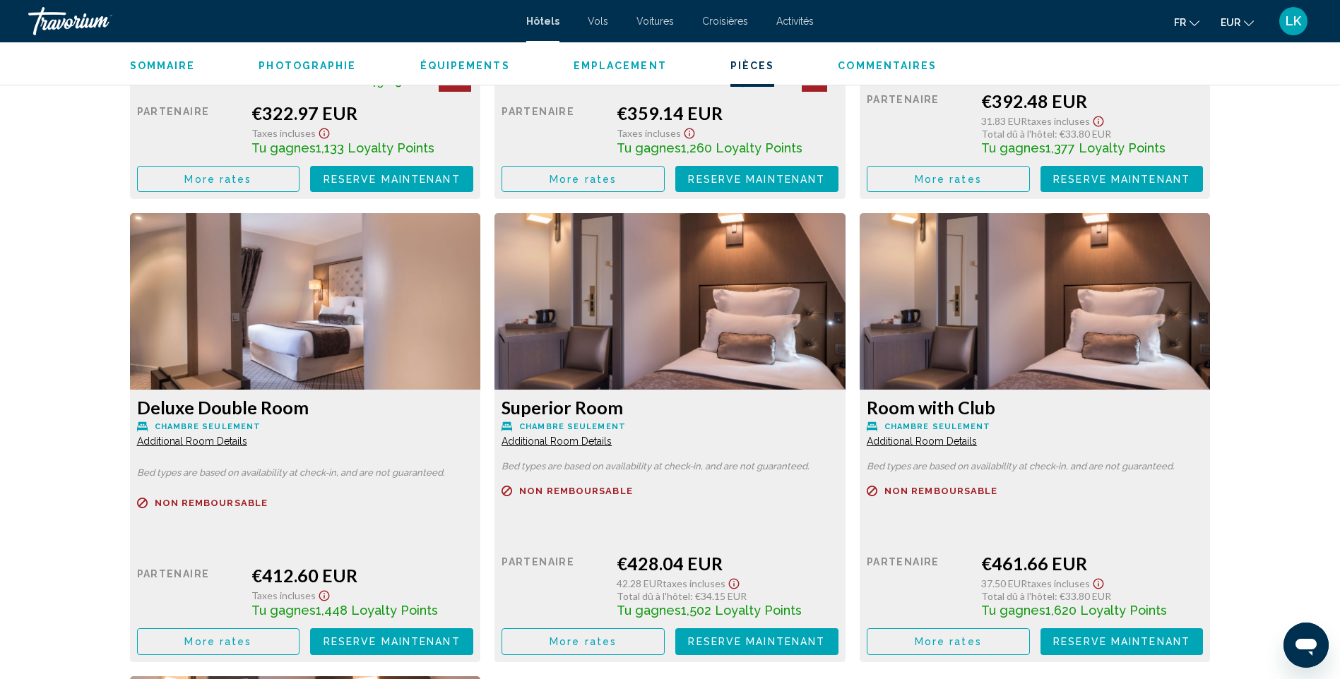
scroll to position [2311, 0]
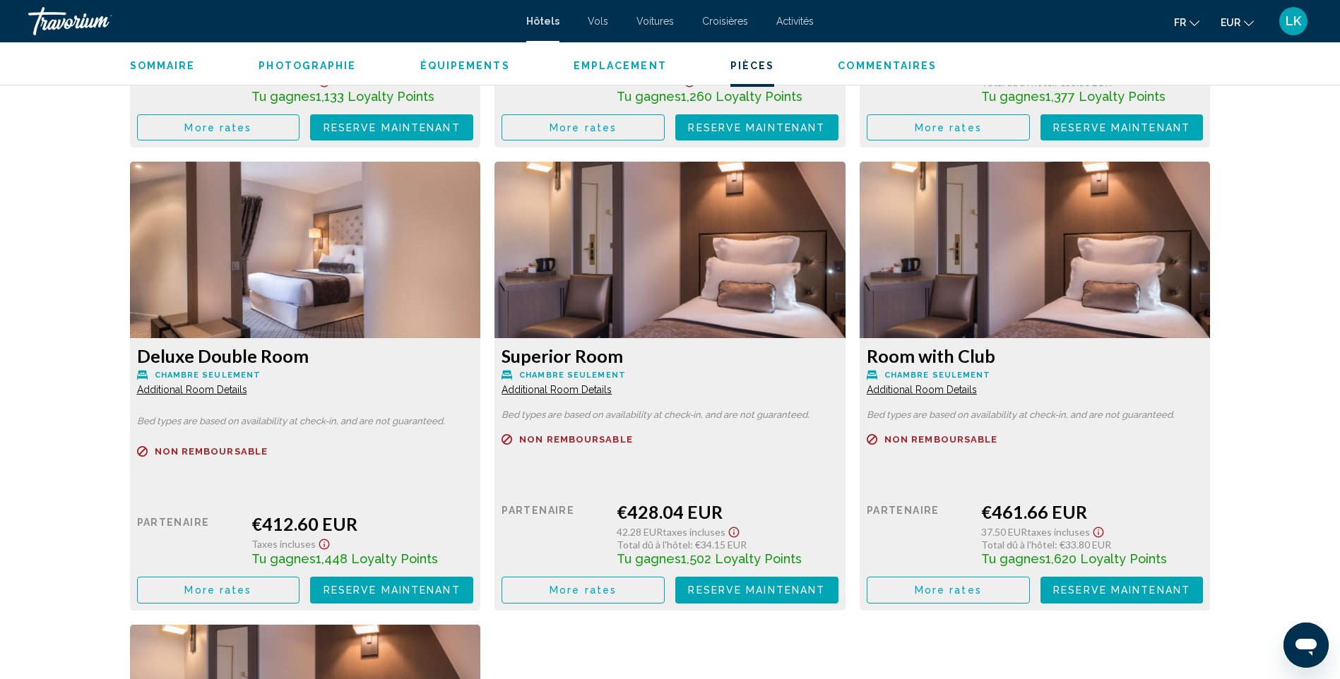
click at [214, 133] on span "More rates" at bounding box center [217, 127] width 67 height 11
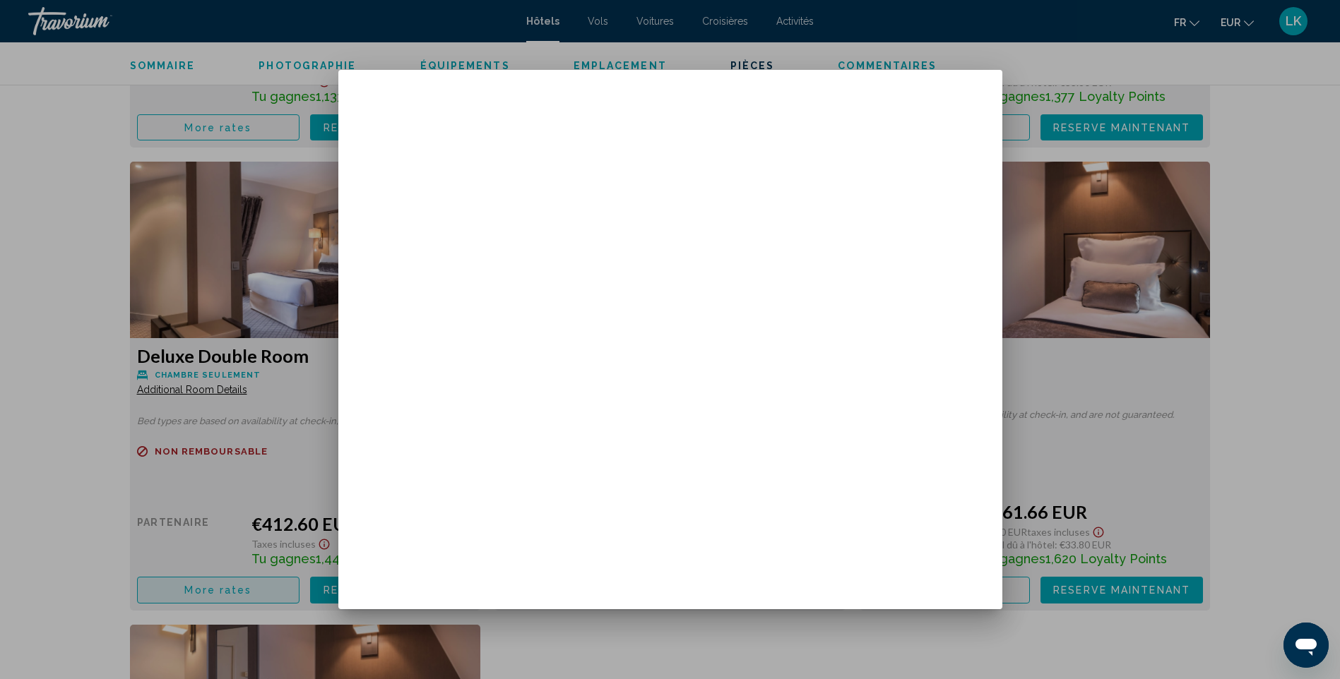
scroll to position [0, 0]
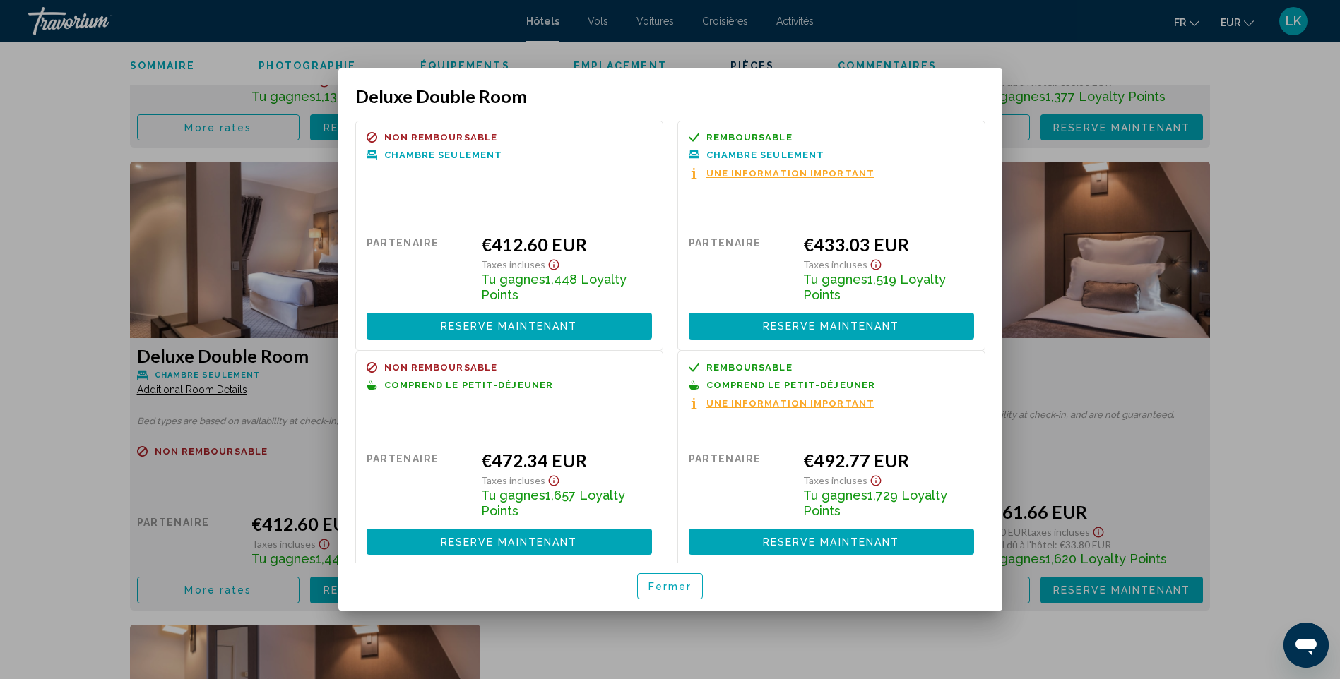
click at [1271, 318] on div at bounding box center [670, 339] width 1340 height 679
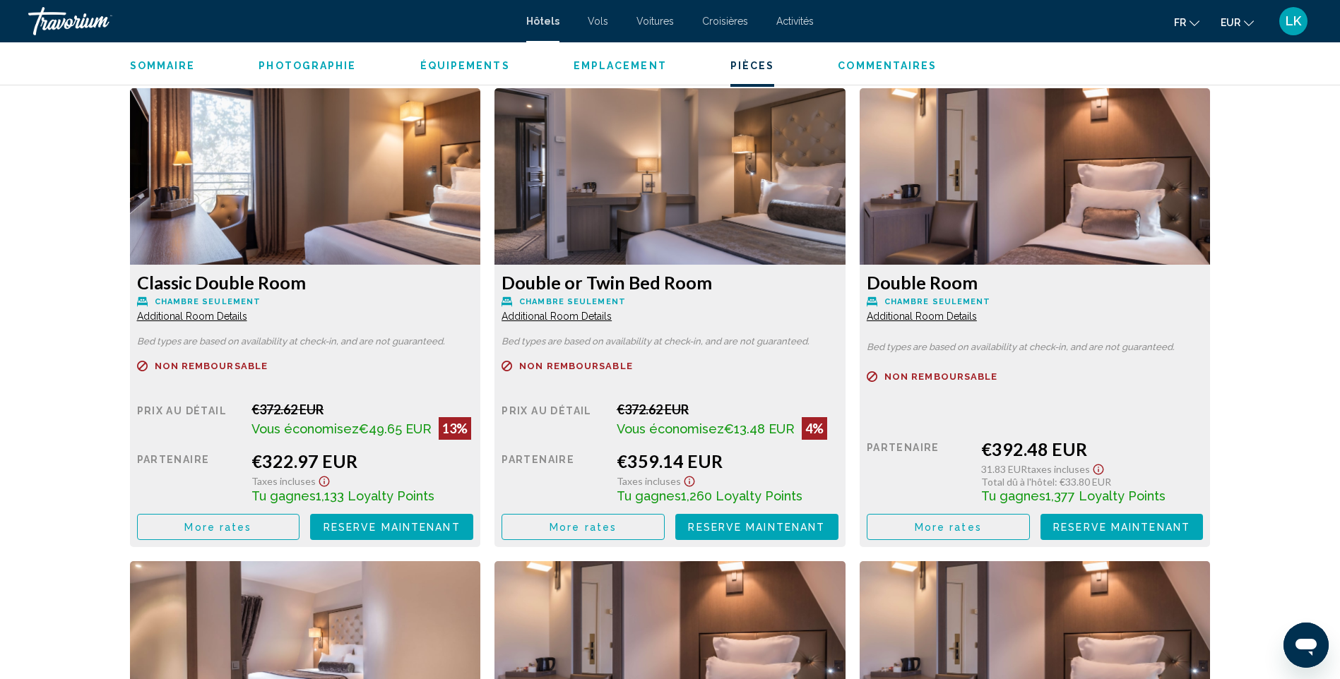
scroll to position [1888, 0]
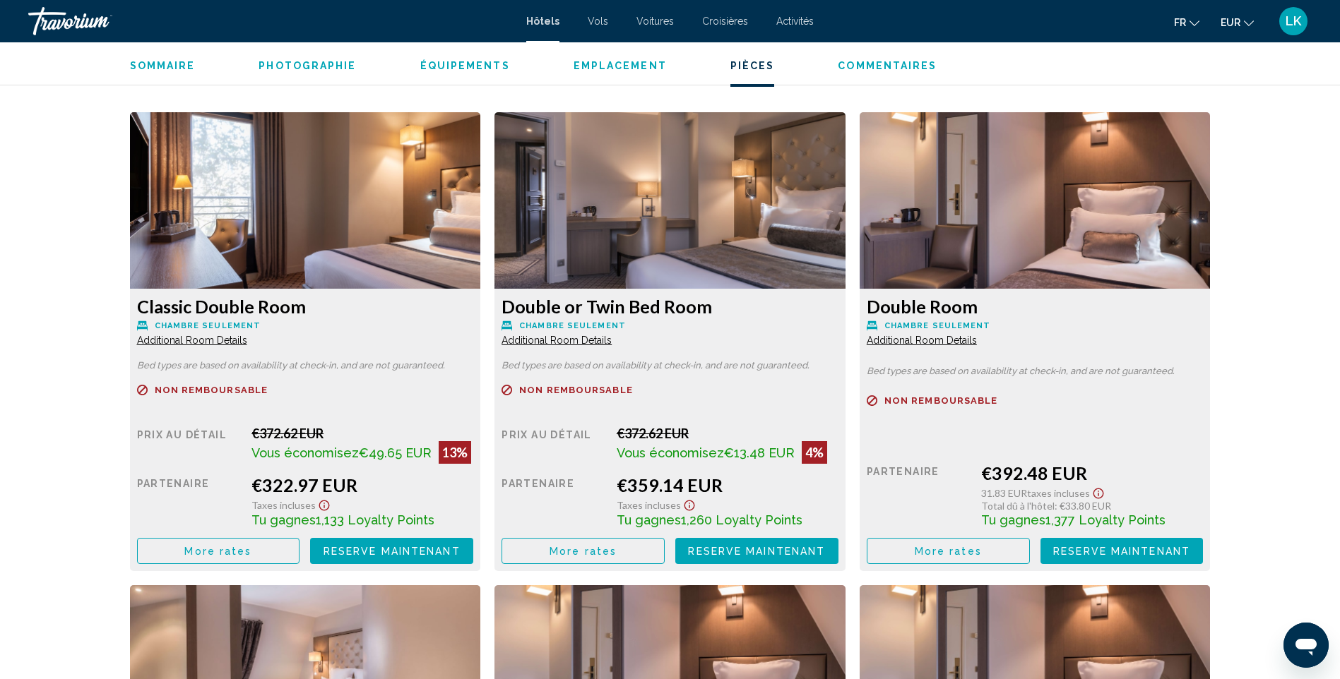
click at [300, 560] on button "More rates" at bounding box center [218, 551] width 163 height 26
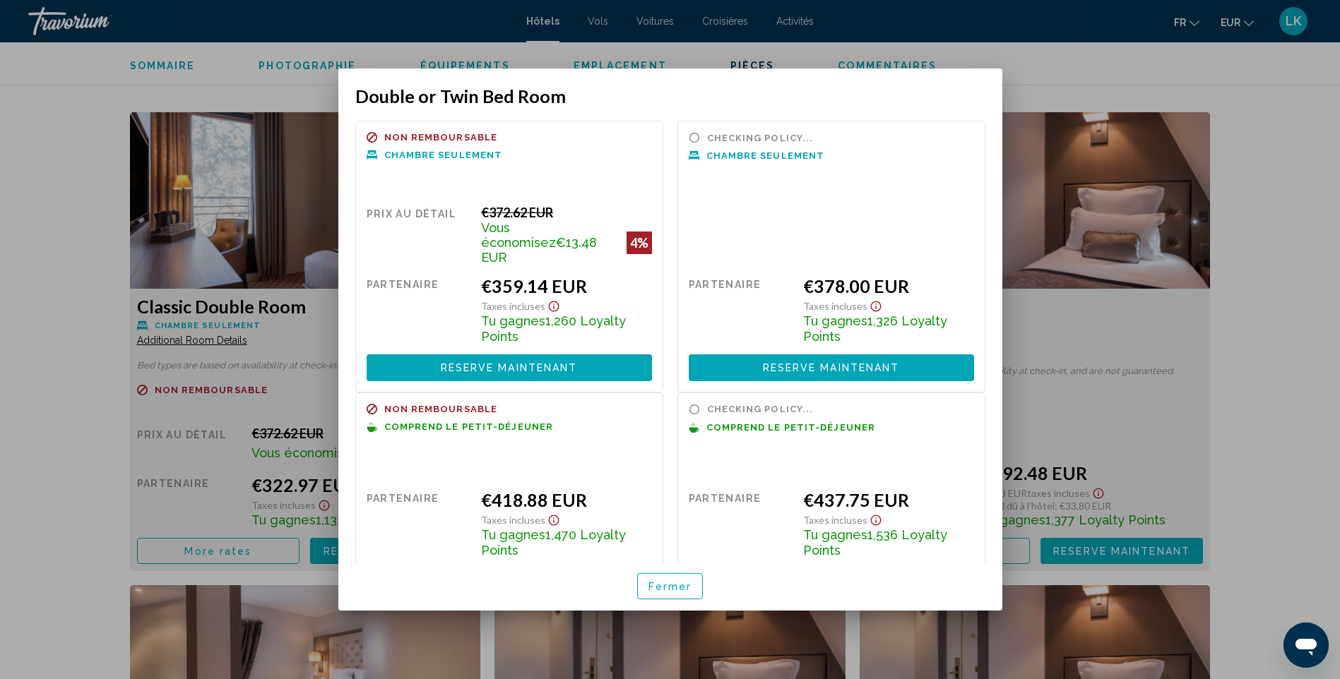
scroll to position [0, 0]
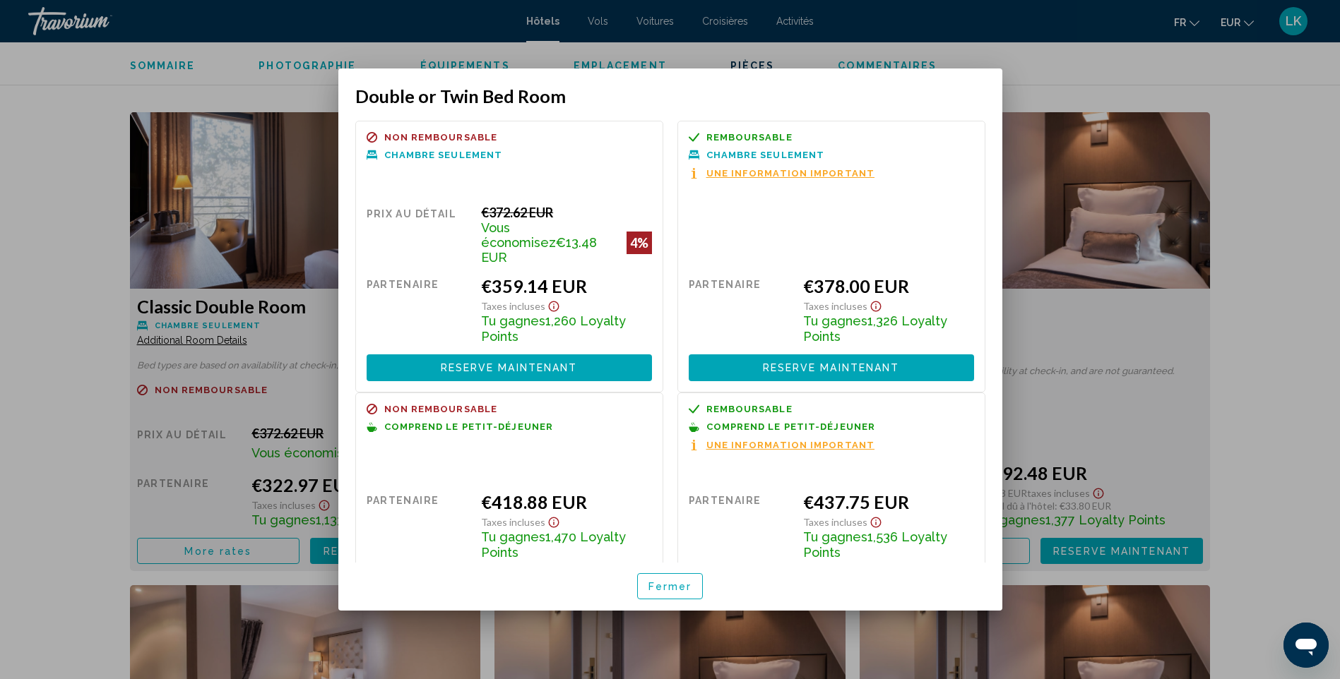
click at [1304, 239] on div at bounding box center [670, 339] width 1340 height 679
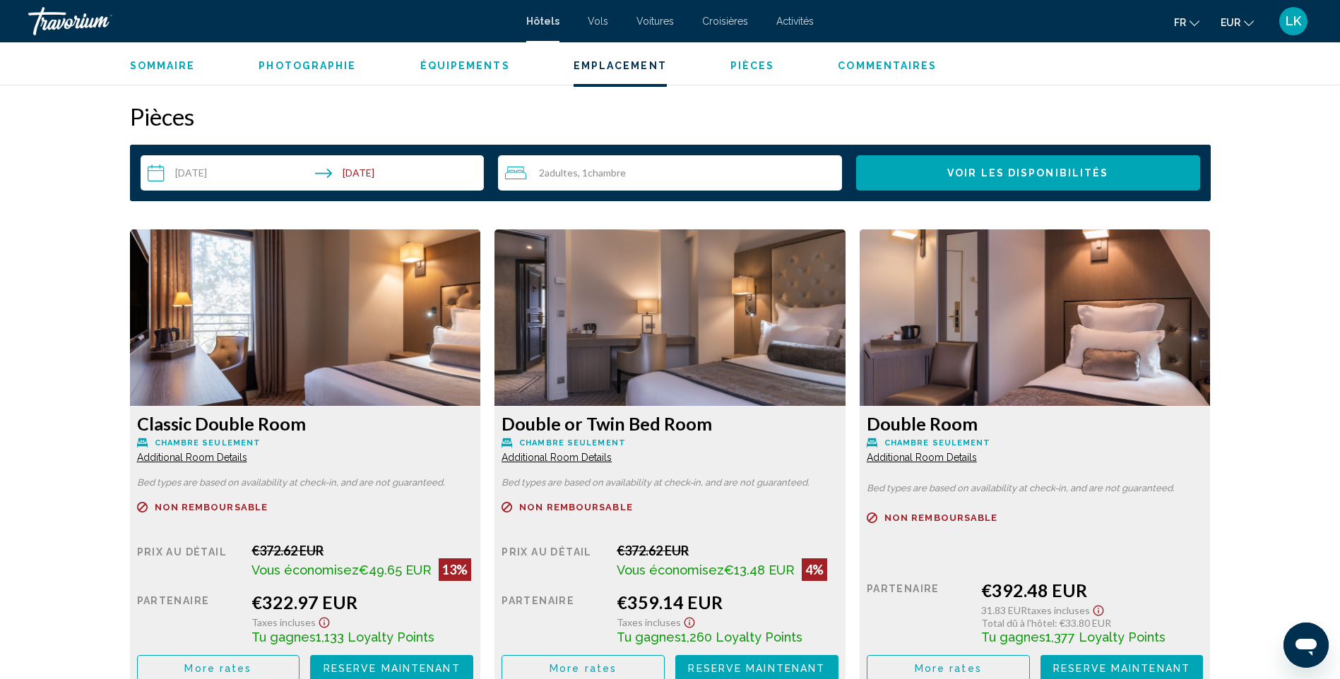
scroll to position [1746, 0]
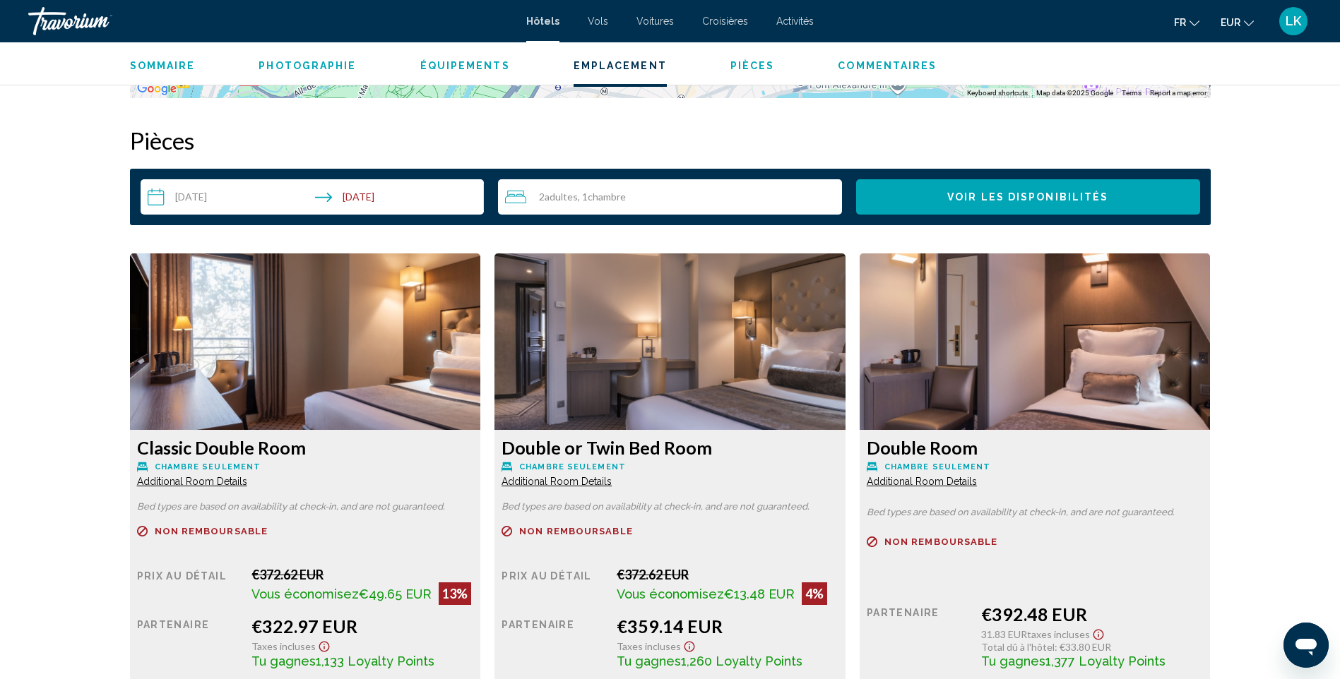
click at [600, 204] on div "2 Adulte Adultes , 1 Chambre pièces" at bounding box center [673, 197] width 337 height 17
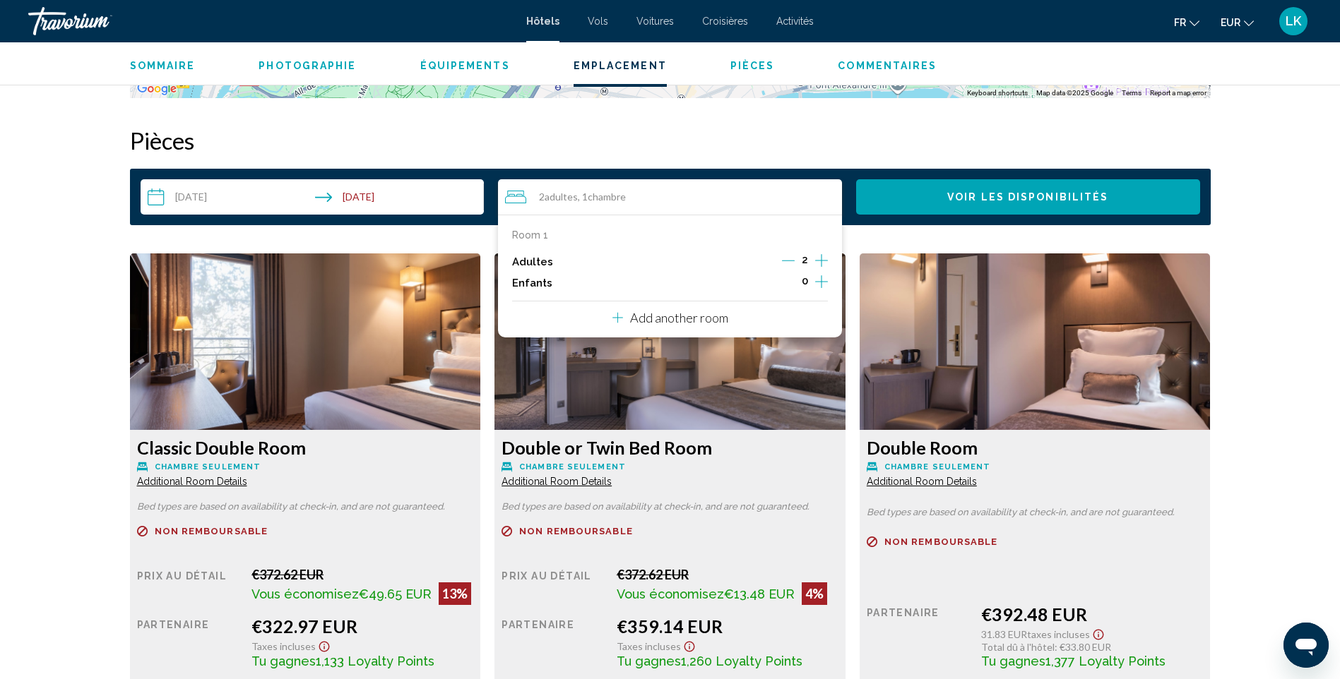
click at [823, 278] on icon "Increment children" at bounding box center [821, 281] width 13 height 17
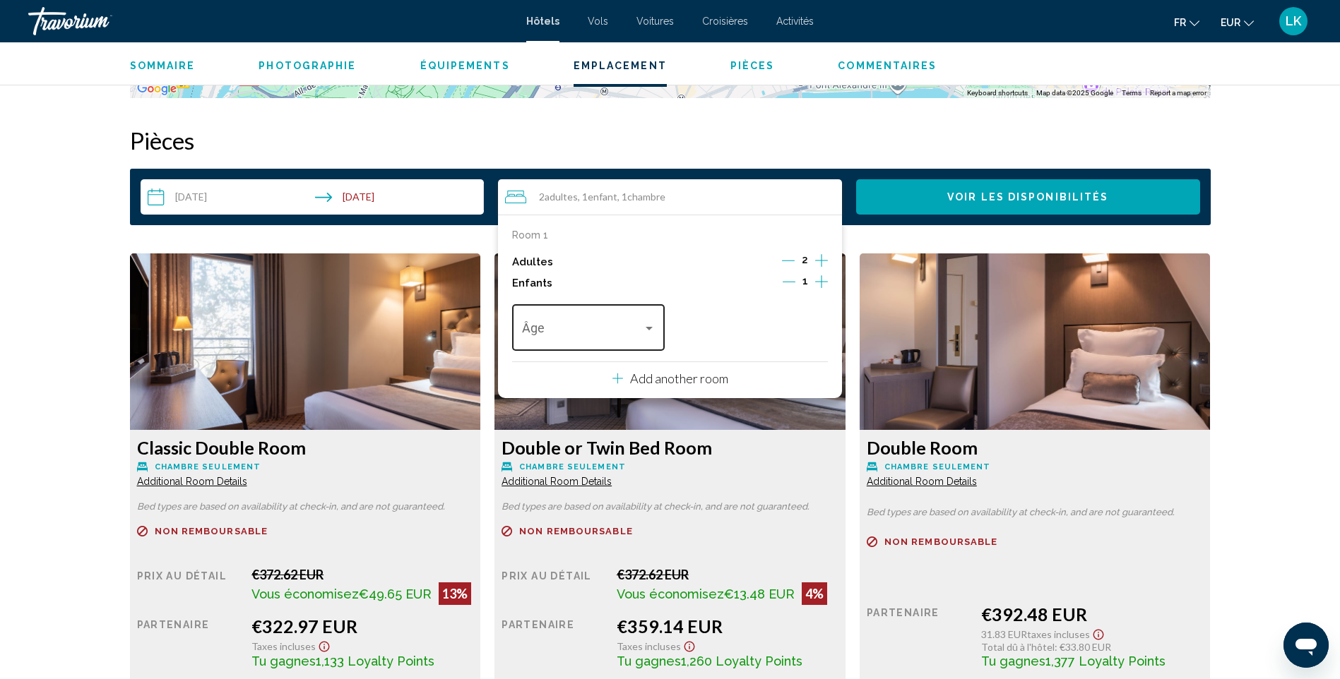
click at [595, 323] on div "Âge" at bounding box center [588, 326] width 133 height 50
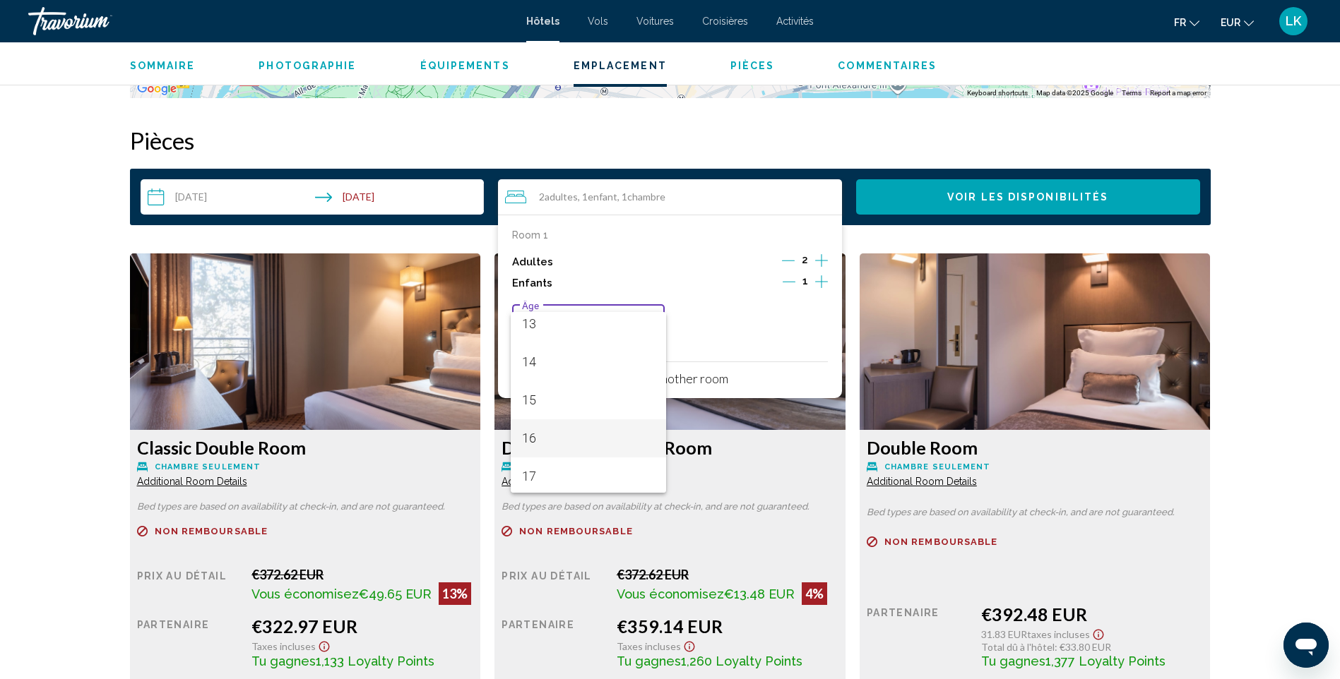
scroll to position [506, 0]
click at [550, 429] on span "16" at bounding box center [588, 436] width 133 height 38
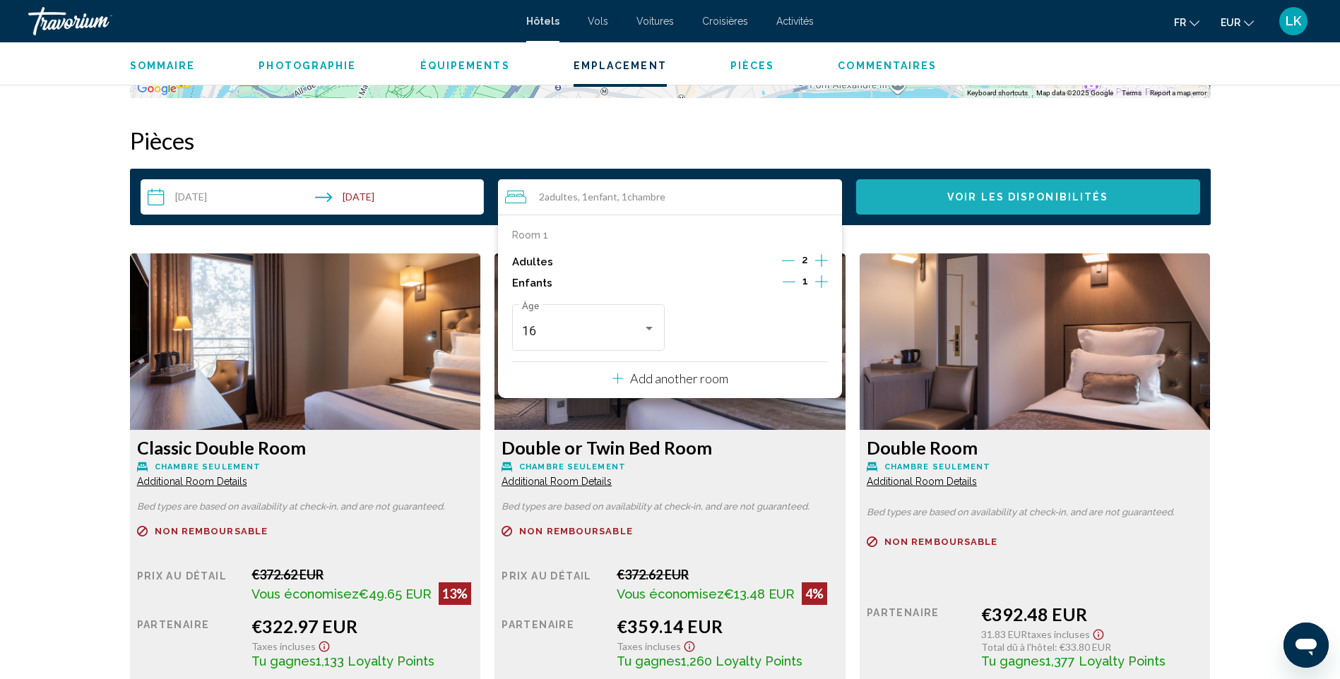
click at [995, 192] on span "Voir les disponibilités" at bounding box center [1027, 197] width 161 height 11
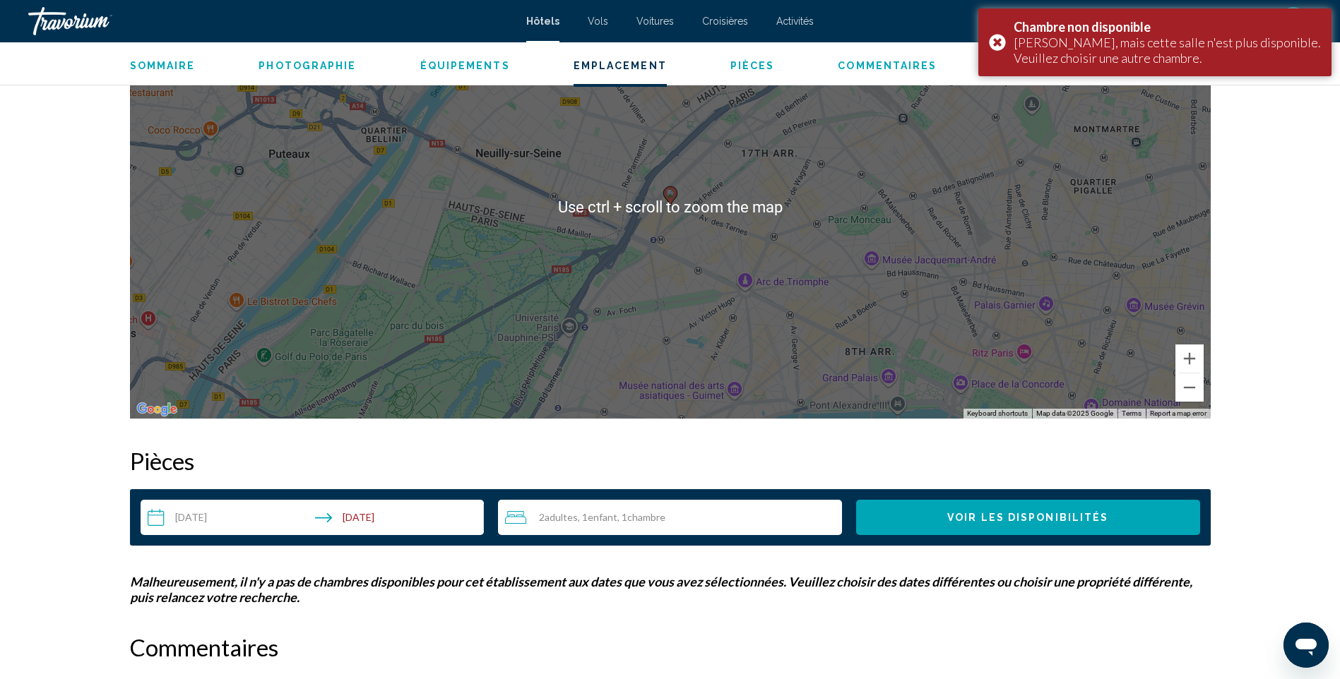
scroll to position [1534, 0]
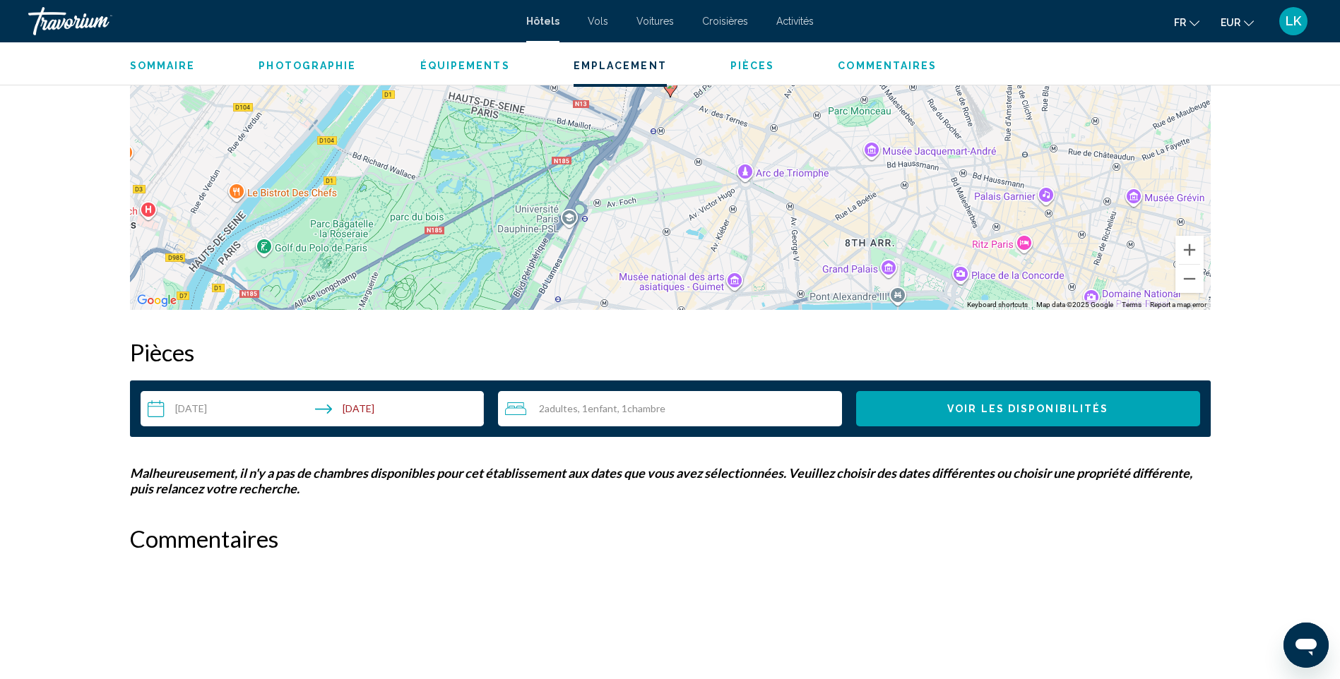
click at [633, 400] on div "2 Adulte Adultes , 1 Enfant Enfants , 1 Chambre pièces" at bounding box center [673, 408] width 337 height 17
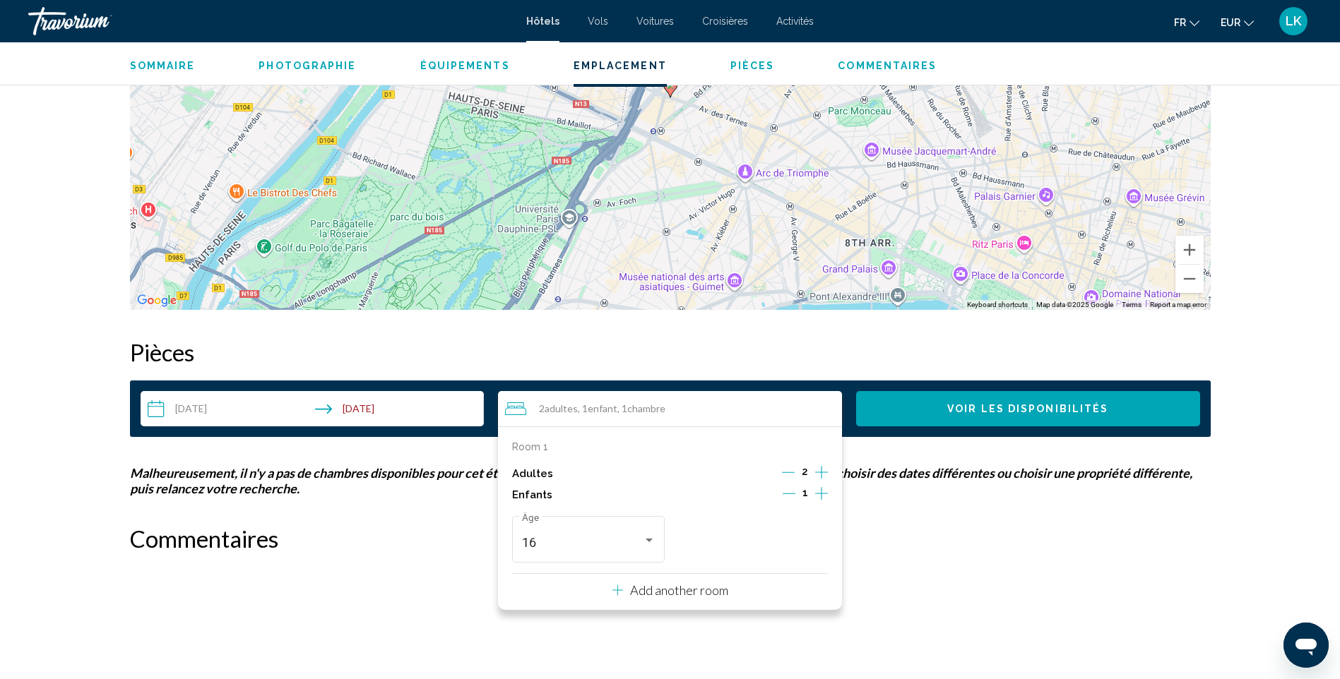
click at [834, 472] on div "Room 1 Adultes 2 Enfants 1 16 Âge Add another room" at bounding box center [670, 519] width 344 height 184
click at [816, 475] on icon "Increment adults" at bounding box center [821, 472] width 13 height 17
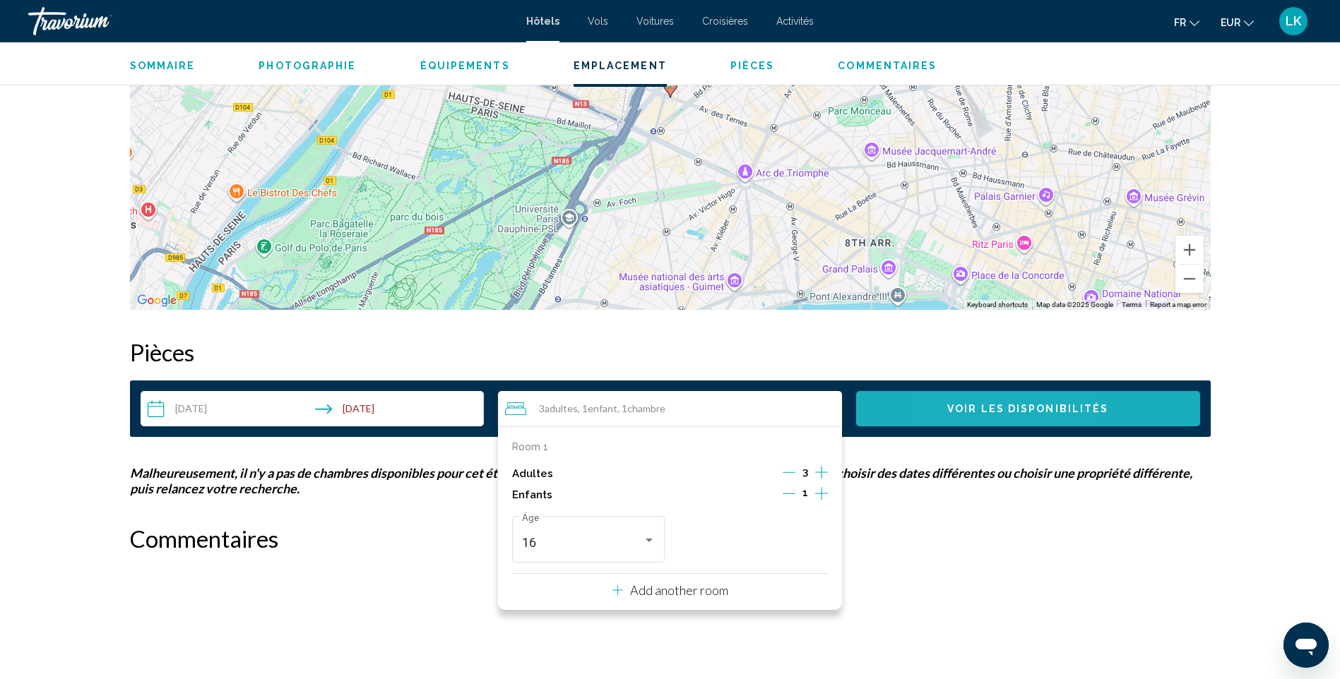
click at [968, 415] on button "Voir les disponibilités" at bounding box center [1028, 408] width 344 height 35
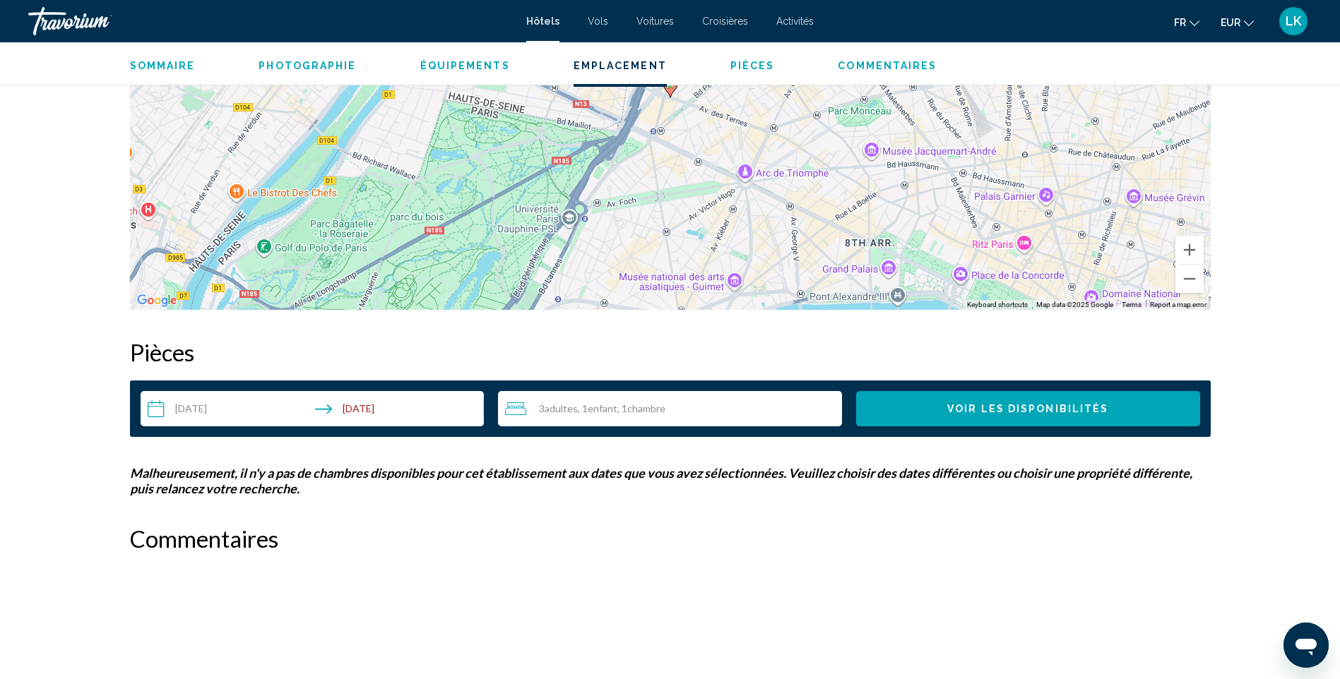
click at [547, 419] on div "3 Adulte Adultes , 1 Enfant Enfants , 1 Chambre pièces" at bounding box center [673, 408] width 337 height 35
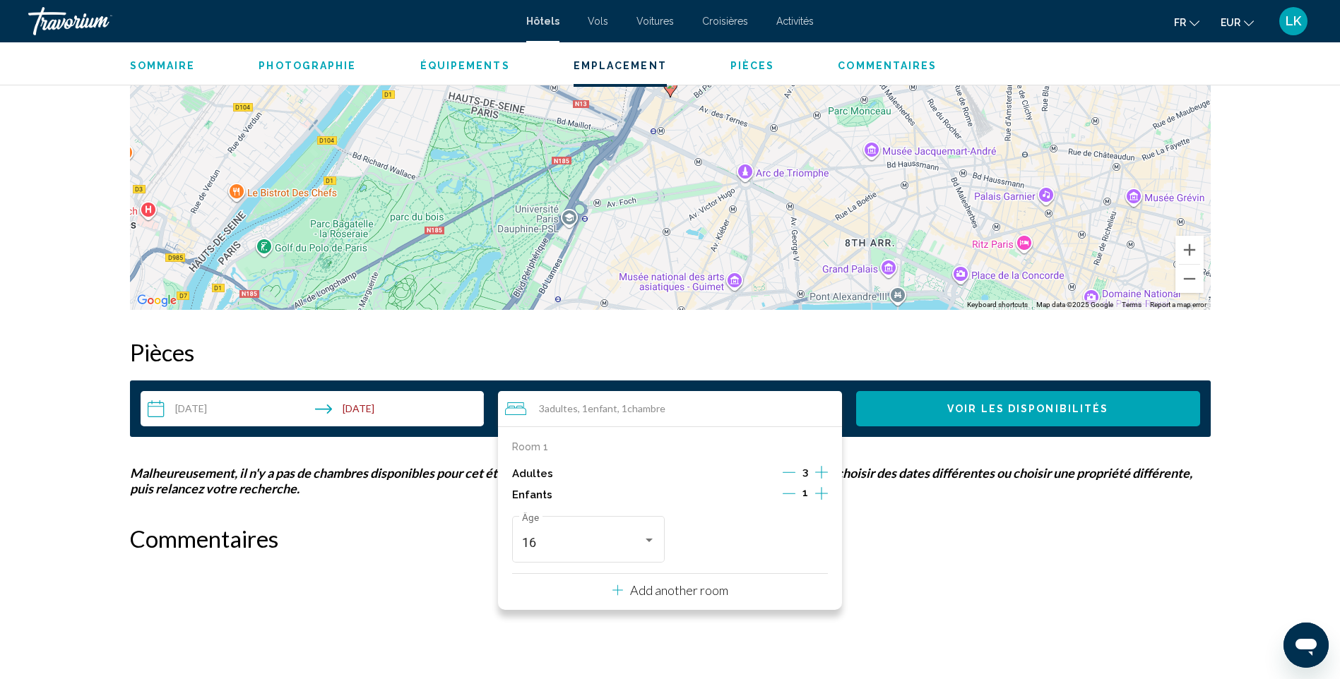
click at [789, 494] on icon "Decrement children" at bounding box center [788, 493] width 13 height 13
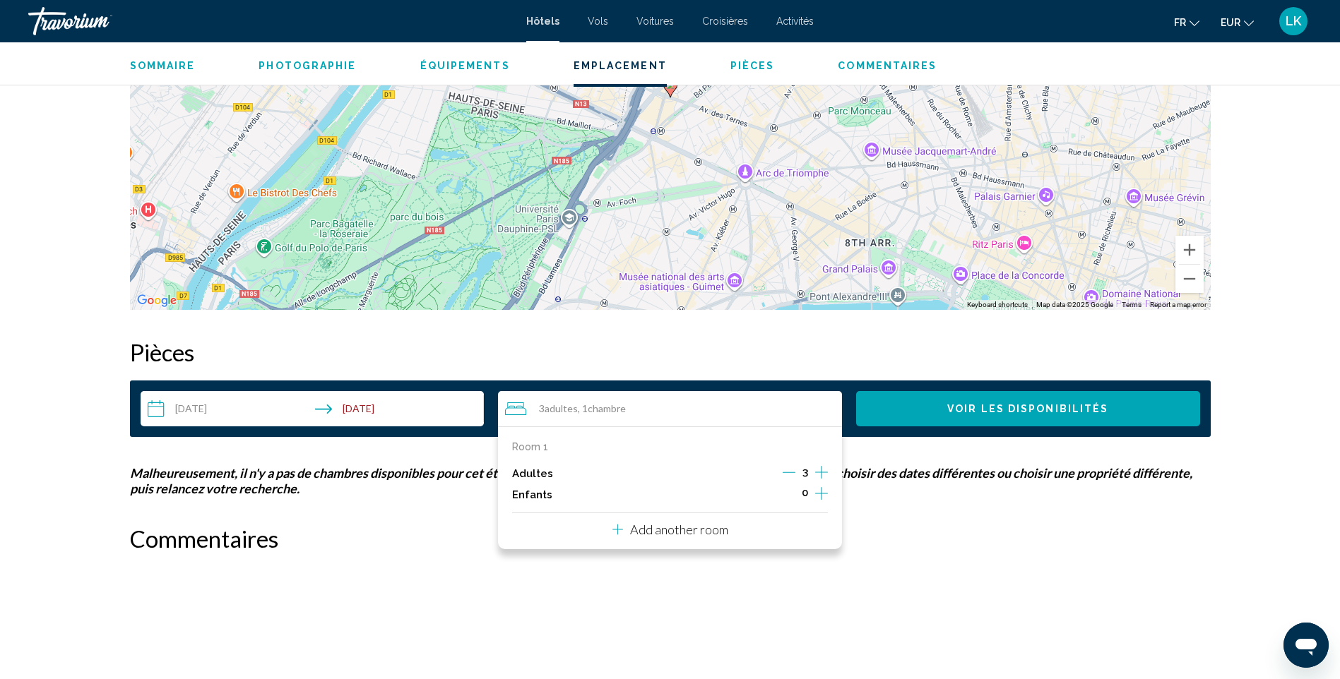
click at [816, 475] on icon "Increment adults" at bounding box center [821, 472] width 13 height 17
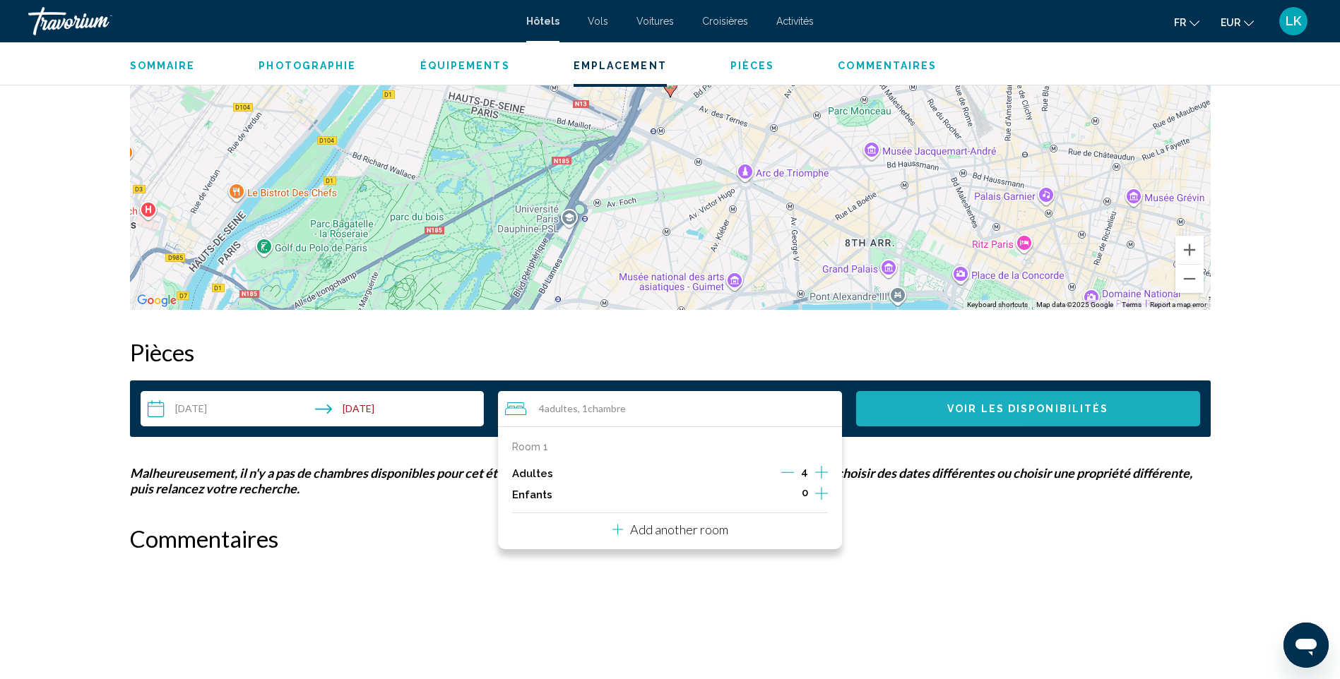
click at [932, 416] on button "Voir les disponibilités" at bounding box center [1028, 408] width 344 height 35
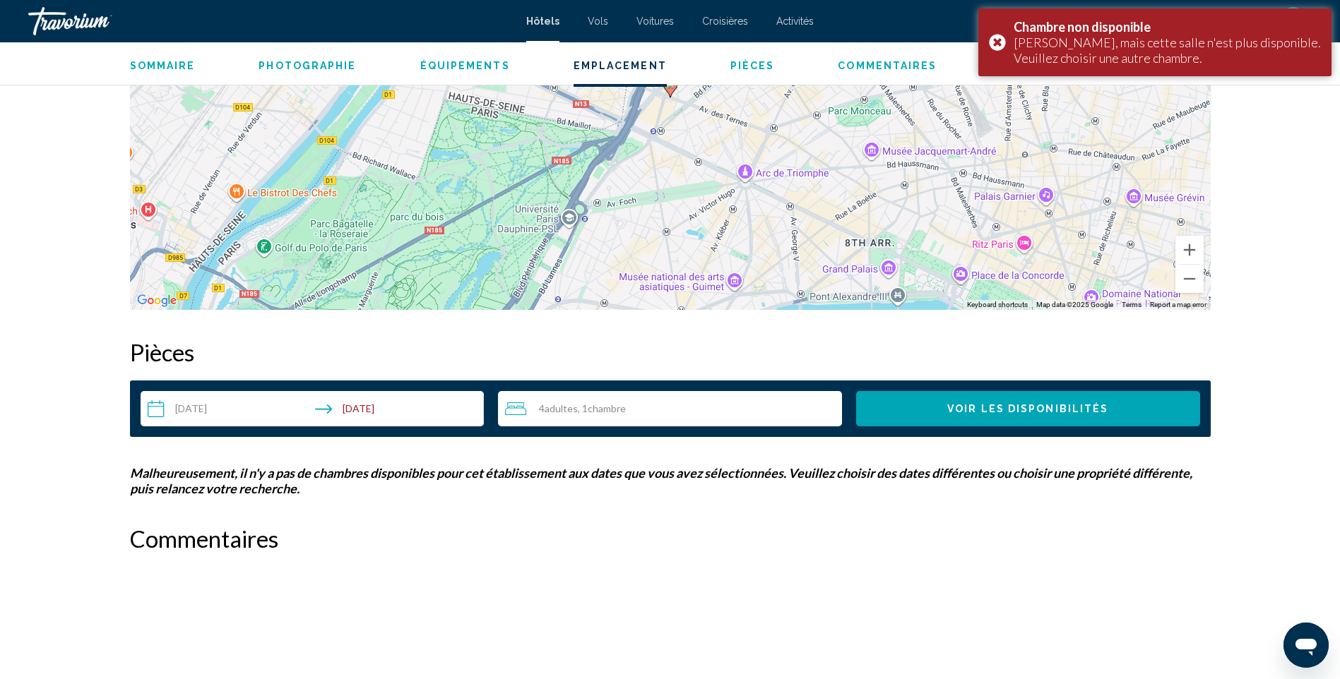
drag, startPoint x: 563, startPoint y: 398, endPoint x: 580, endPoint y: 398, distance: 17.7
click at [563, 399] on div "4 Adulte Adultes , 1 Chambre pièces" at bounding box center [673, 408] width 337 height 35
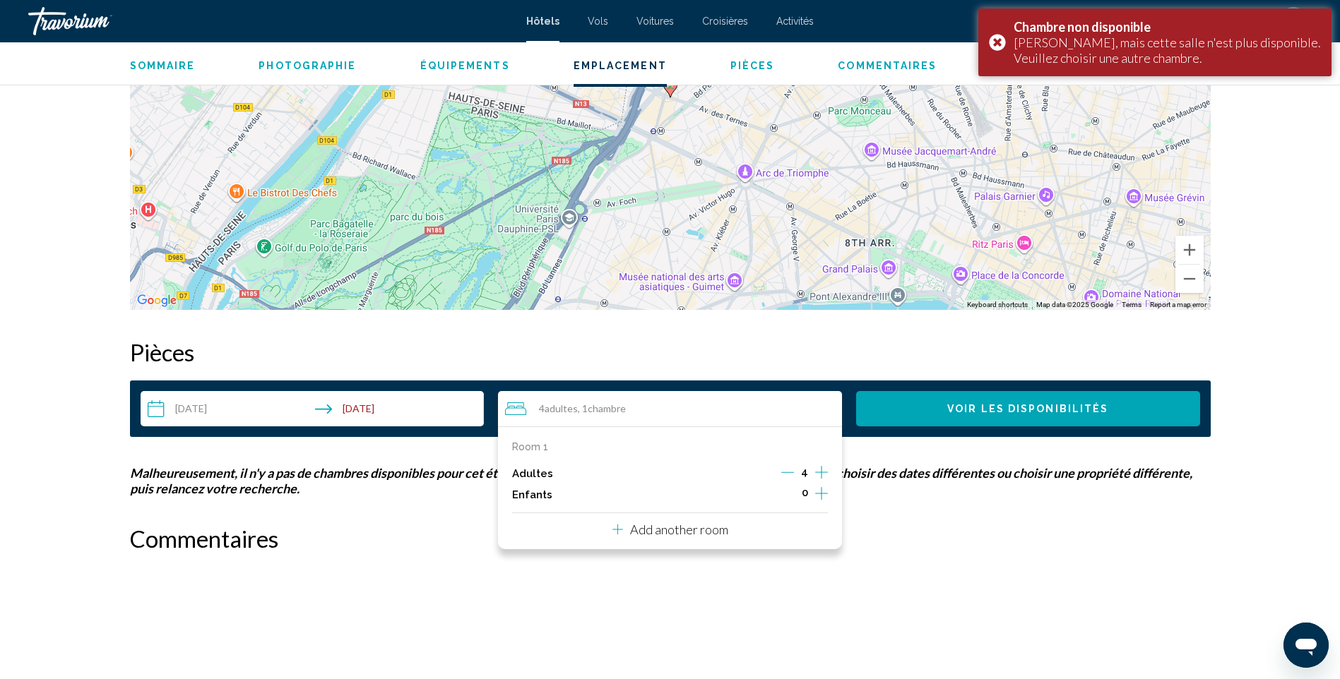
click at [818, 496] on icon "Increment children" at bounding box center [821, 493] width 13 height 17
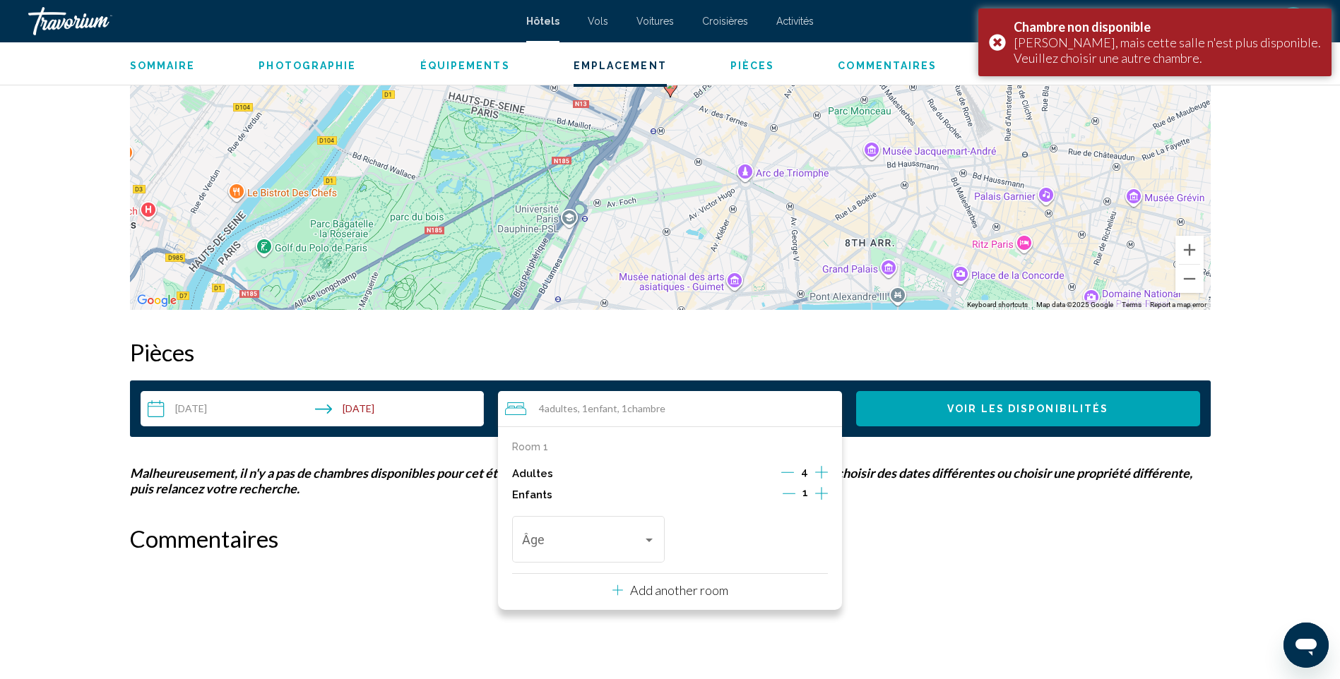
click at [794, 495] on icon "Decrement children" at bounding box center [788, 493] width 13 height 13
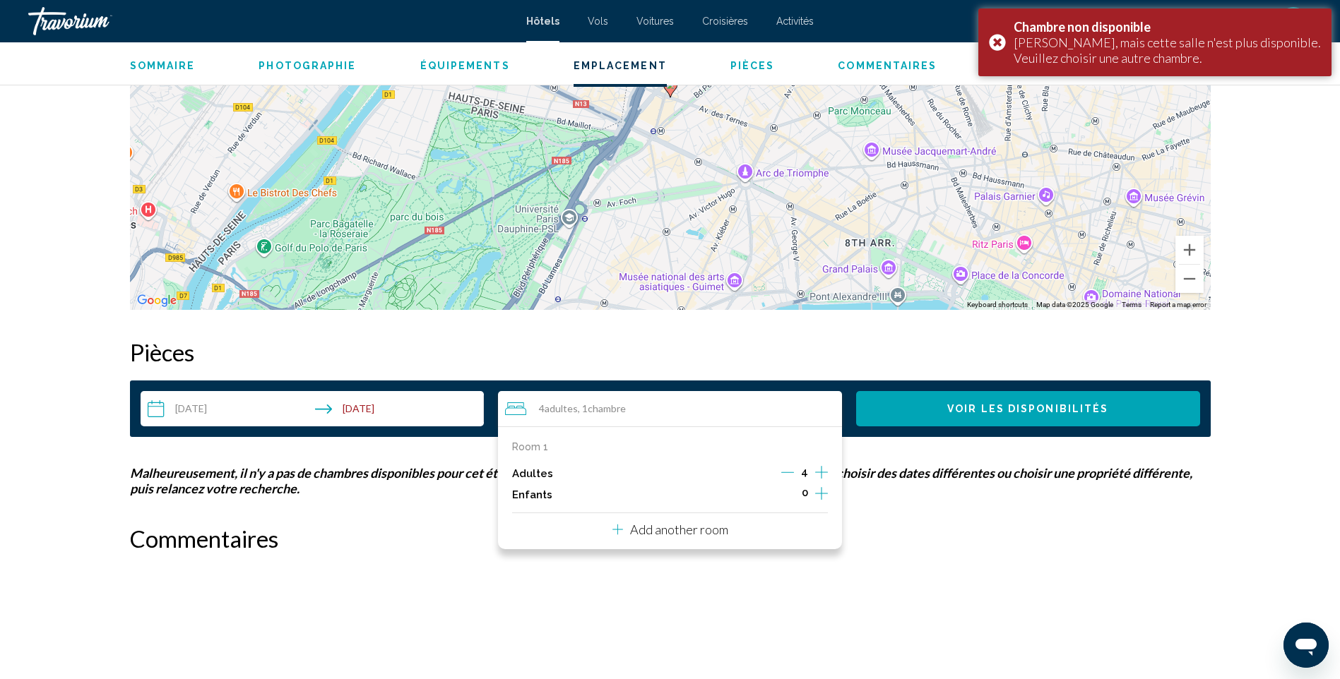
click at [534, 452] on p "Room 1" at bounding box center [530, 446] width 36 height 11
click at [647, 527] on p "Add another room" at bounding box center [679, 530] width 98 height 16
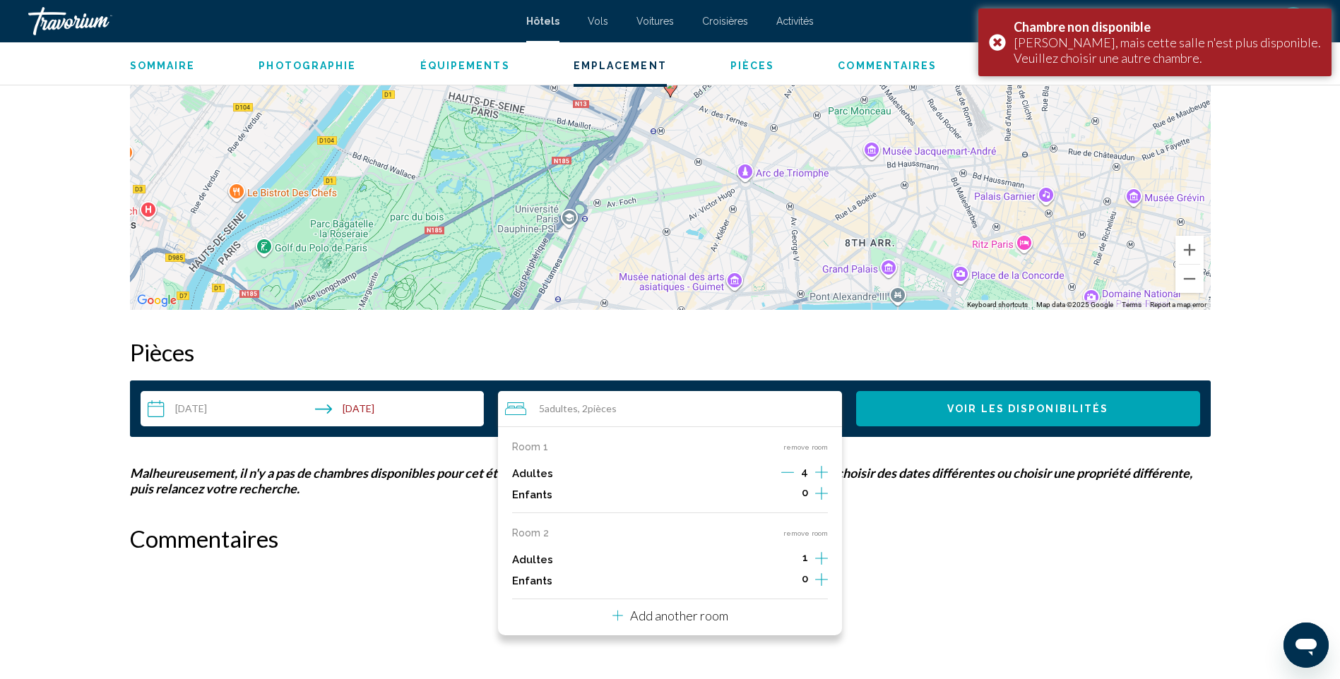
click at [789, 475] on icon "Decrement adults" at bounding box center [787, 472] width 13 height 13
click at [819, 481] on icon "Increment adults" at bounding box center [821, 472] width 13 height 17
click at [1010, 395] on button "Voir les disponibilités" at bounding box center [1028, 408] width 344 height 35
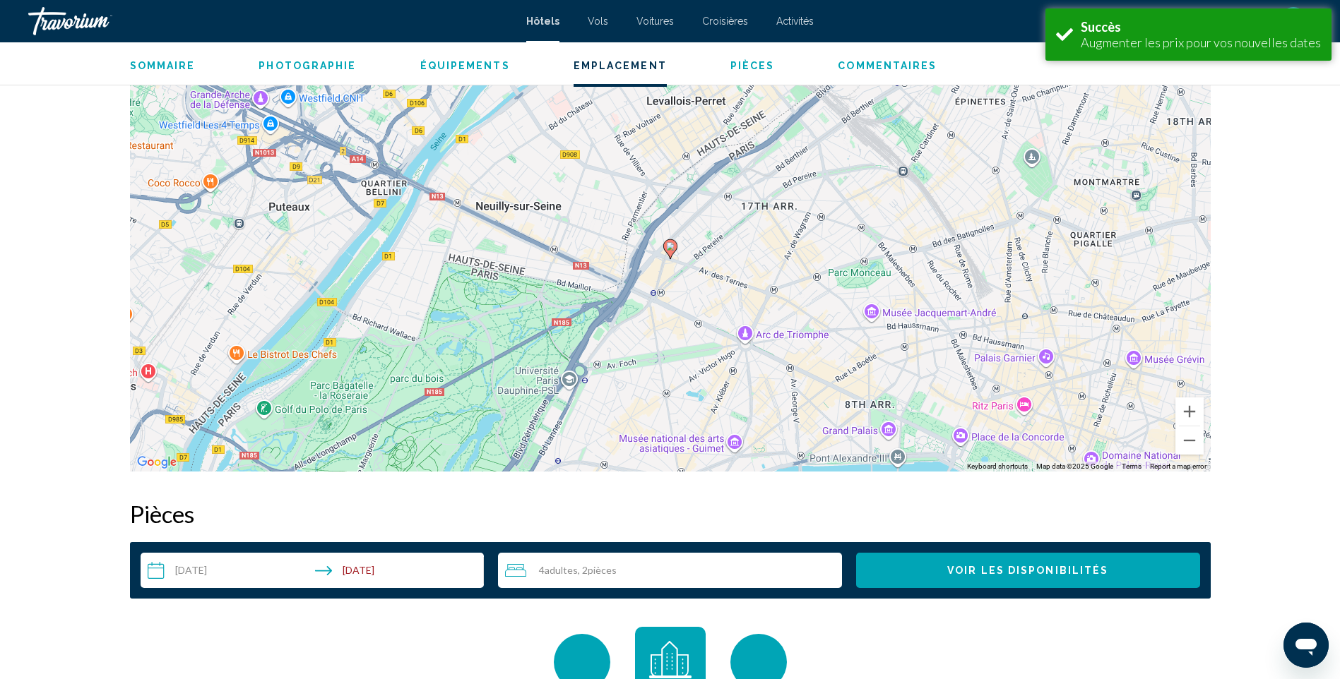
scroll to position [1787, 0]
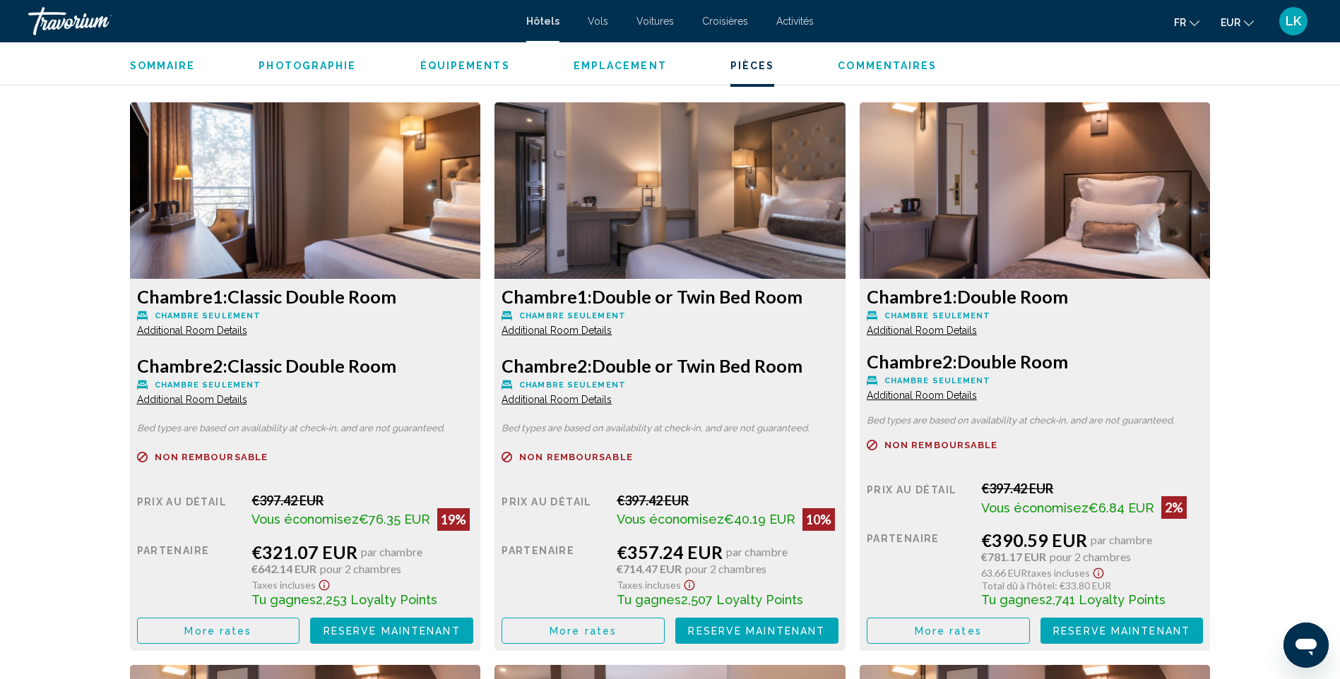
scroll to position [1865, 0]
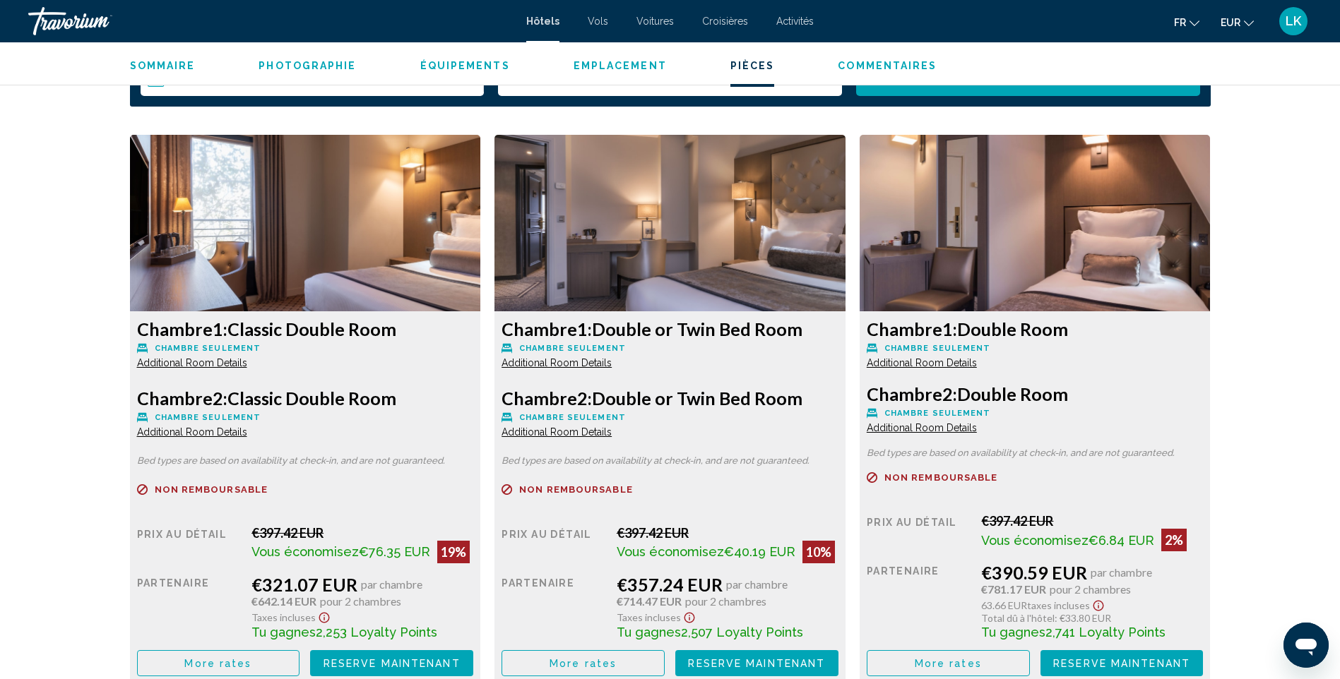
click at [481, 138] on img "Main content" at bounding box center [305, 223] width 351 height 177
click at [481, 178] on img "Main content" at bounding box center [305, 223] width 351 height 177
click at [481, 186] on img "Main content" at bounding box center [305, 223] width 351 height 177
click at [481, 179] on img "Main content" at bounding box center [305, 223] width 351 height 177
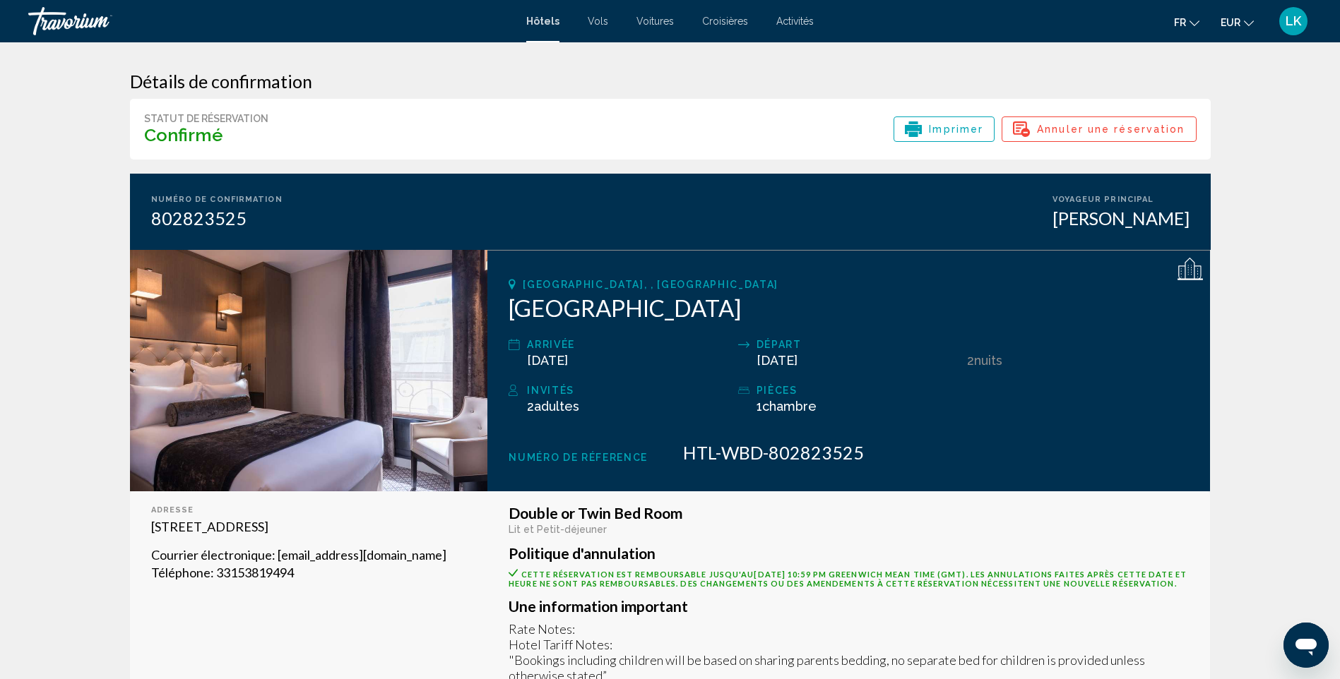
click at [1294, 20] on span "LK" at bounding box center [1293, 21] width 16 height 14
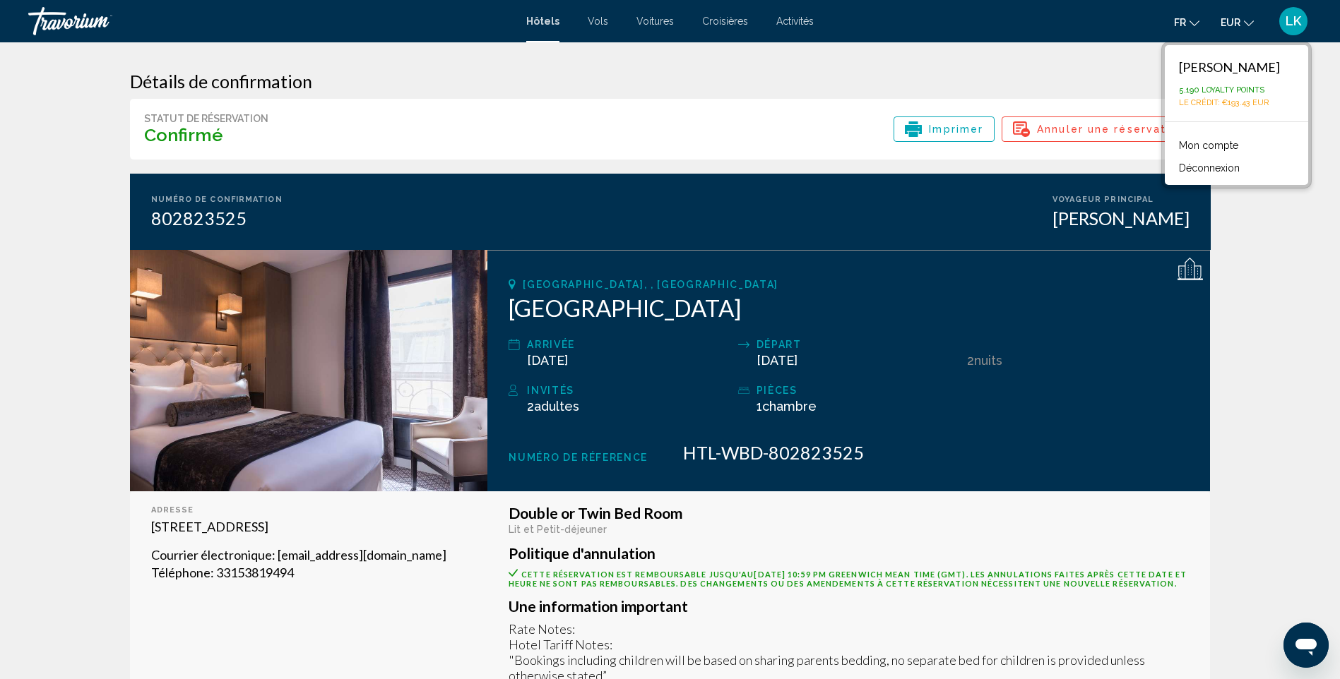
click at [1224, 68] on div "[PERSON_NAME]" at bounding box center [1229, 67] width 101 height 16
click at [1203, 154] on link "Mon compte" at bounding box center [1207, 145] width 73 height 18
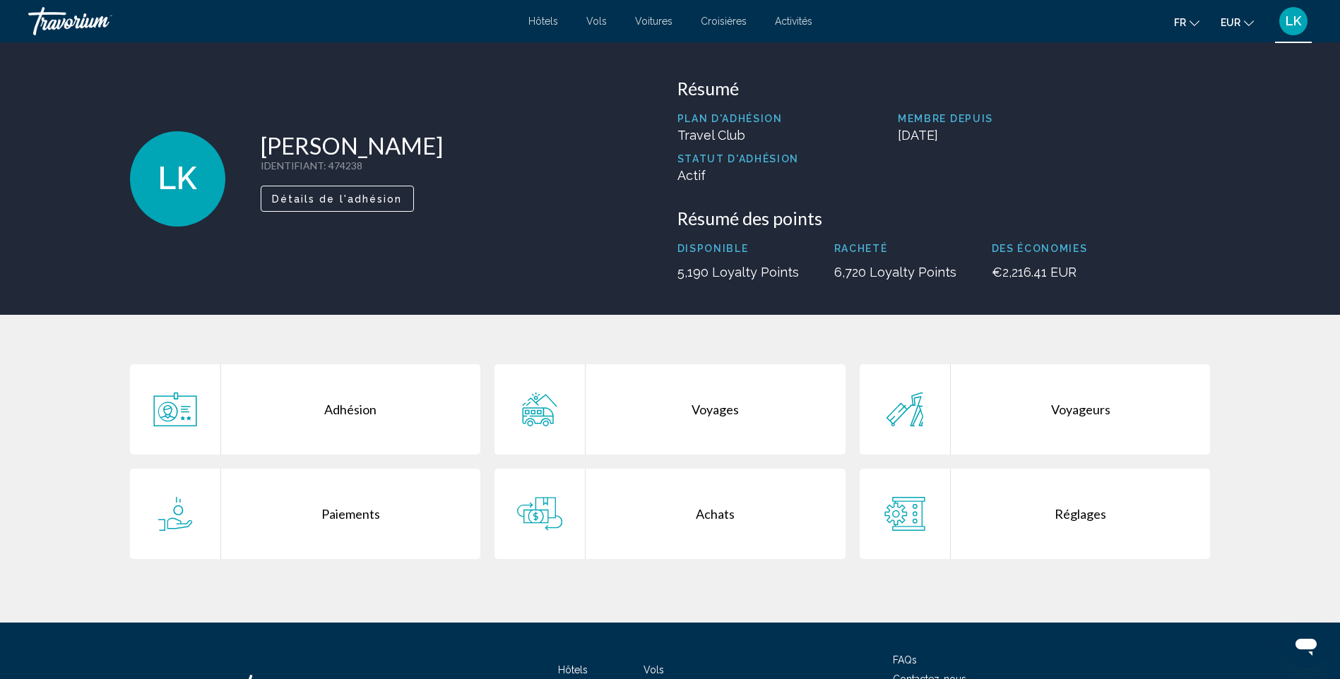
click at [328, 411] on div "Adhésion" at bounding box center [351, 409] width 260 height 90
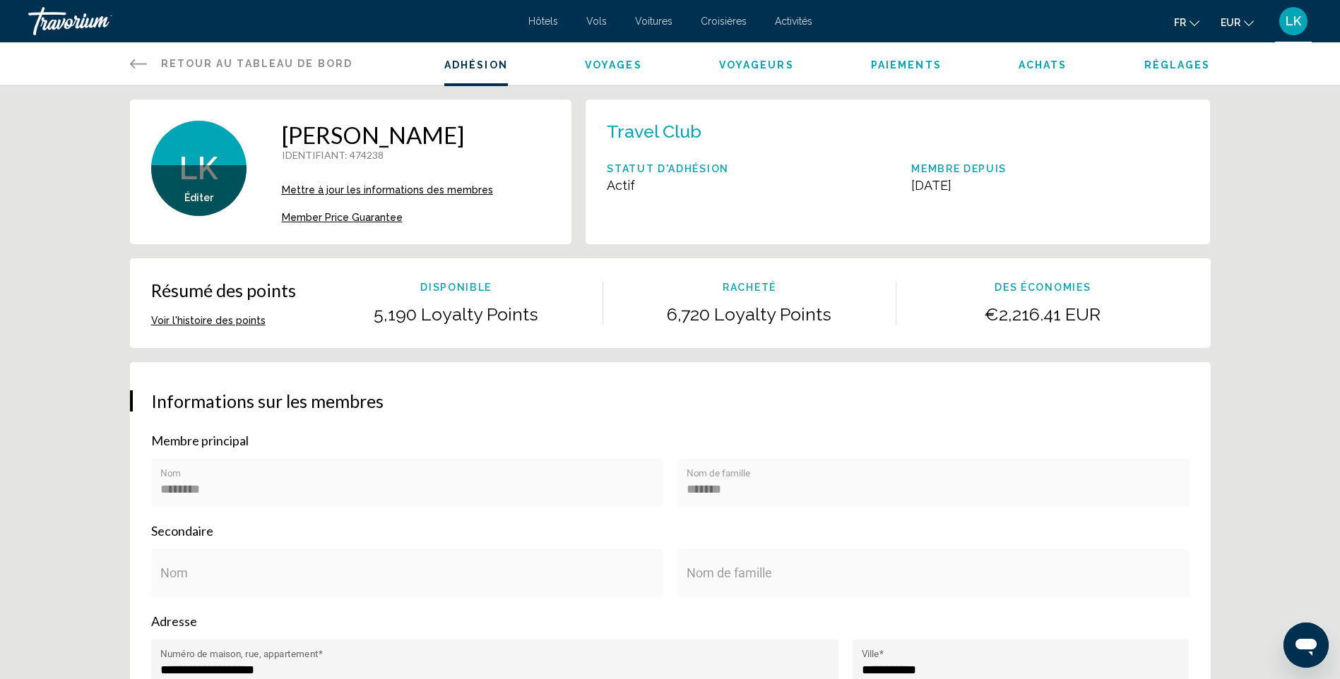
click at [592, 57] on li "Voyages" at bounding box center [613, 64] width 57 height 16
click at [616, 64] on span "Voyages" at bounding box center [613, 64] width 57 height 11
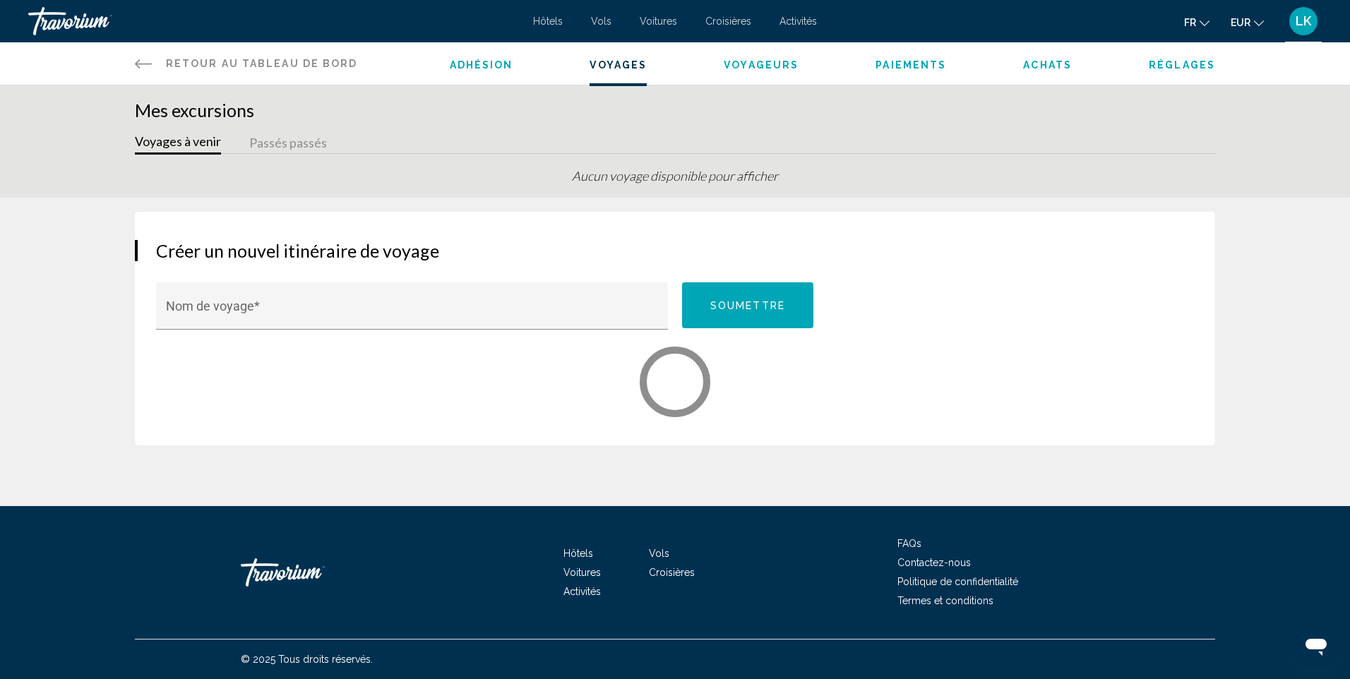
click at [501, 66] on span "Adhésion" at bounding box center [482, 64] width 64 height 11
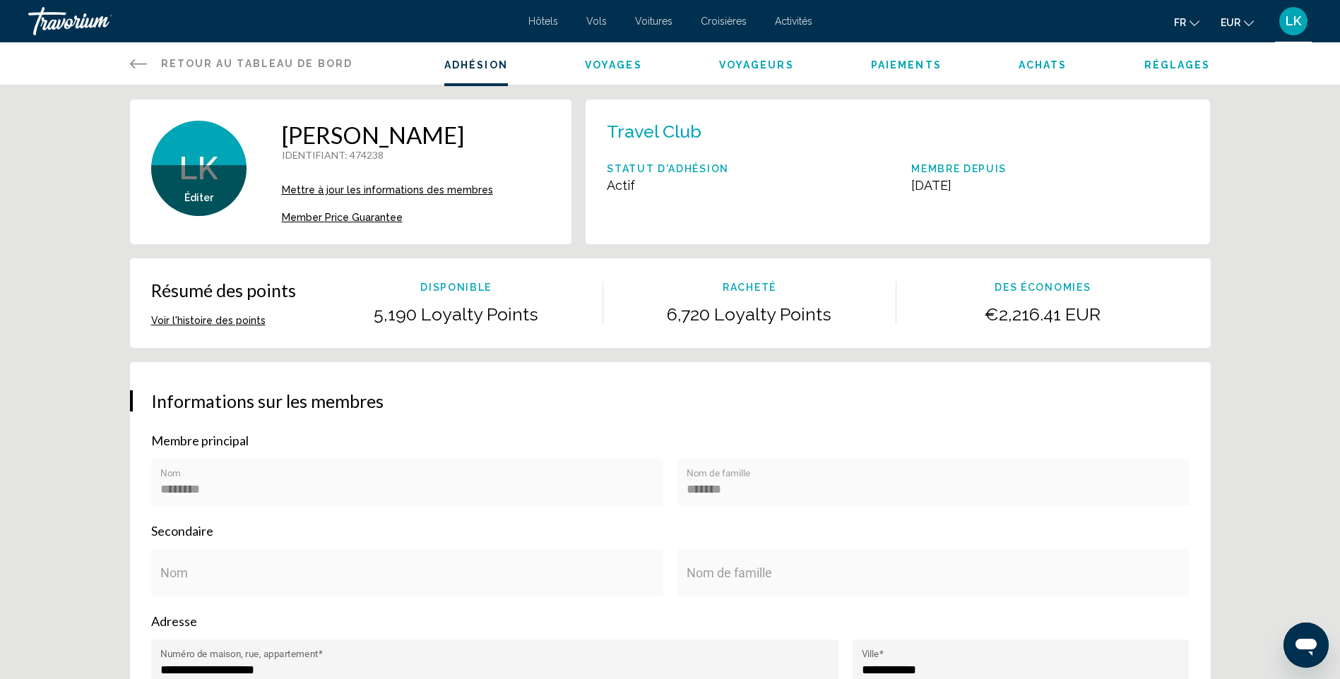
click at [404, 194] on span "Mettre à jour les informations des membres" at bounding box center [387, 189] width 211 height 11
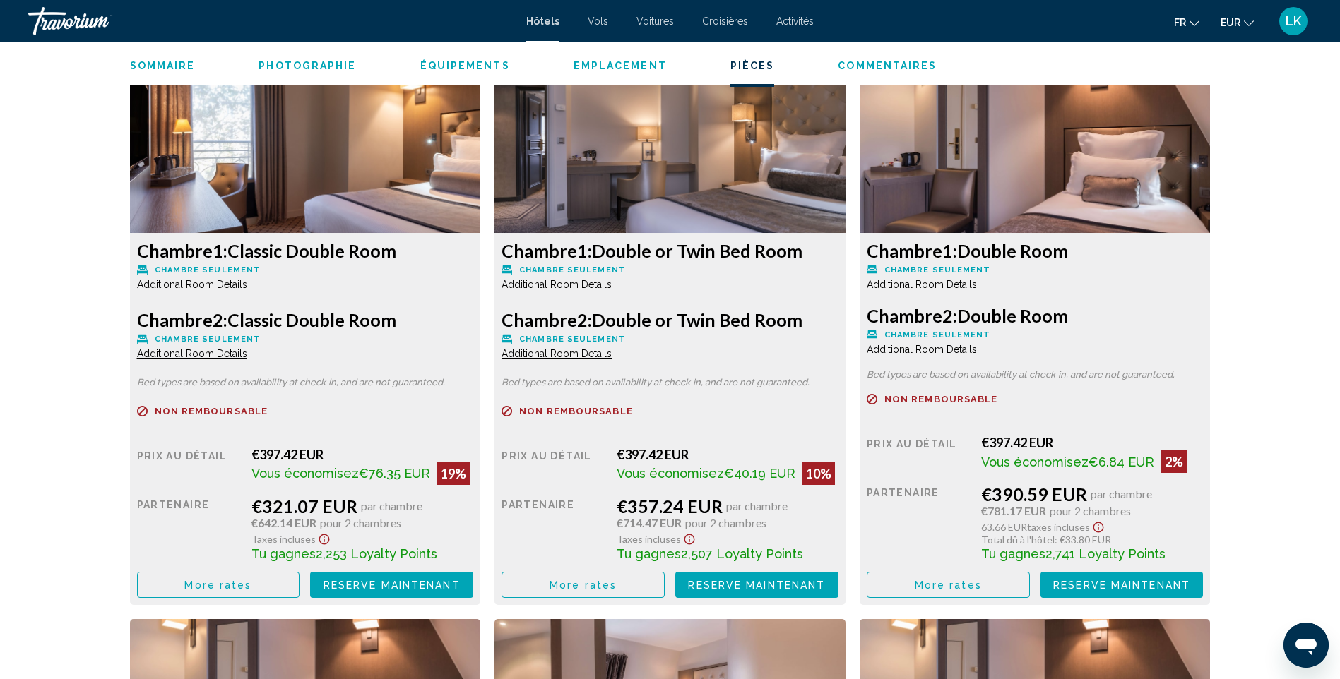
scroll to position [1865, 0]
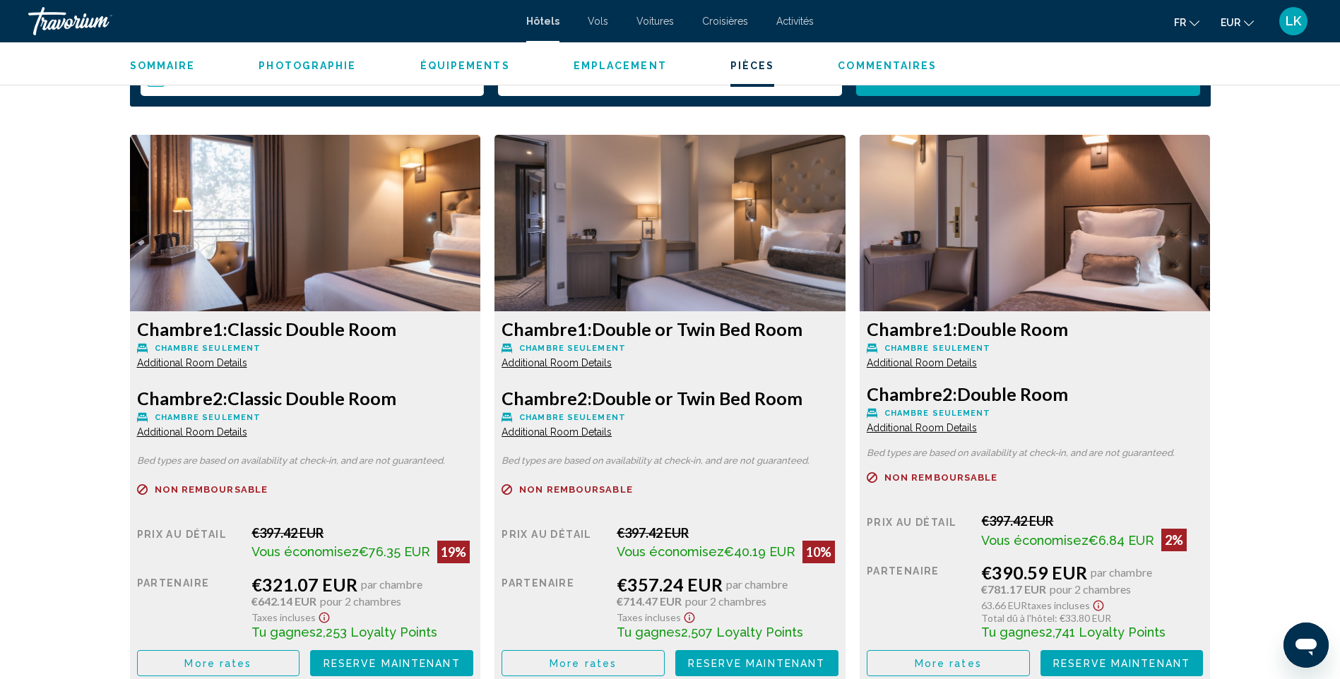
click at [213, 664] on span "More rates" at bounding box center [217, 663] width 67 height 11
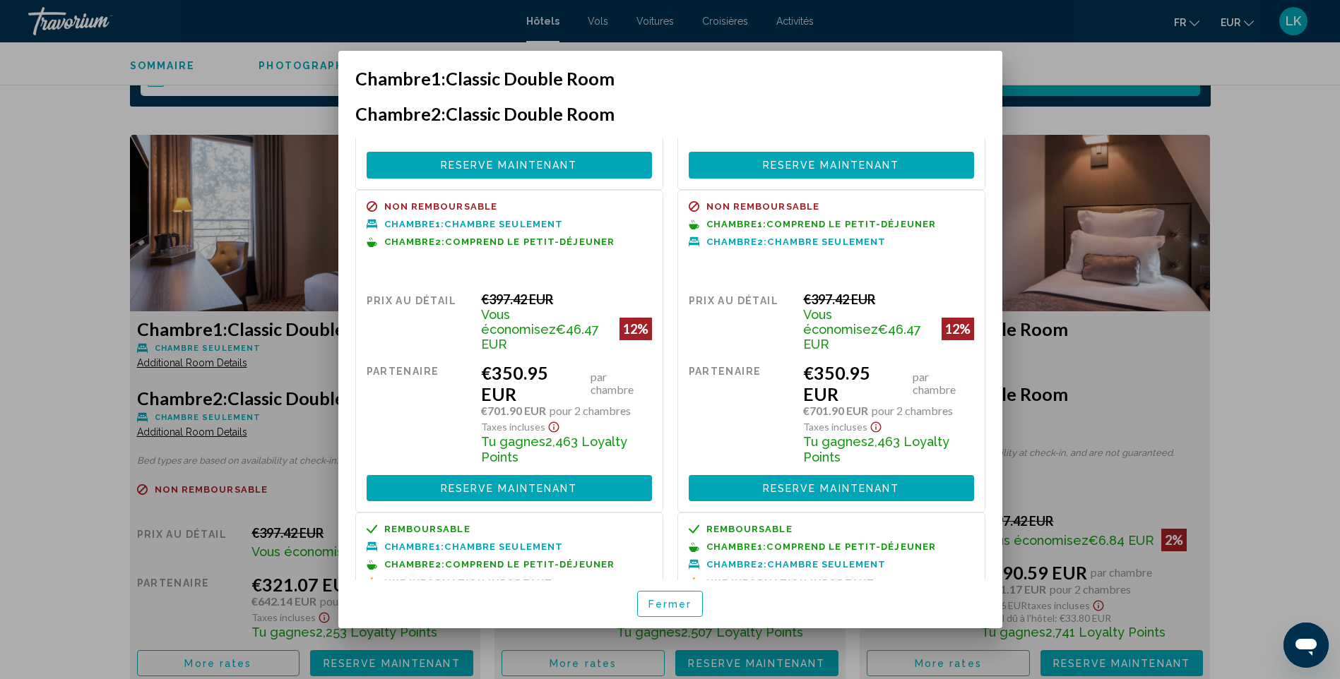
scroll to position [214, 0]
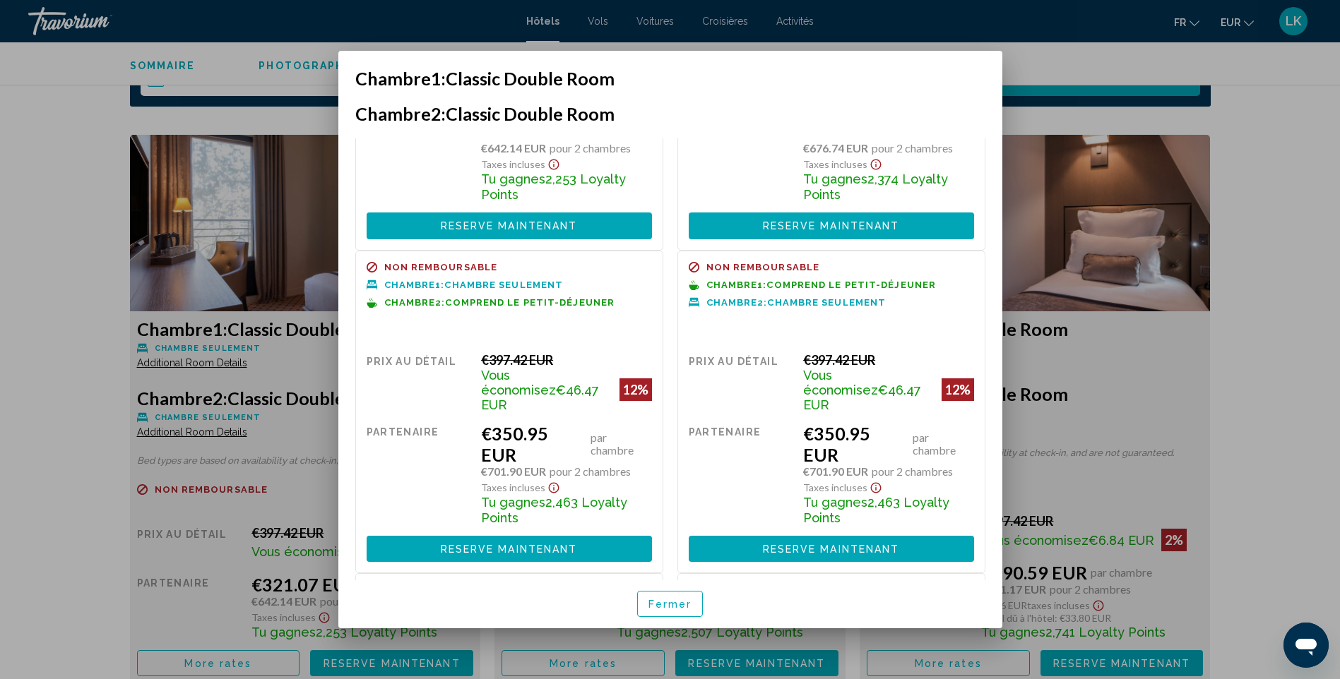
click at [1261, 273] on div at bounding box center [670, 339] width 1340 height 679
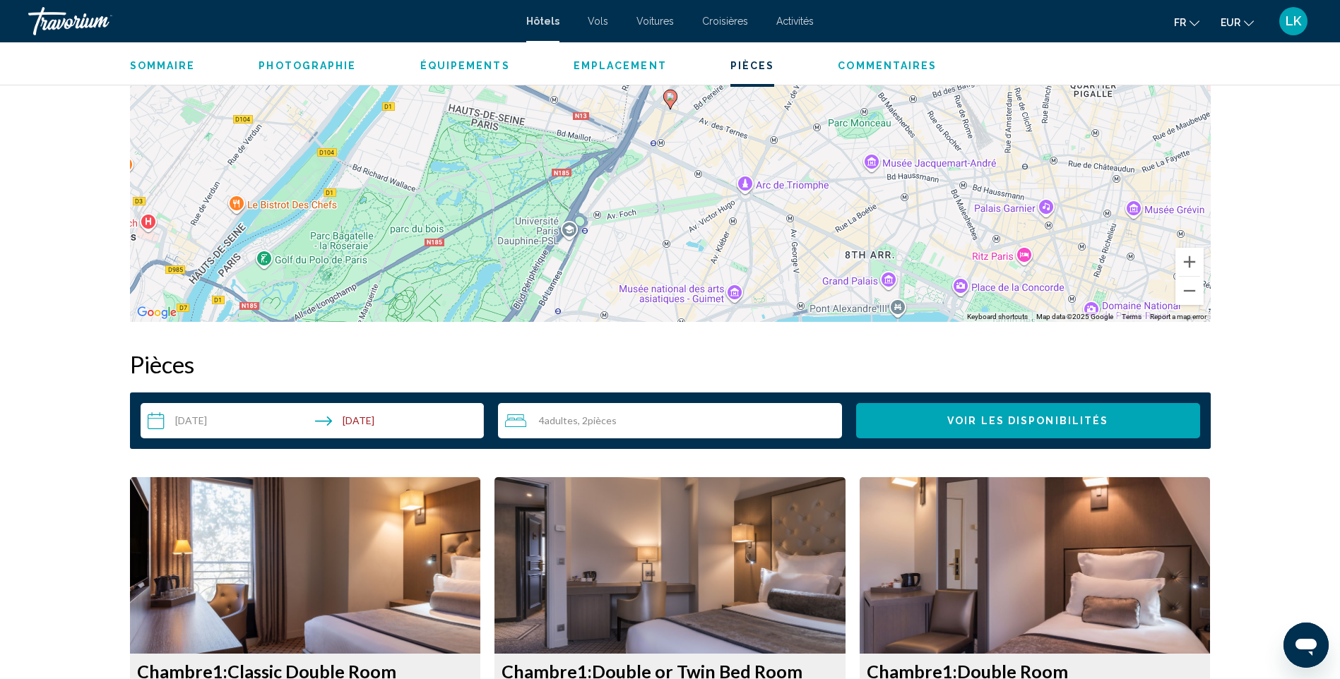
scroll to position [1512, 0]
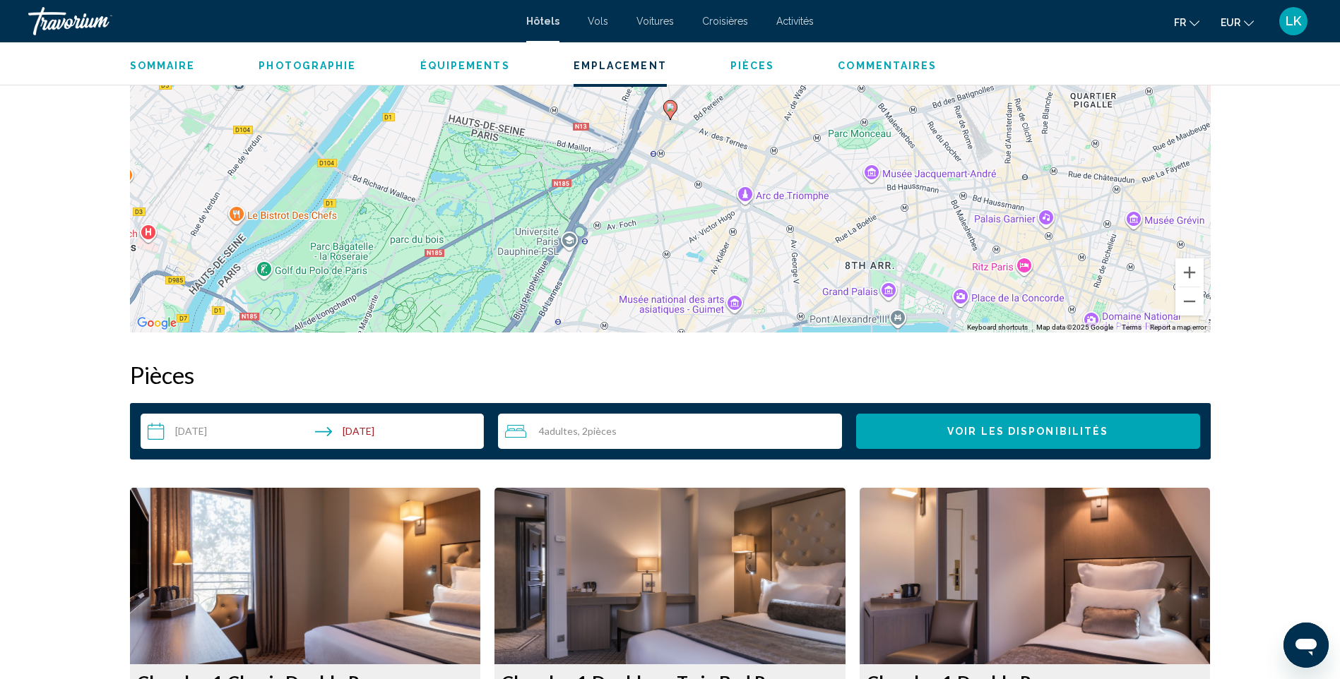
click at [565, 436] on span "Adultes" at bounding box center [560, 431] width 33 height 12
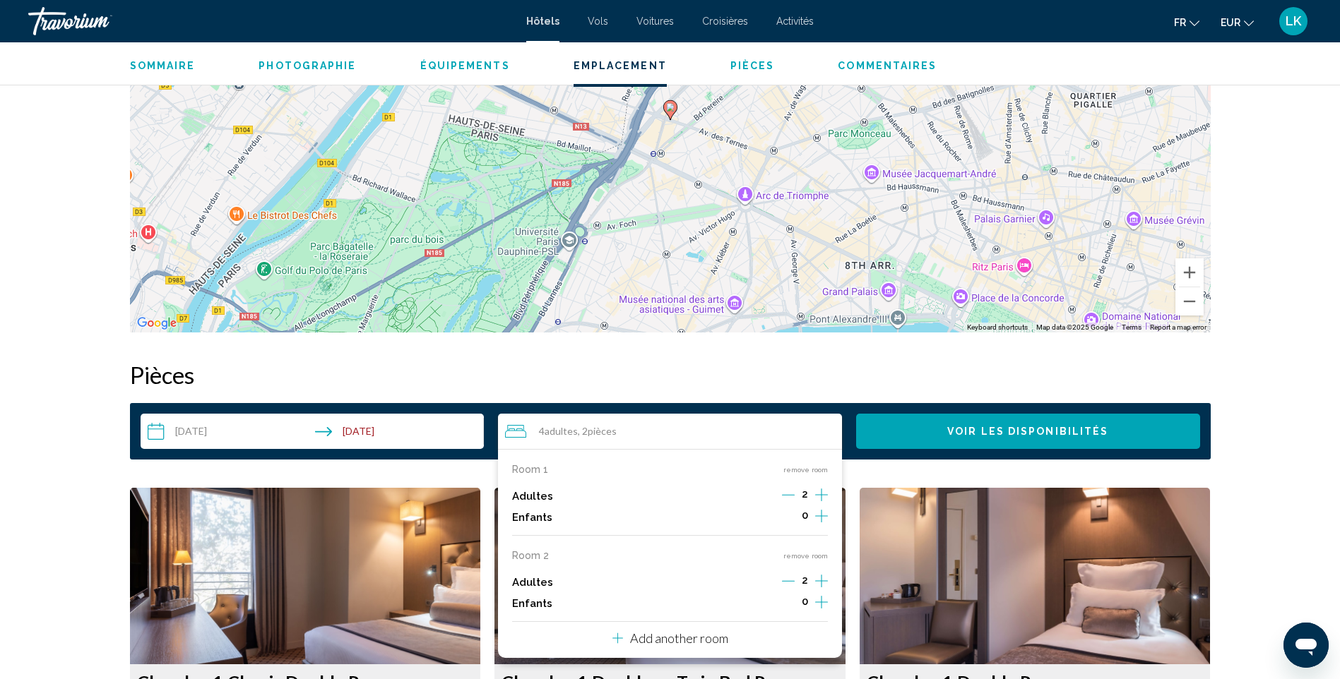
click at [789, 496] on icon "Decrement adults" at bounding box center [788, 495] width 13 height 13
click at [818, 491] on icon "Increment adults" at bounding box center [821, 495] width 13 height 17
click at [804, 554] on button "remove room" at bounding box center [805, 555] width 44 height 9
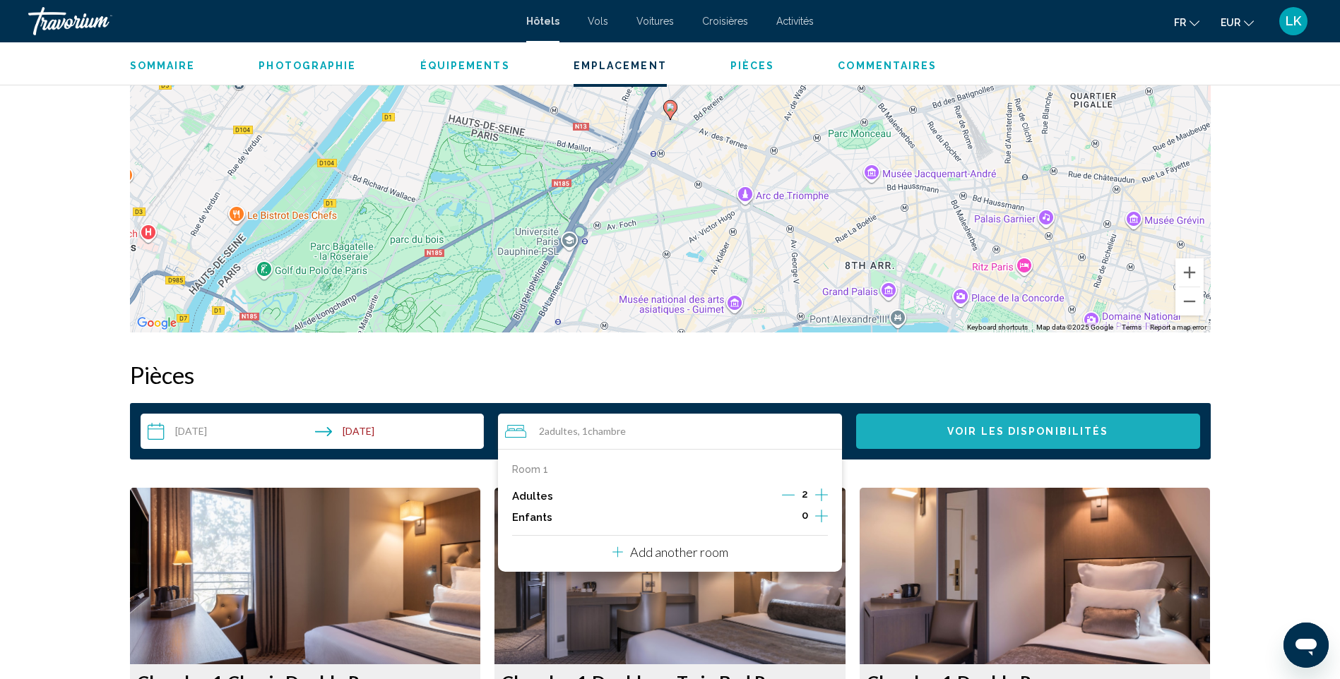
click at [946, 442] on button "Voir les disponibilités" at bounding box center [1028, 431] width 344 height 35
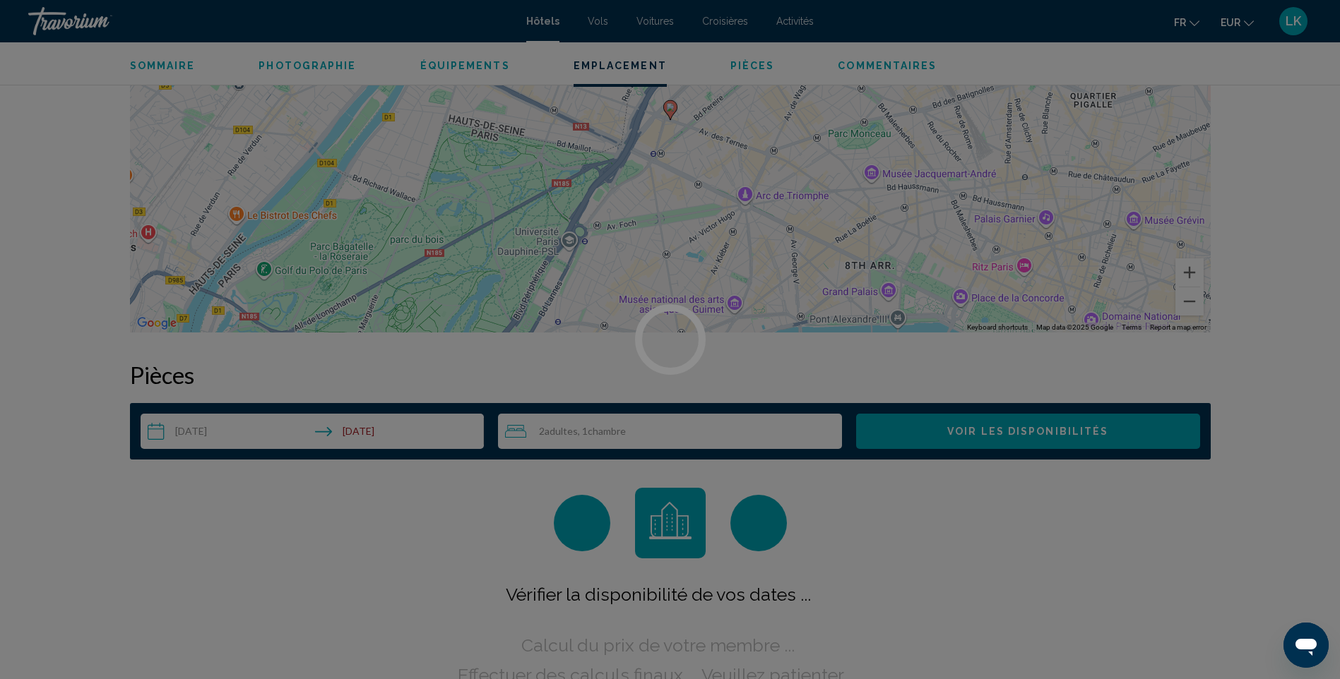
scroll to position [1, 0]
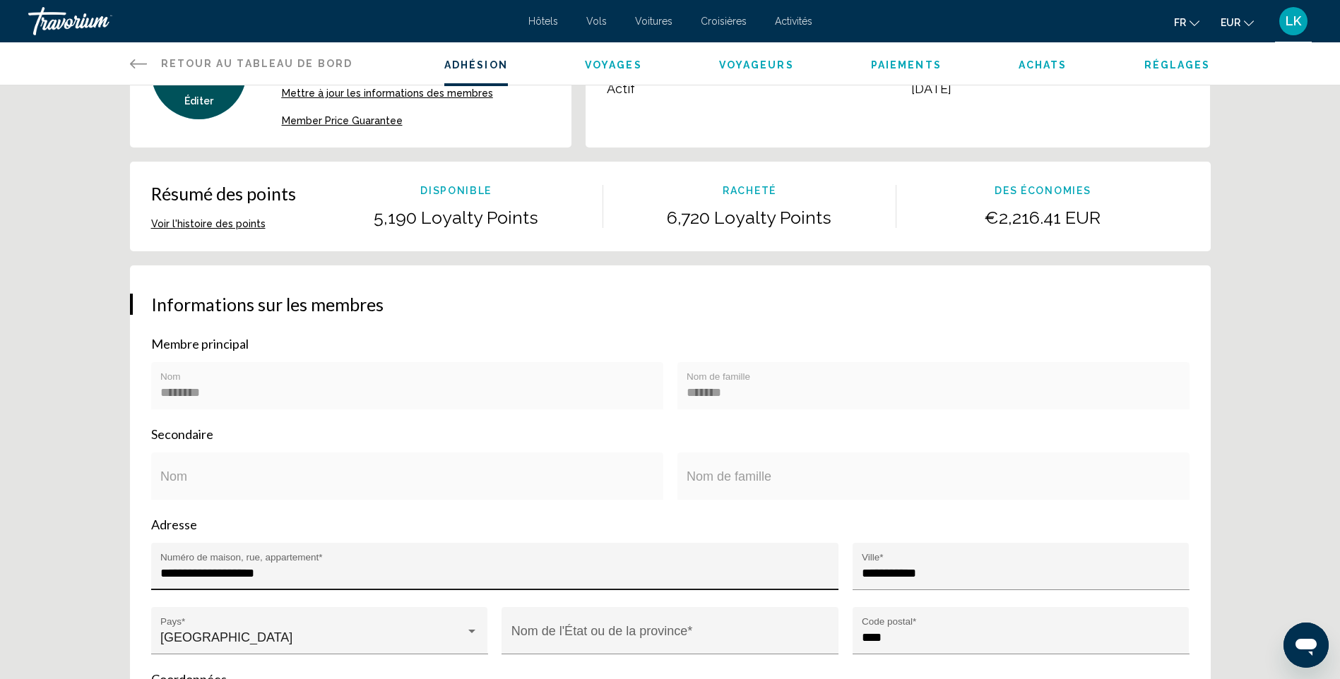
scroll to position [141, 0]
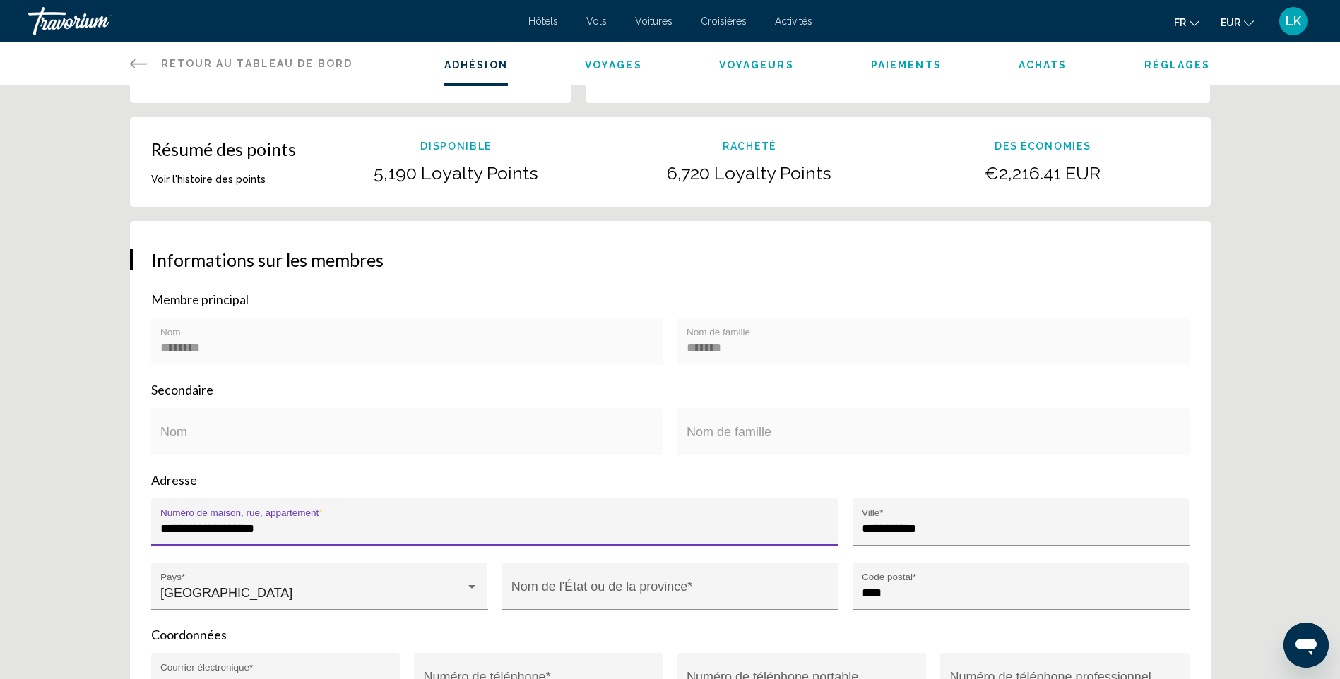
drag, startPoint x: 285, startPoint y: 527, endPoint x: 0, endPoint y: 498, distance: 286.0
click at [0, 501] on html "Passer au contenu principal Hôtels Vols Voitures Croisières Activités Hôtels Vo…" at bounding box center [670, 198] width 1340 height 679
type input "**********"
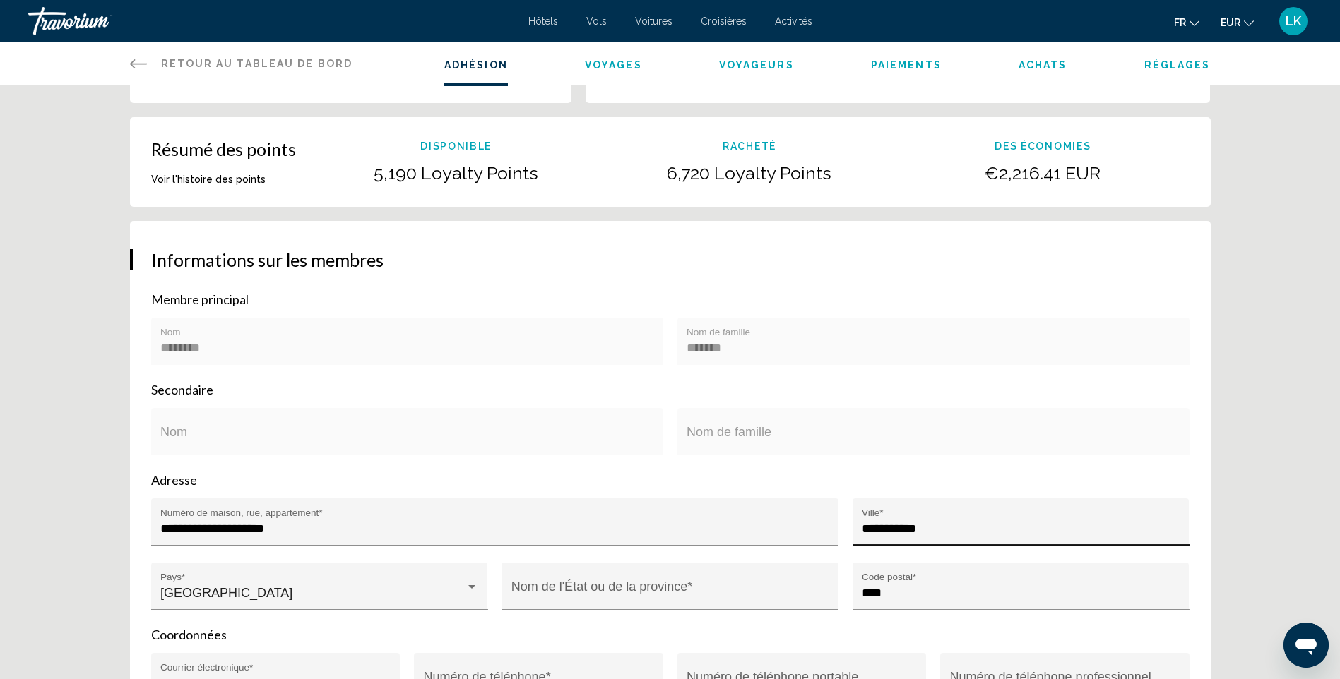
click at [982, 520] on div "**********" at bounding box center [1020, 526] width 318 height 37
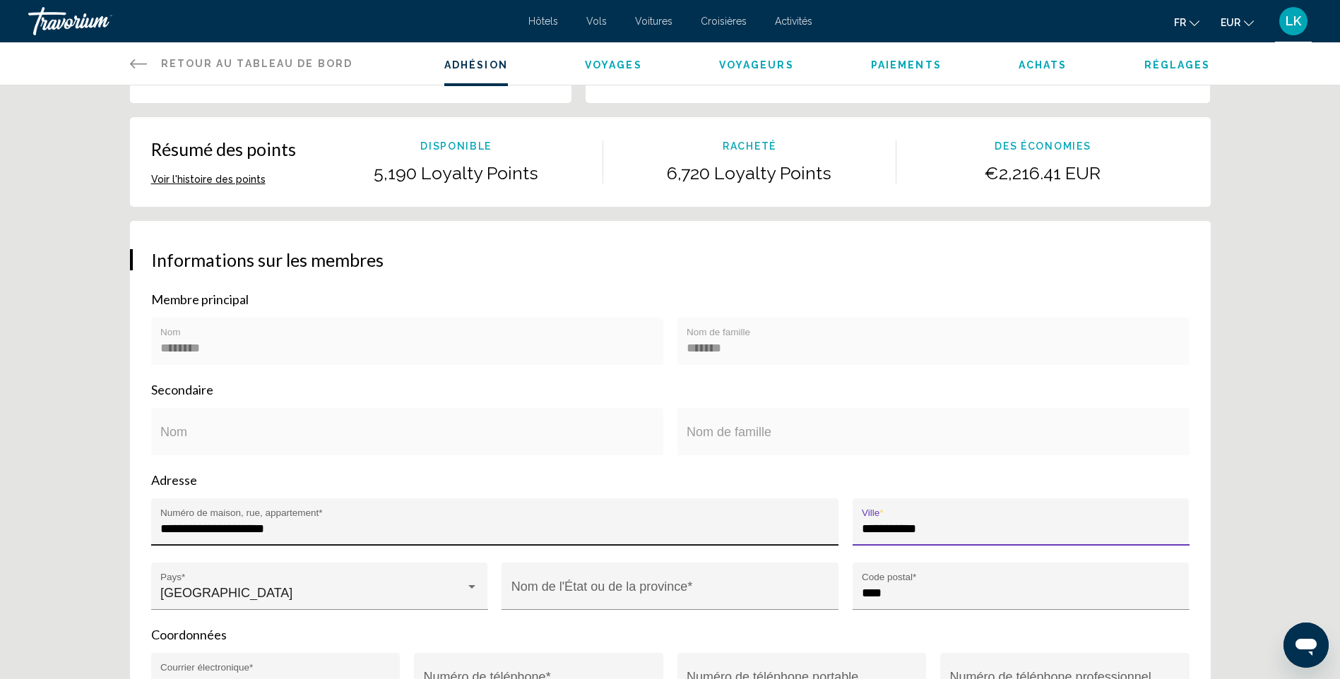
drag, startPoint x: 974, startPoint y: 530, endPoint x: 765, endPoint y: 533, distance: 209.7
click at [765, 533] on div "**********" at bounding box center [670, 563] width 1052 height 129
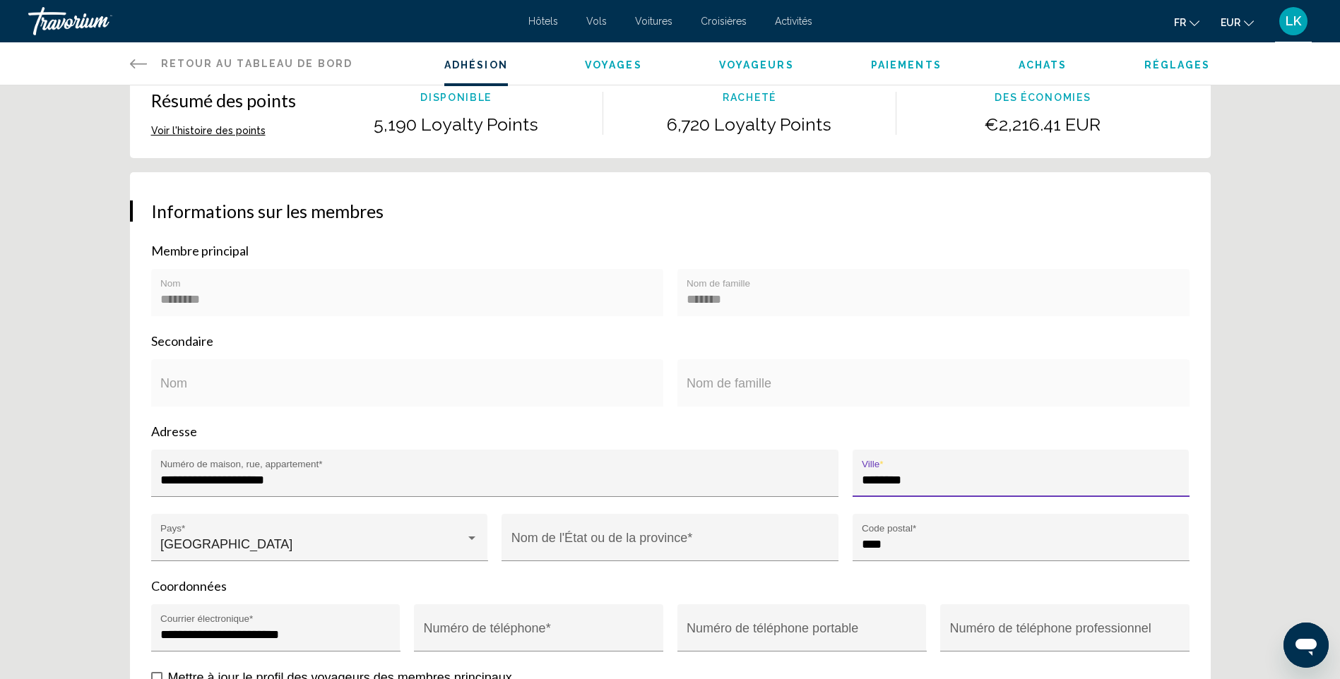
scroll to position [212, 0]
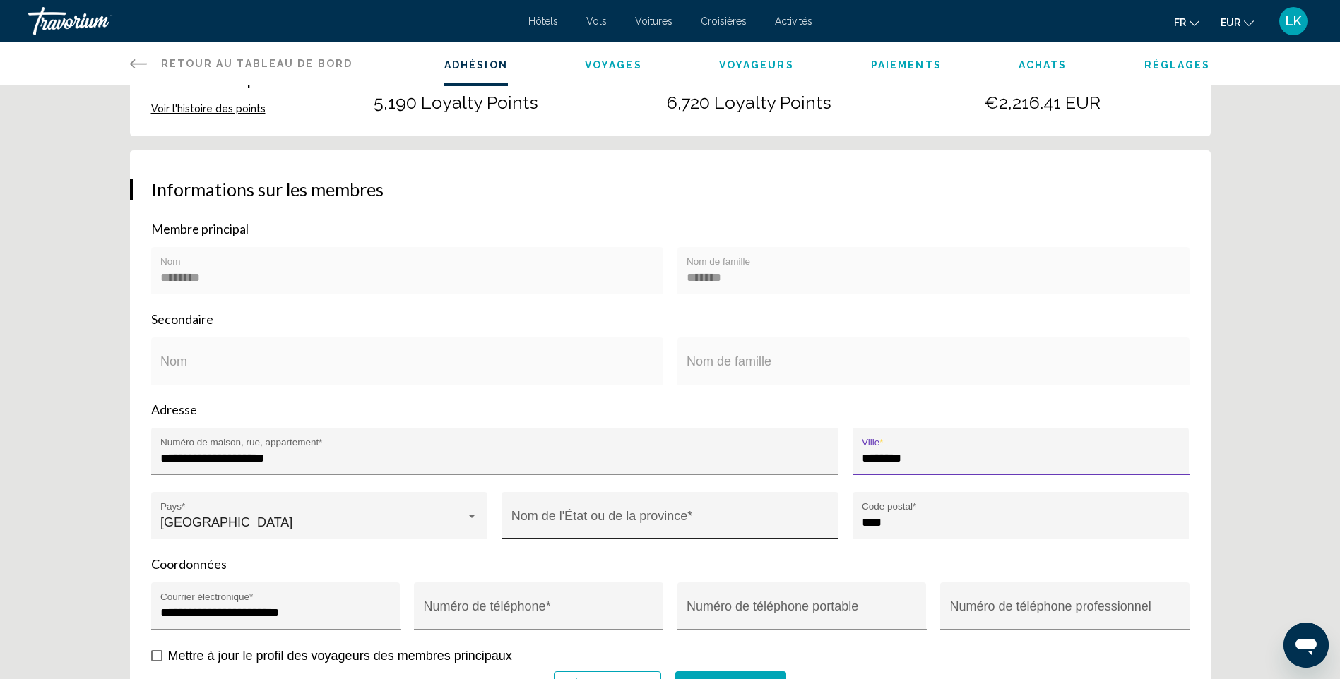
type input "********"
click at [588, 515] on input "Nom de l'État ou de la province *" at bounding box center [670, 522] width 318 height 14
type input "*******"
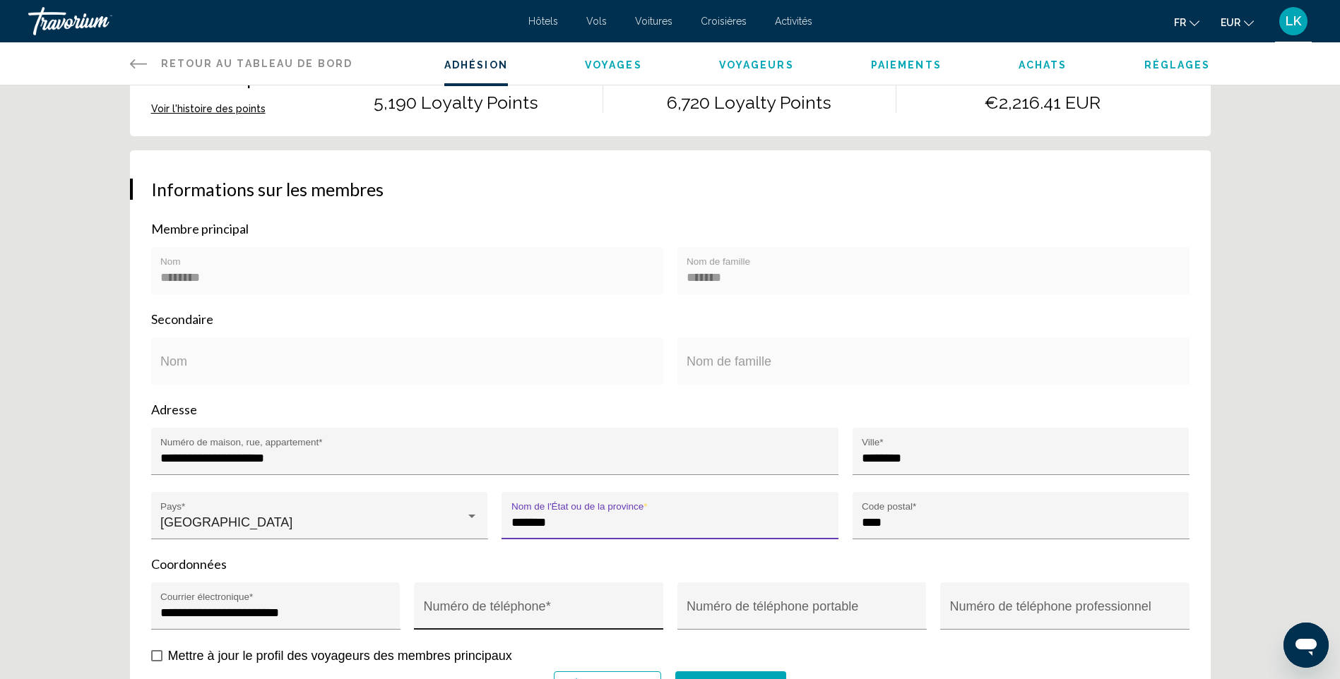
click at [499, 600] on div "Numéro de téléphone *" at bounding box center [539, 610] width 230 height 37
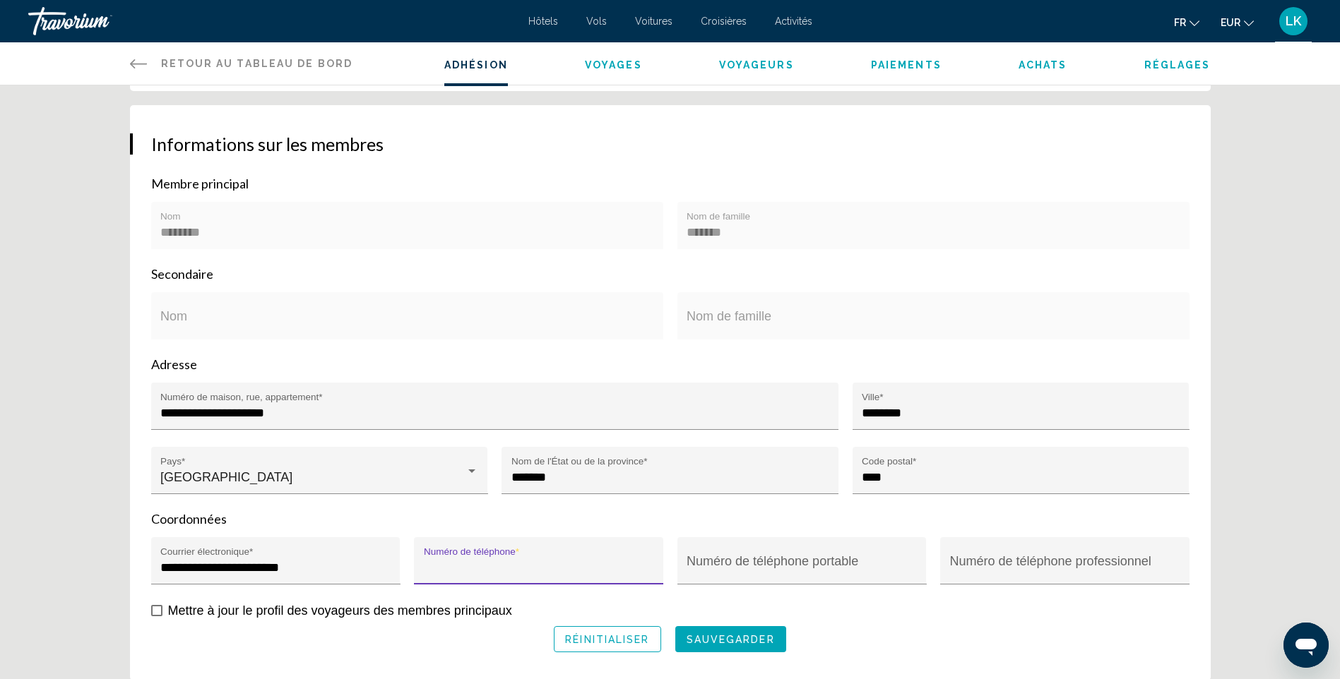
scroll to position [282, 0]
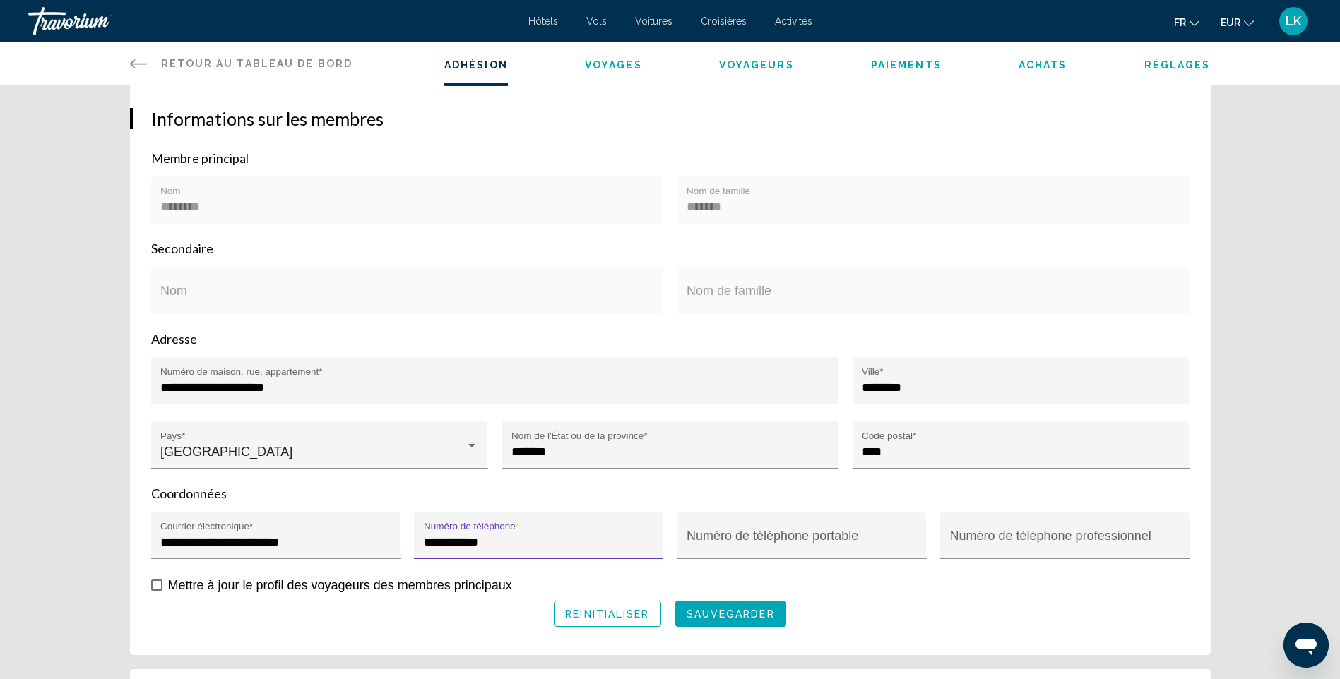
type input "**********"
click at [335, 587] on span "Mettre à jour le profil des voyageurs des membres principaux" at bounding box center [340, 585] width 344 height 14
click at [739, 612] on span "sauvegarder" at bounding box center [730, 614] width 88 height 11
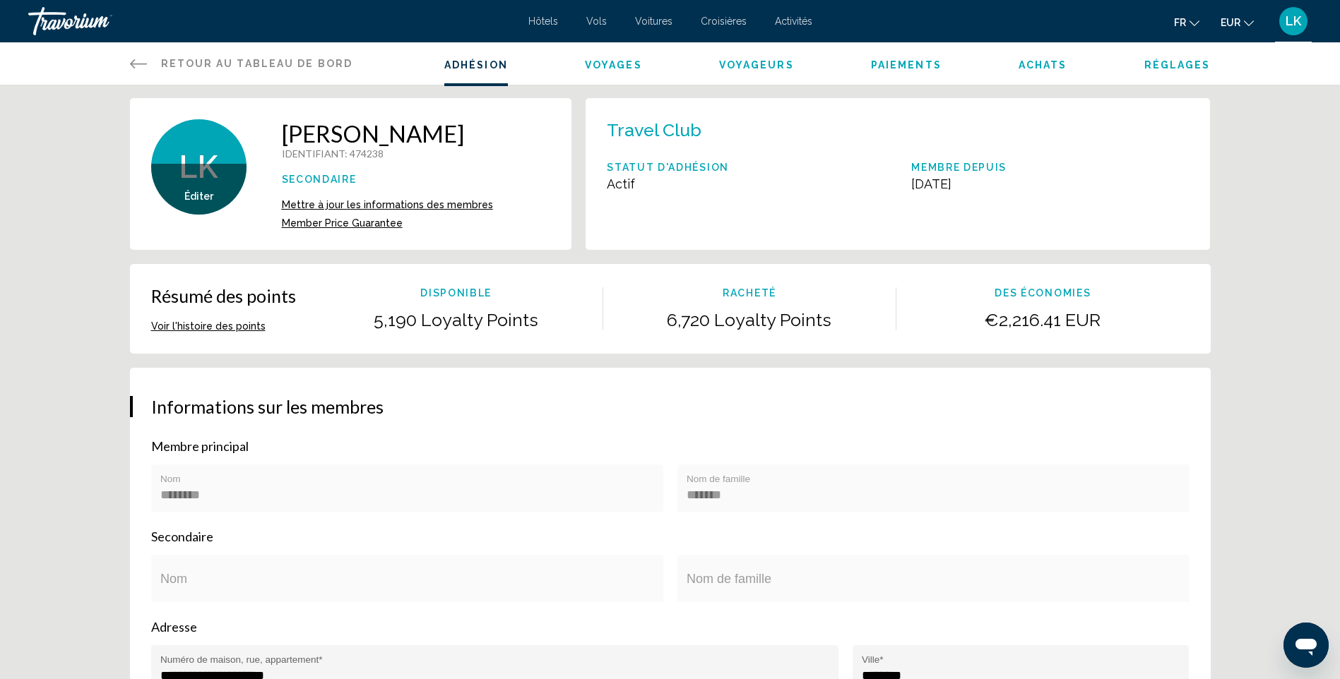
scroll to position [0, 0]
click at [603, 66] on span "Voyages" at bounding box center [613, 64] width 57 height 11
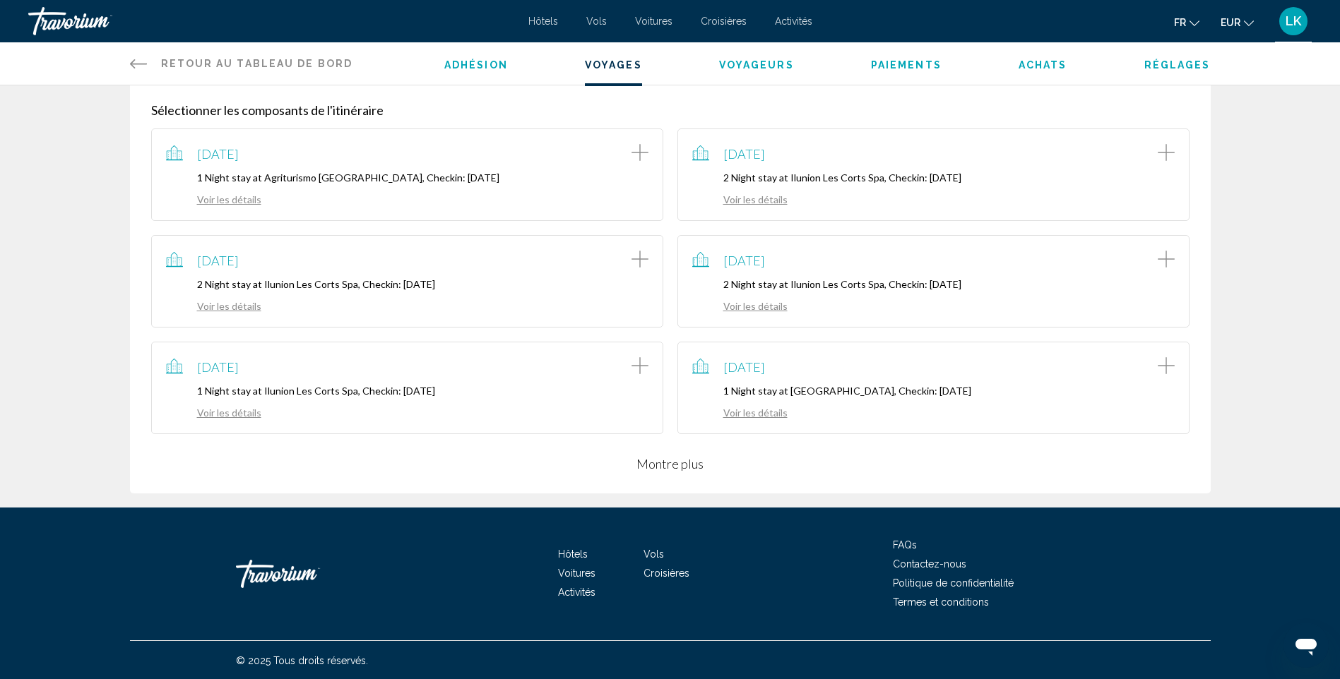
scroll to position [246, 0]
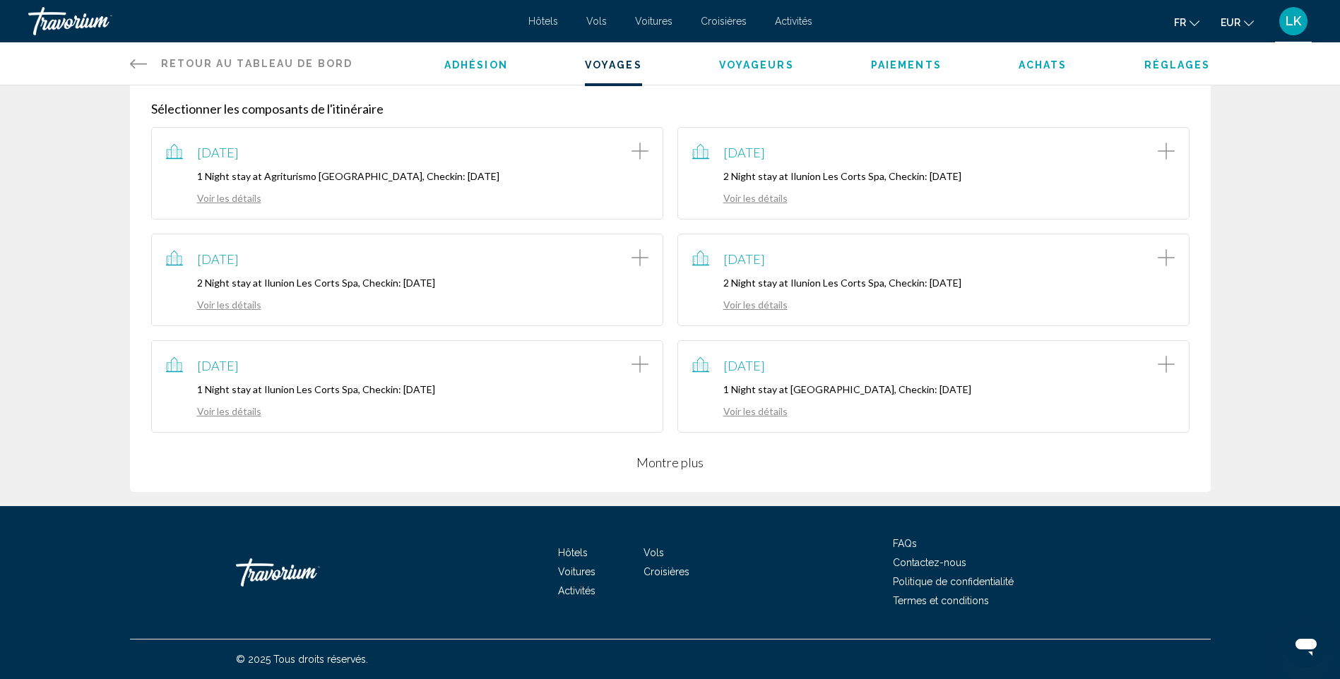
click at [674, 468] on button "Montre plus" at bounding box center [669, 462] width 67 height 17
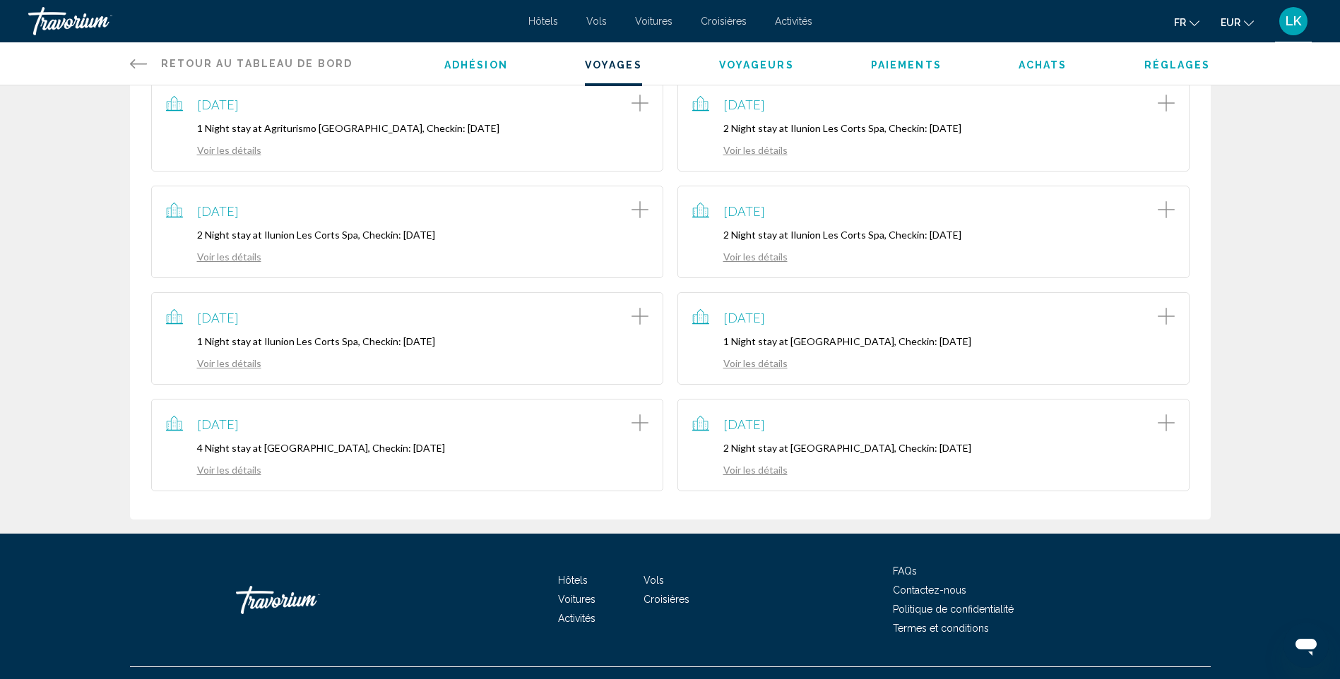
scroll to position [316, 0]
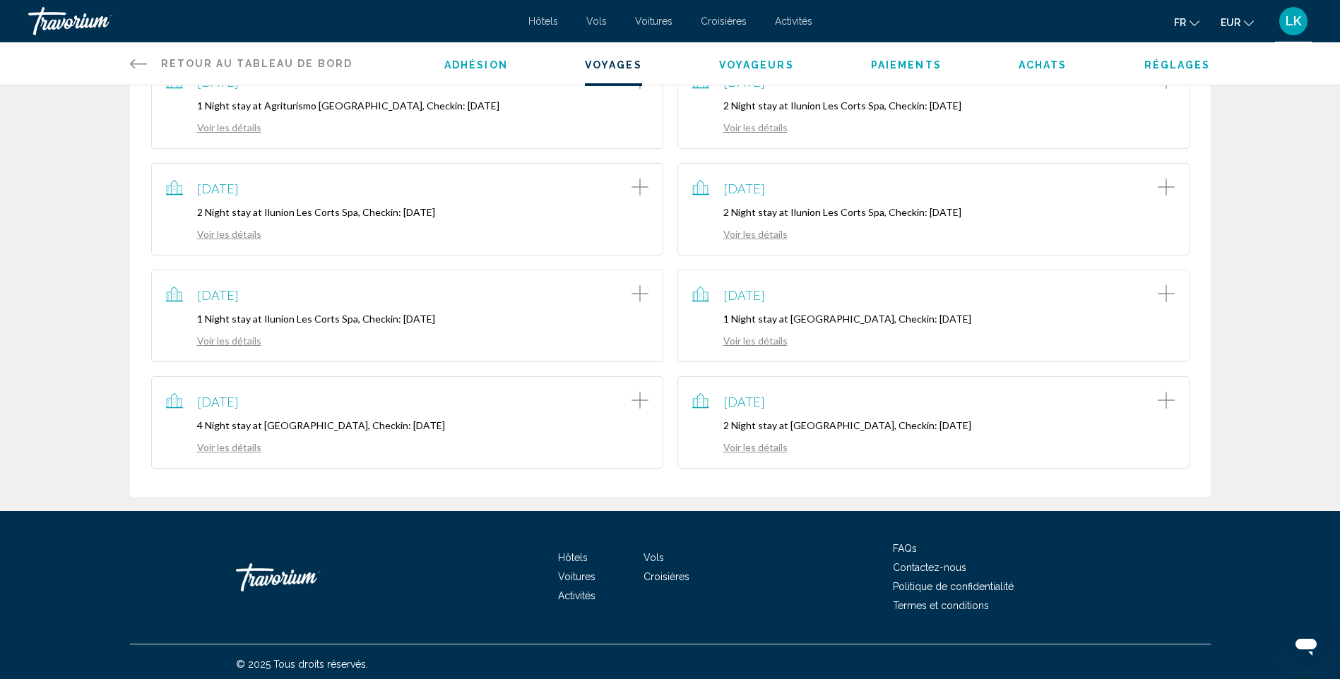
click at [756, 451] on link "Voir les détails" at bounding box center [739, 447] width 95 height 12
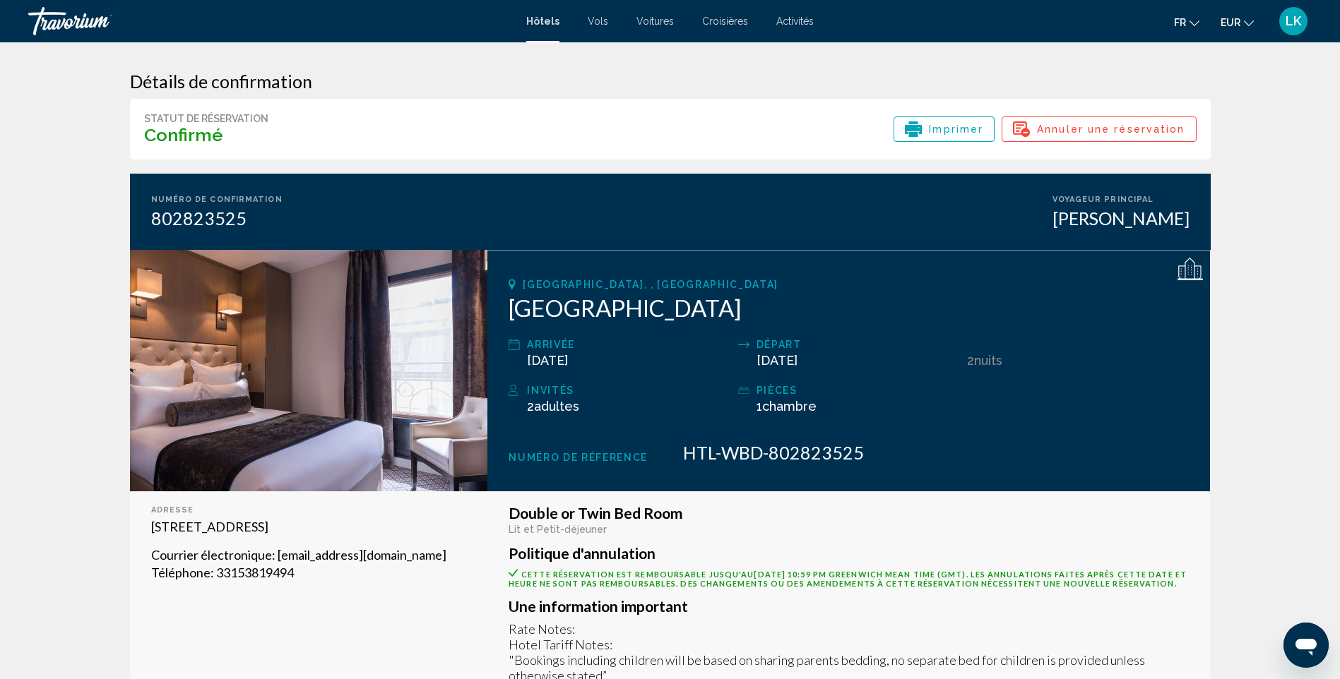
click at [955, 131] on span "Imprimer" at bounding box center [956, 129] width 54 height 24
